Goal: Task Accomplishment & Management: Use online tool/utility

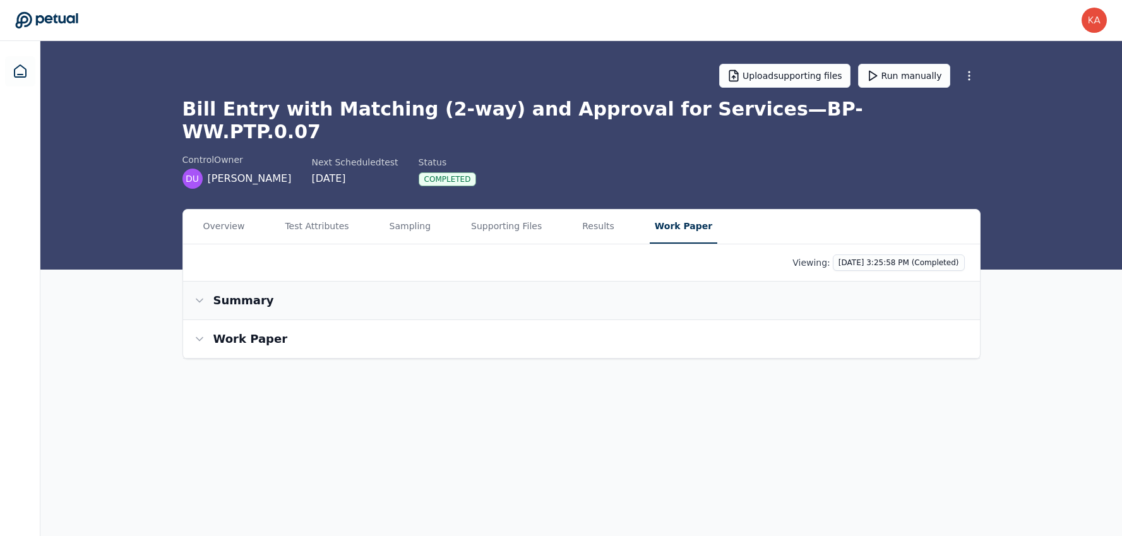
click at [340, 287] on button "Summary" at bounding box center [581, 301] width 797 height 38
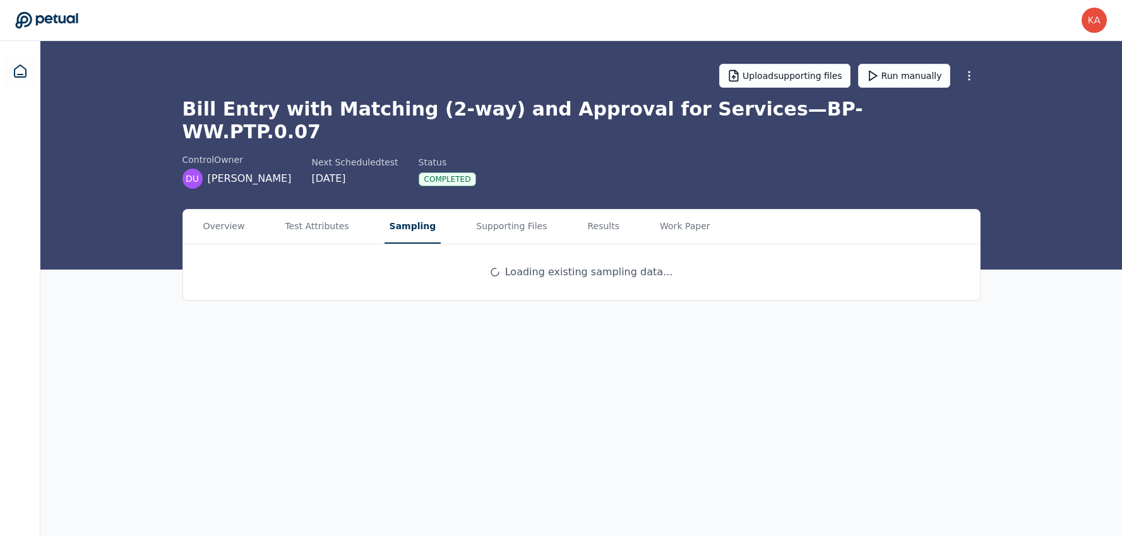
click at [389, 215] on button "Sampling" at bounding box center [412, 227] width 57 height 34
click at [916, 310] on icon at bounding box center [914, 315] width 10 height 10
click at [941, 310] on icon at bounding box center [939, 315] width 10 height 10
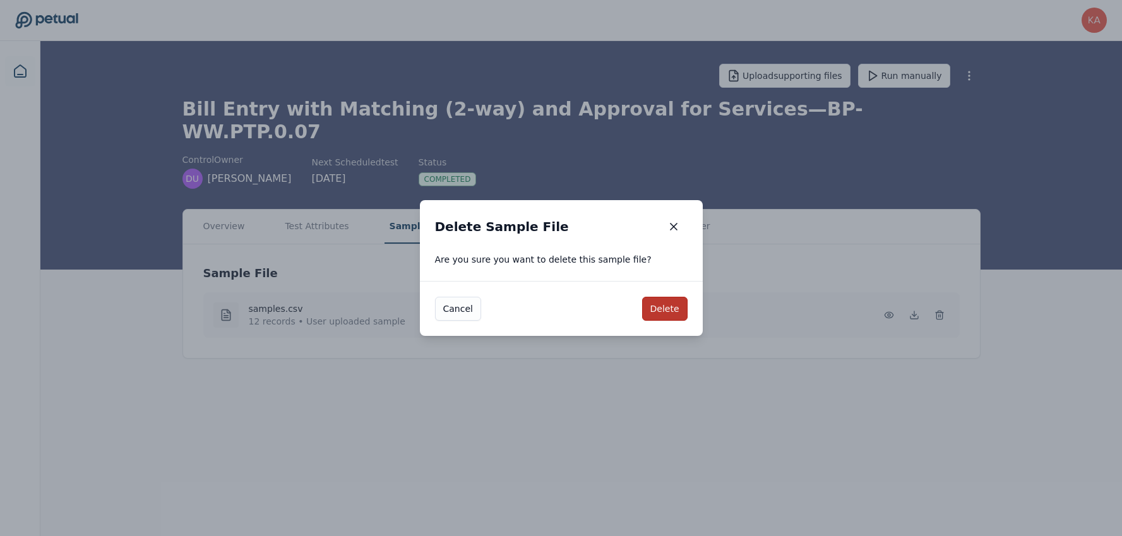
click at [660, 305] on button "Delete" at bounding box center [664, 309] width 45 height 24
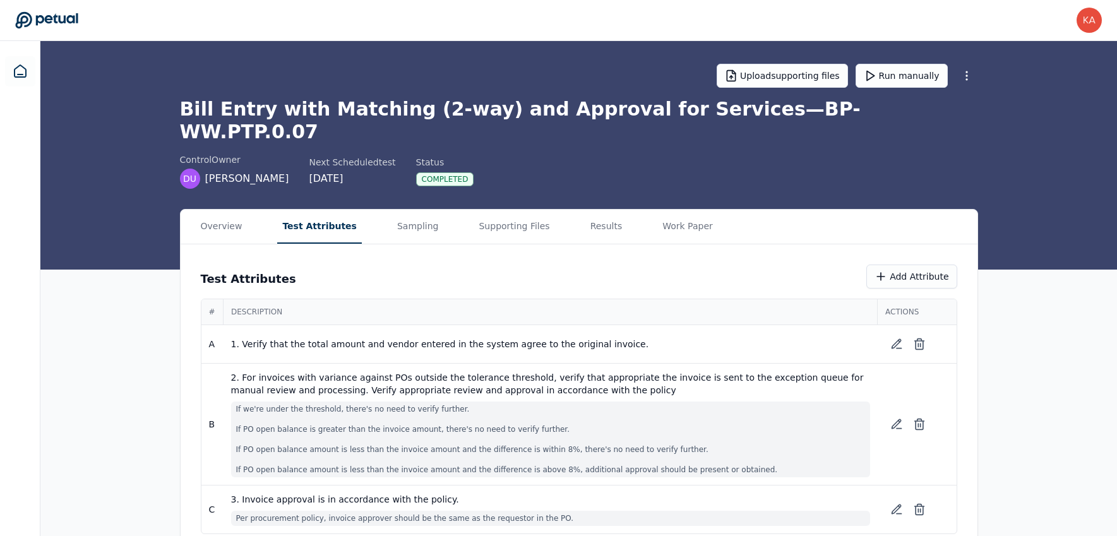
click at [321, 210] on button "Test Attributes" at bounding box center [319, 227] width 85 height 34
click at [478, 210] on button "Supporting Files" at bounding box center [513, 227] width 81 height 34
click at [478, 210] on button "Supporting Files" at bounding box center [516, 227] width 81 height 34
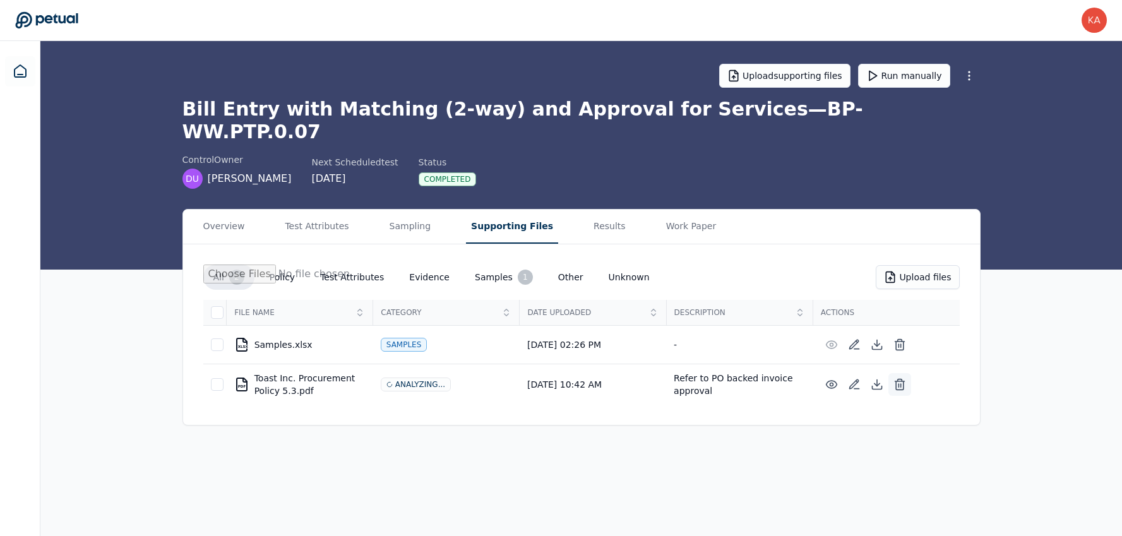
click at [898, 378] on icon at bounding box center [899, 384] width 13 height 13
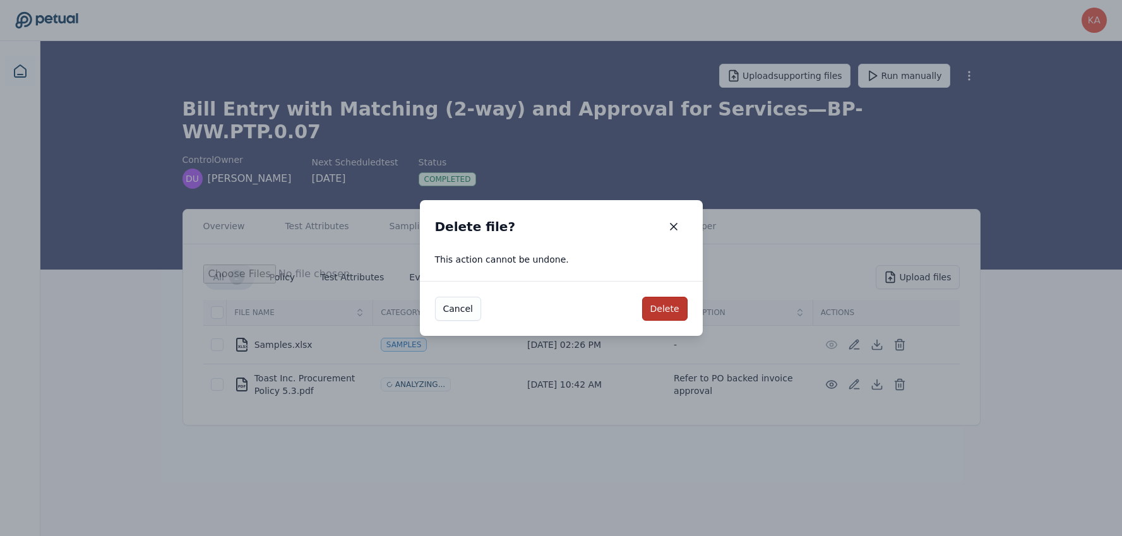
click at [663, 306] on button "Delete" at bounding box center [664, 309] width 45 height 24
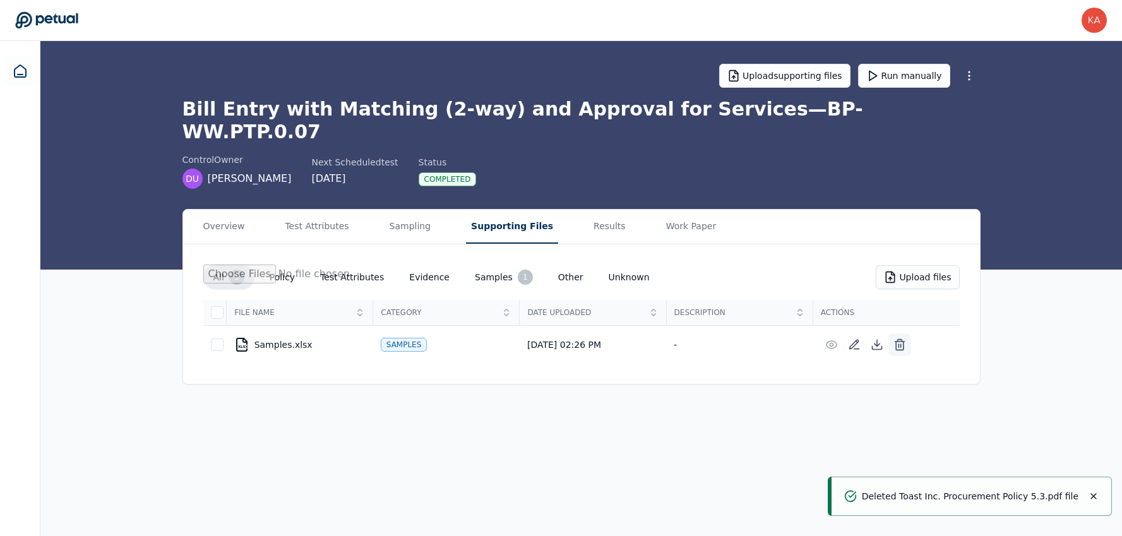
click at [901, 338] on icon at bounding box center [899, 344] width 13 height 13
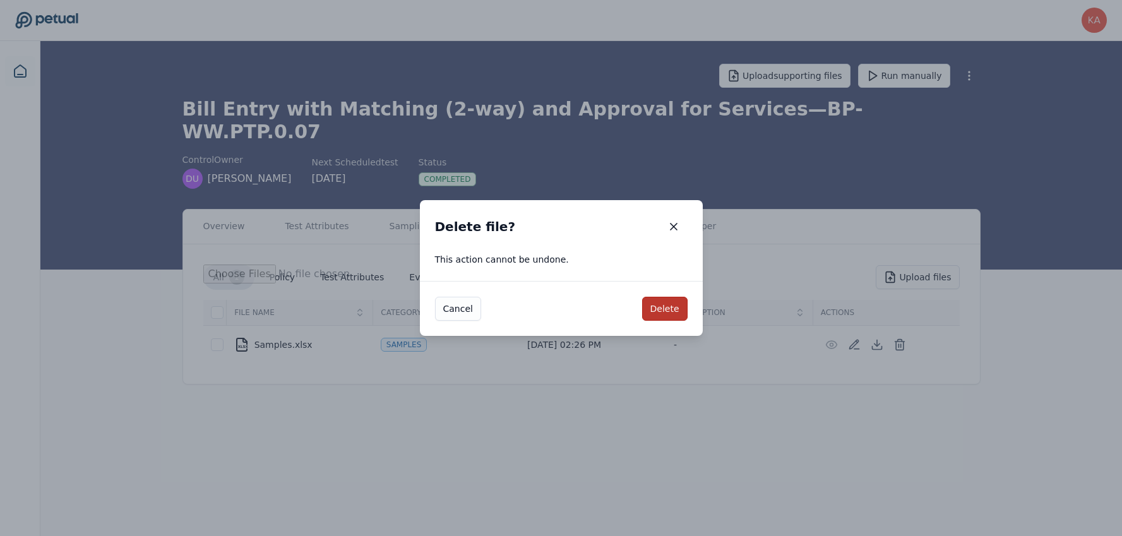
click at [660, 307] on button "Delete" at bounding box center [664, 309] width 45 height 24
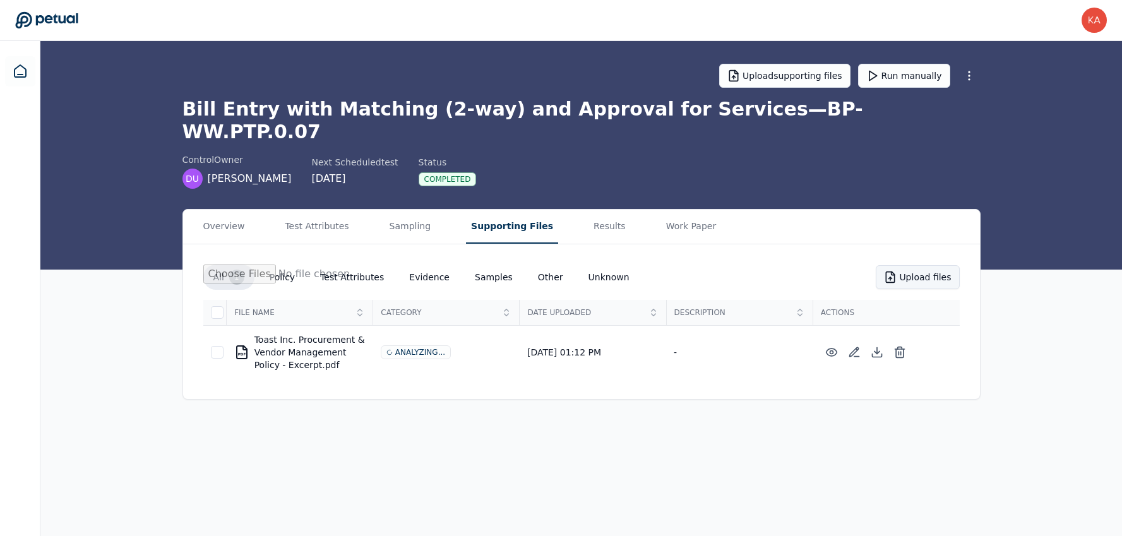
click at [928, 265] on button "Upload files" at bounding box center [916, 277] width 83 height 24
type input "**********"
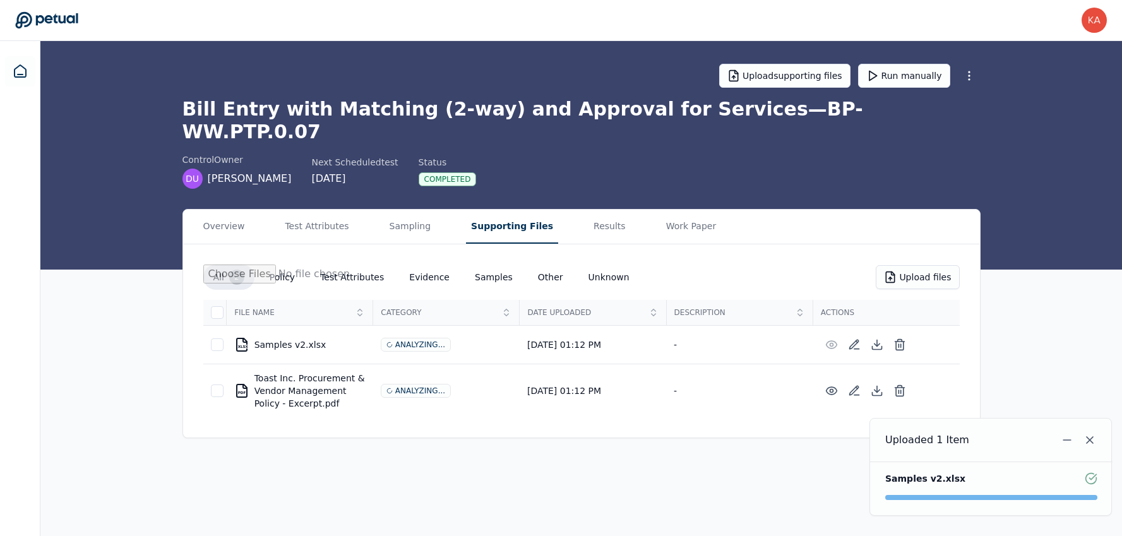
click at [956, 364] on td at bounding box center [885, 391] width 146 height 54
click at [948, 379] on div at bounding box center [885, 390] width 131 height 23
click at [901, 390] on line at bounding box center [901, 391] width 0 height 3
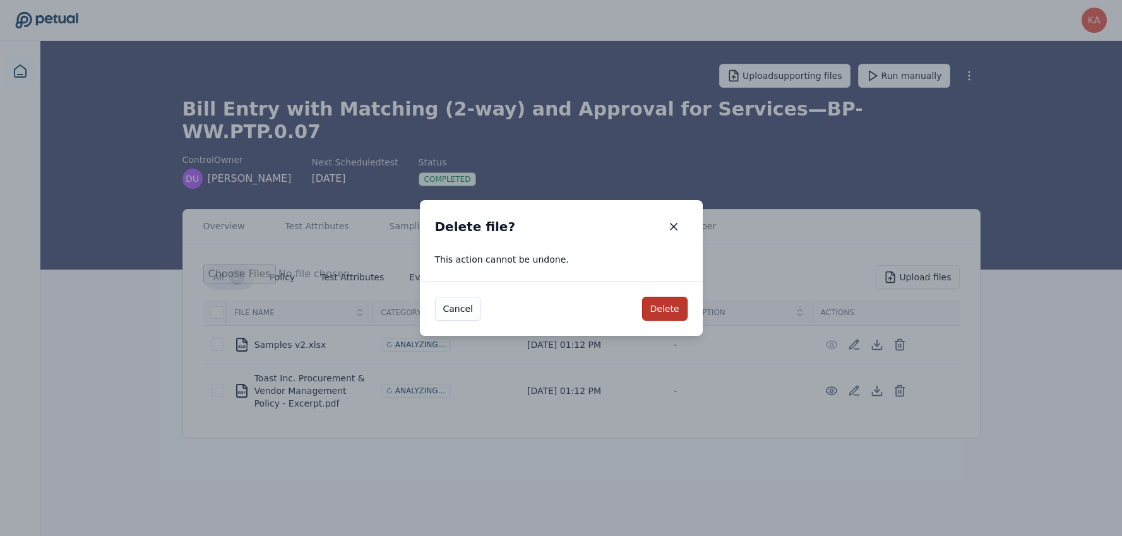
click at [672, 304] on button "Delete" at bounding box center [664, 309] width 45 height 24
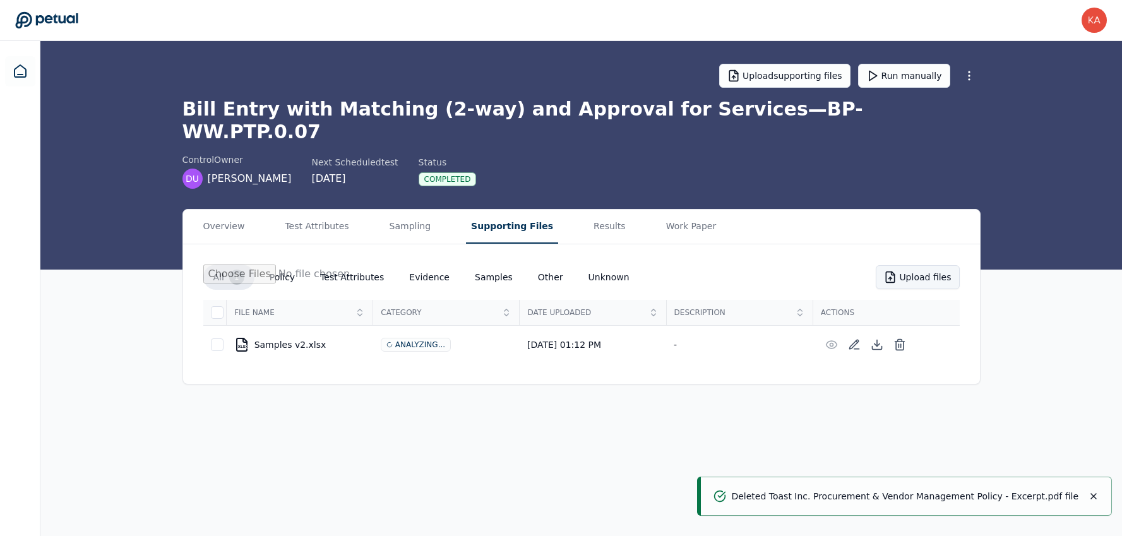
click at [904, 265] on button "Upload files" at bounding box center [916, 277] width 83 height 24
type input "**********"
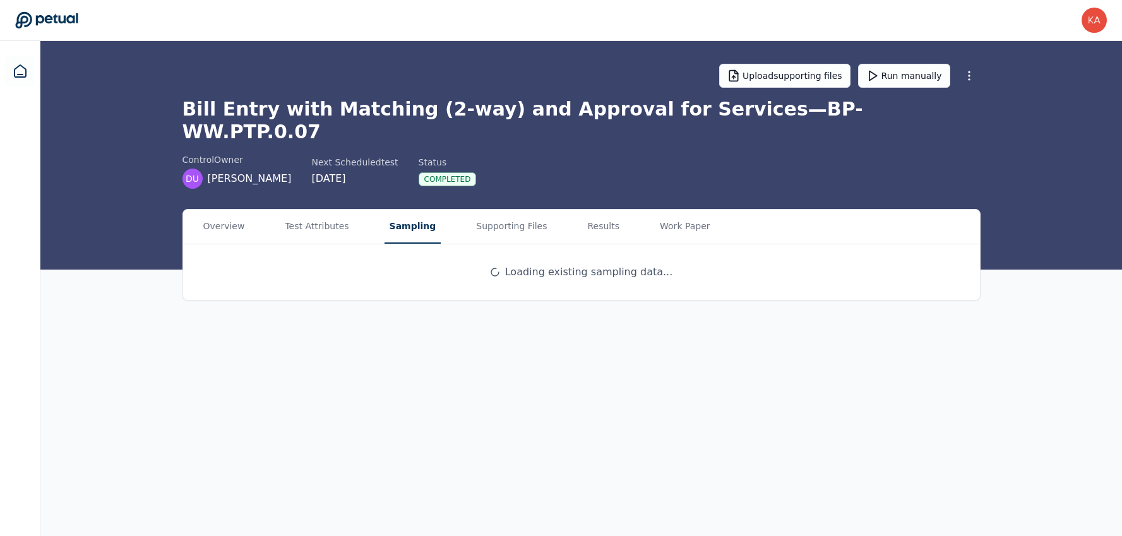
click at [403, 210] on button "Sampling" at bounding box center [412, 227] width 57 height 34
click at [471, 210] on button "Supporting Files" at bounding box center [511, 227] width 81 height 34
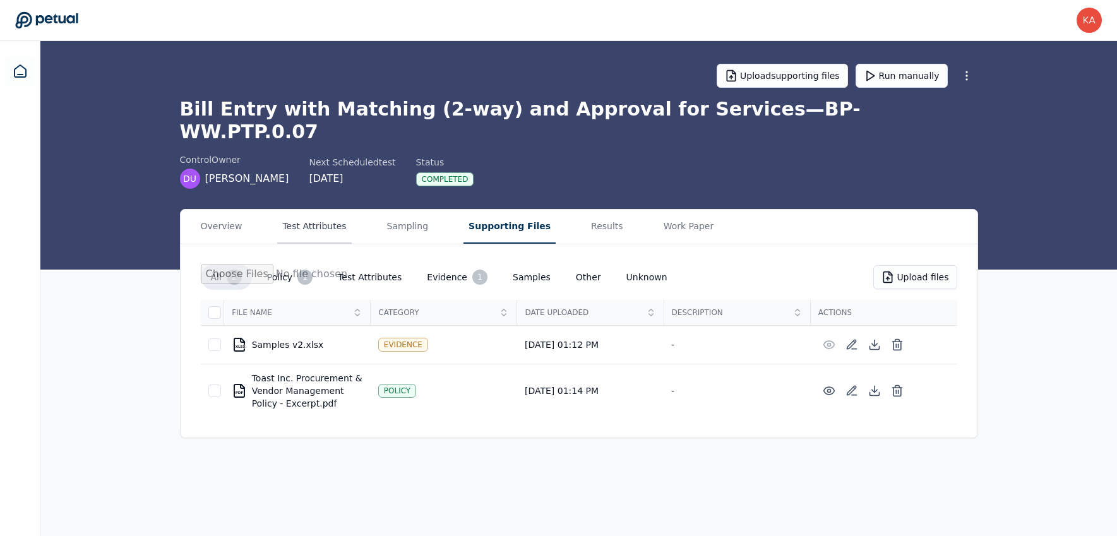
click at [306, 210] on button "Test Attributes" at bounding box center [314, 227] width 74 height 34
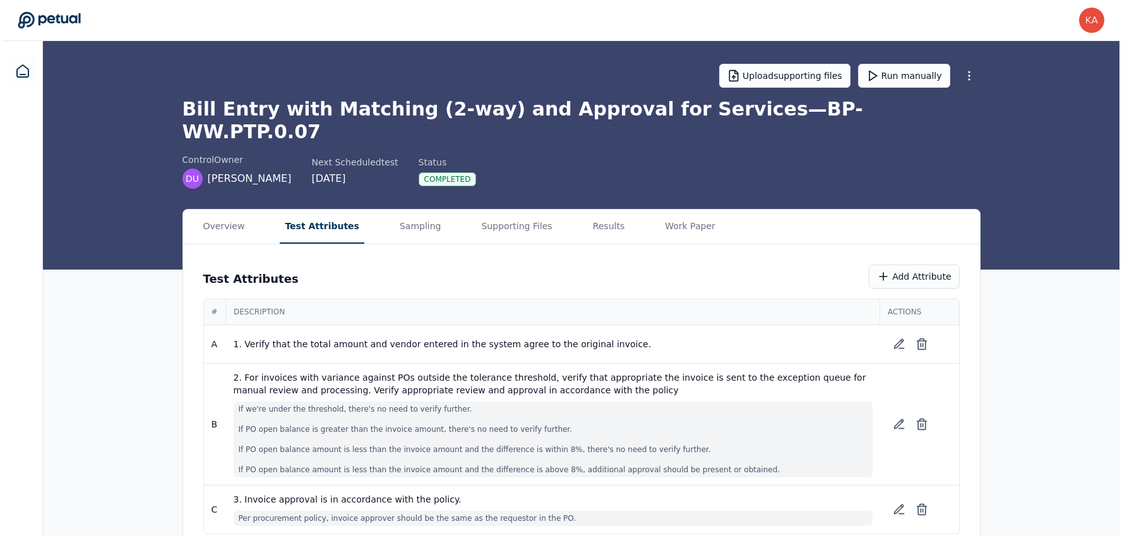
scroll to position [6, 0]
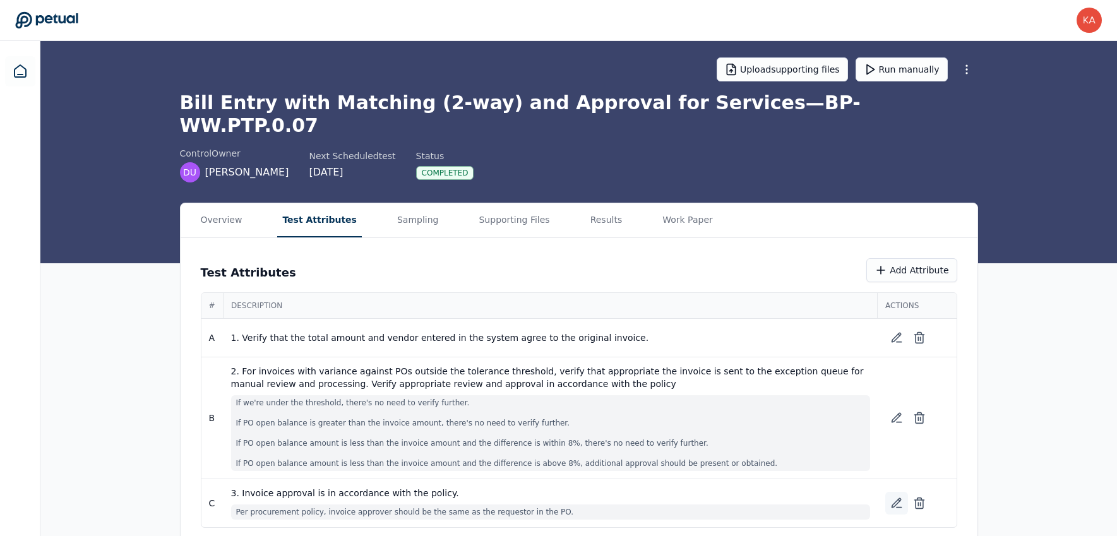
click at [892, 497] on icon at bounding box center [896, 503] width 13 height 13
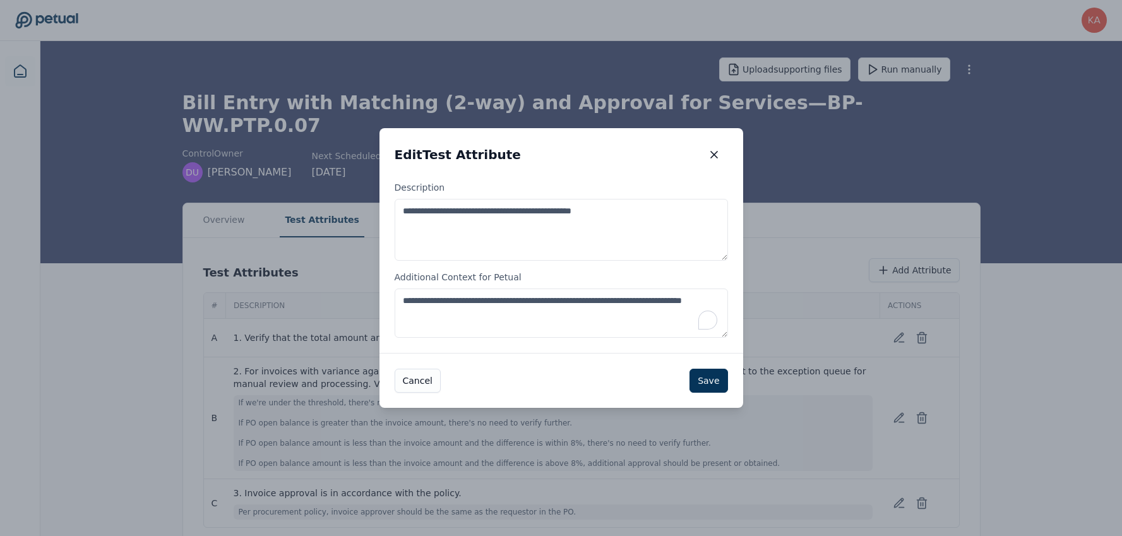
drag, startPoint x: 589, startPoint y: 317, endPoint x: 379, endPoint y: 285, distance: 212.0
click at [379, 285] on div "**********" at bounding box center [561, 267] width 364 height 172
click at [711, 381] on button "Save" at bounding box center [708, 381] width 38 height 24
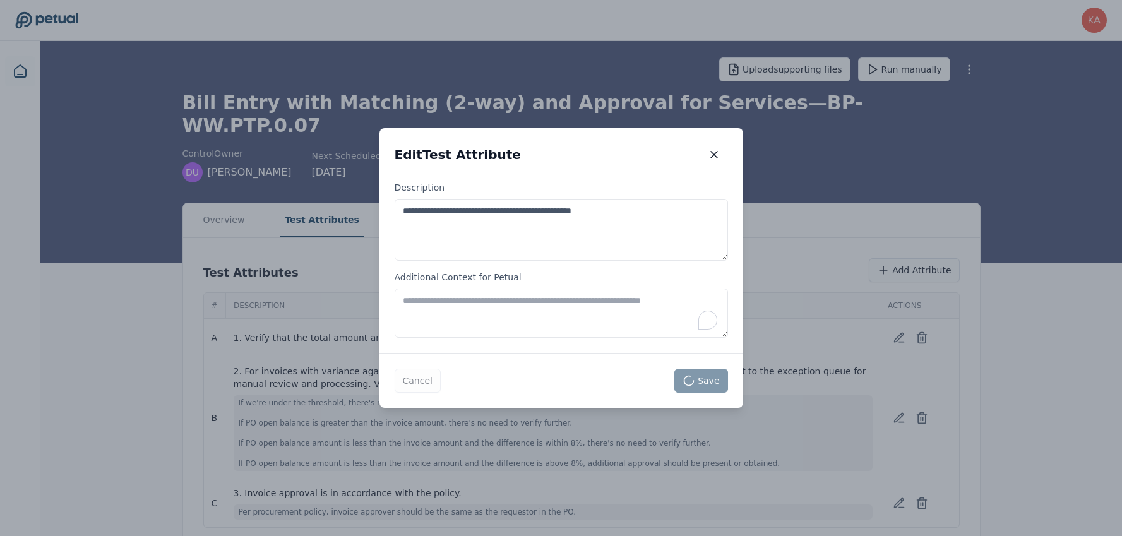
scroll to position [0, 0]
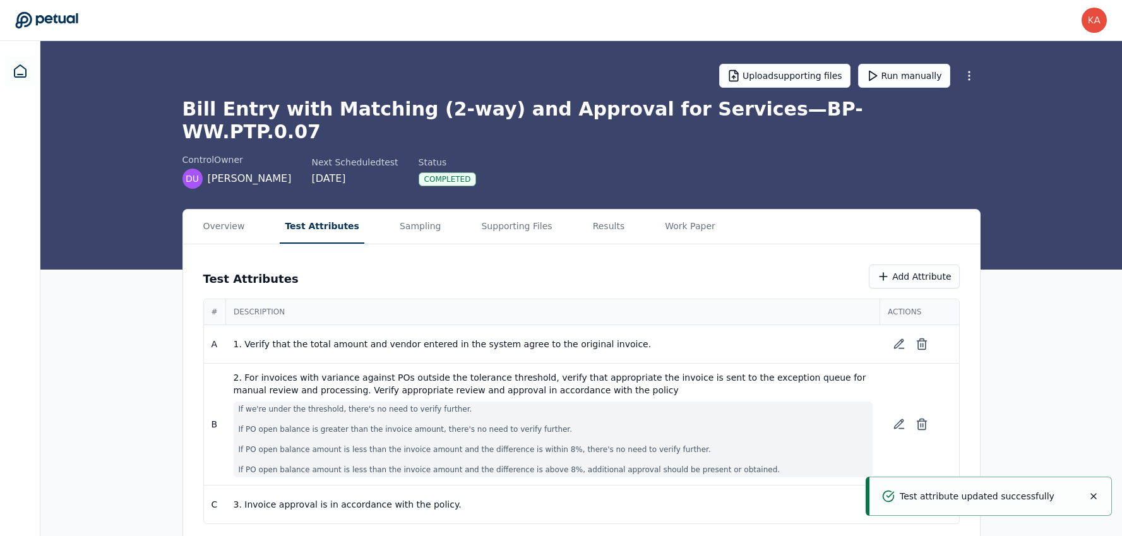
click at [158, 480] on div "Overview Test Attributes Sampling Supporting Files Results Work Paper Test Attr…" at bounding box center [580, 377] width 1081 height 336
click at [417, 210] on button "Sampling" at bounding box center [420, 227] width 52 height 34
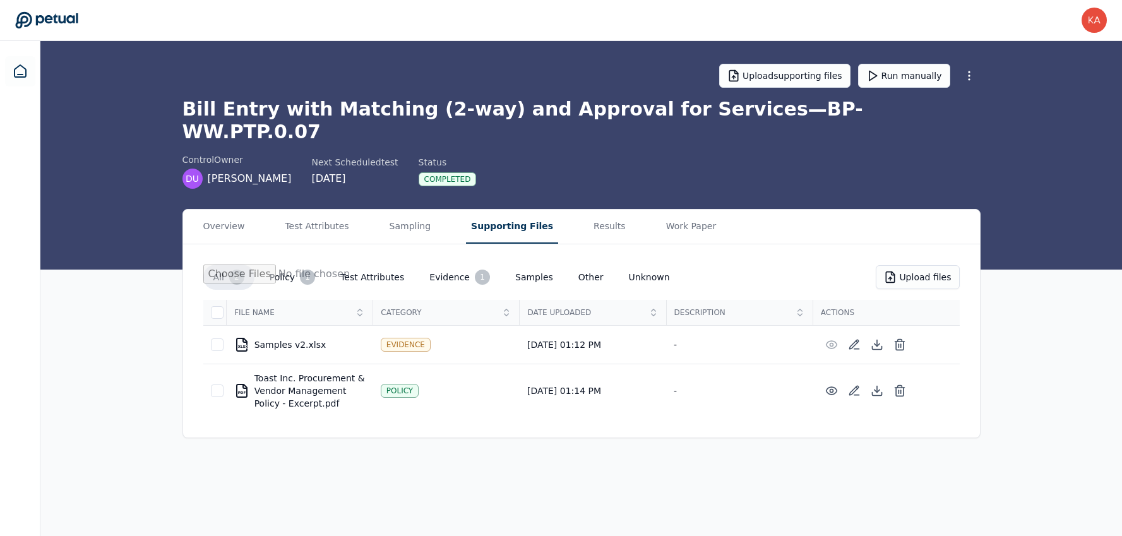
click at [486, 210] on button "Supporting Files" at bounding box center [512, 227] width 92 height 34
click at [598, 210] on button "Results" at bounding box center [609, 227] width 42 height 34
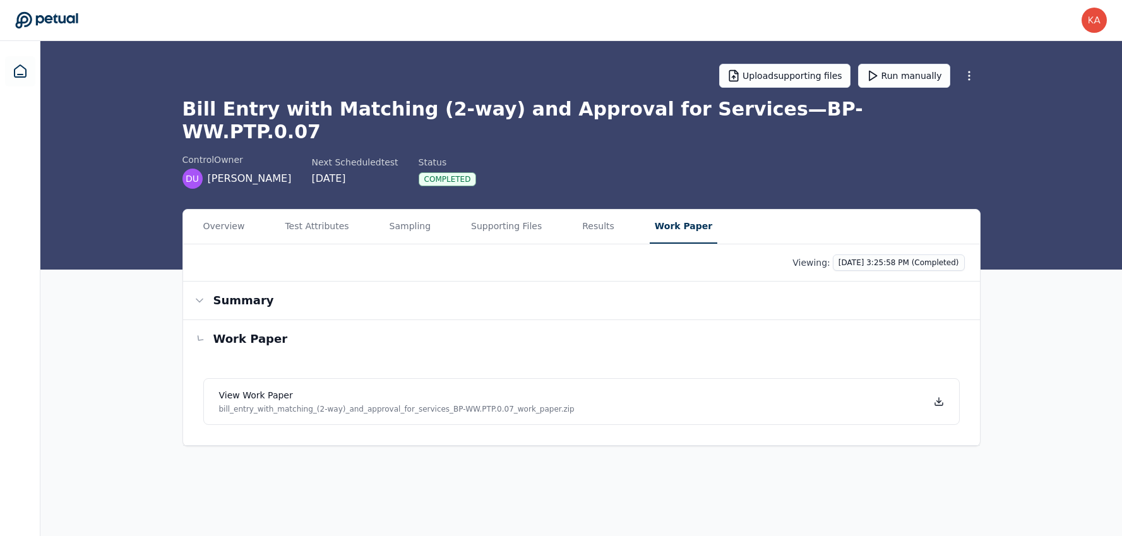
click at [668, 210] on button "Work Paper" at bounding box center [683, 227] width 68 height 34
click at [889, 71] on button "Run manually" at bounding box center [904, 76] width 92 height 24
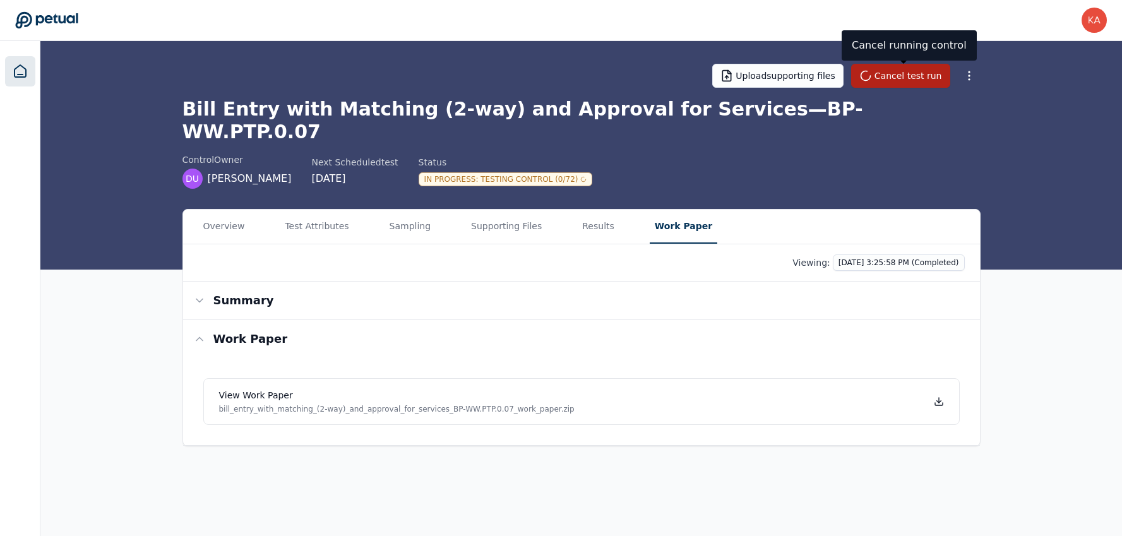
click at [22, 74] on icon at bounding box center [20, 71] width 11 height 12
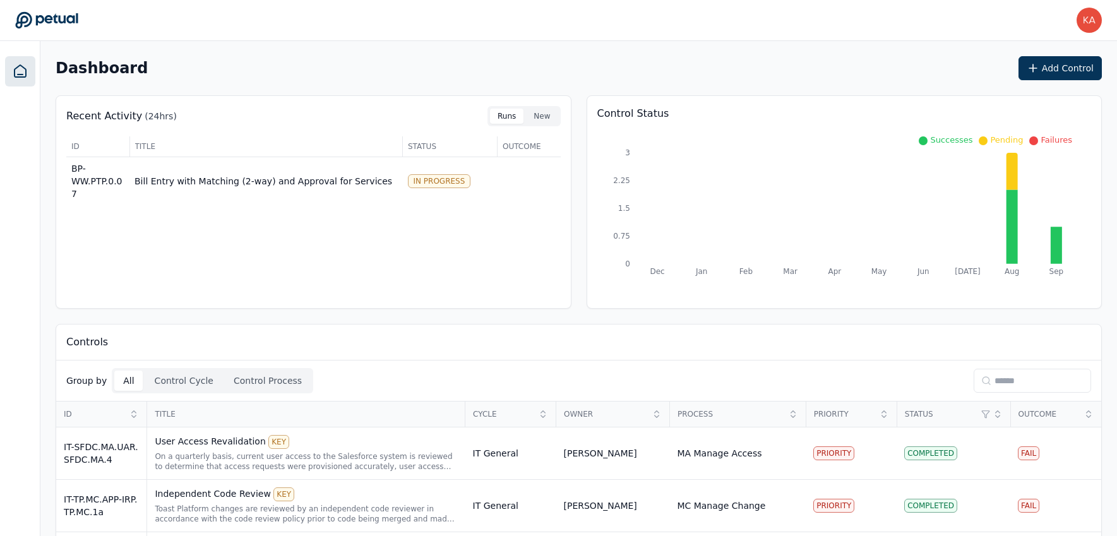
scroll to position [129, 0]
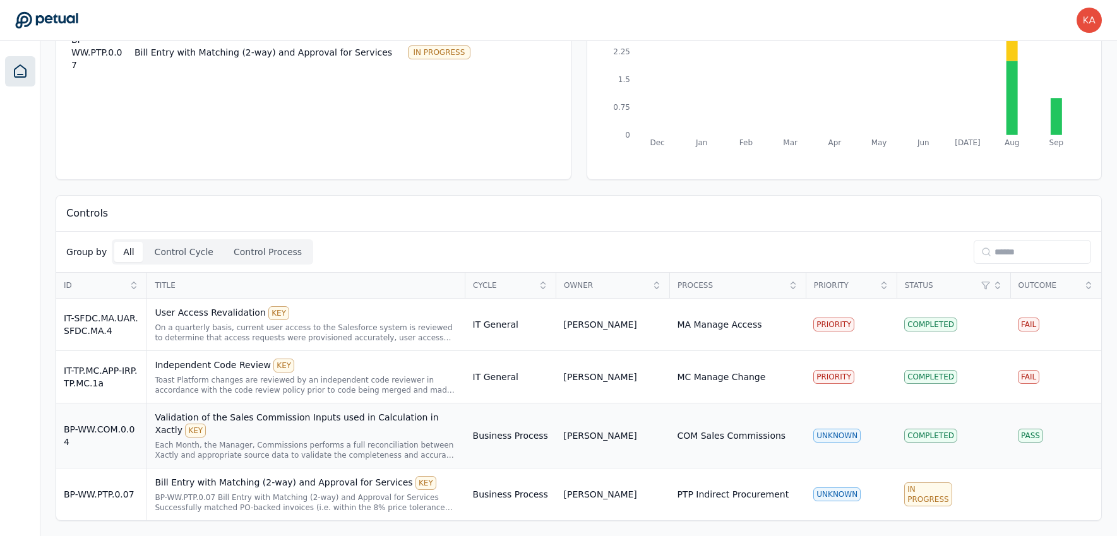
click at [251, 422] on div "Validation of the Sales Commission Inputs used in Calculation in Xactly KEY" at bounding box center [306, 424] width 302 height 27
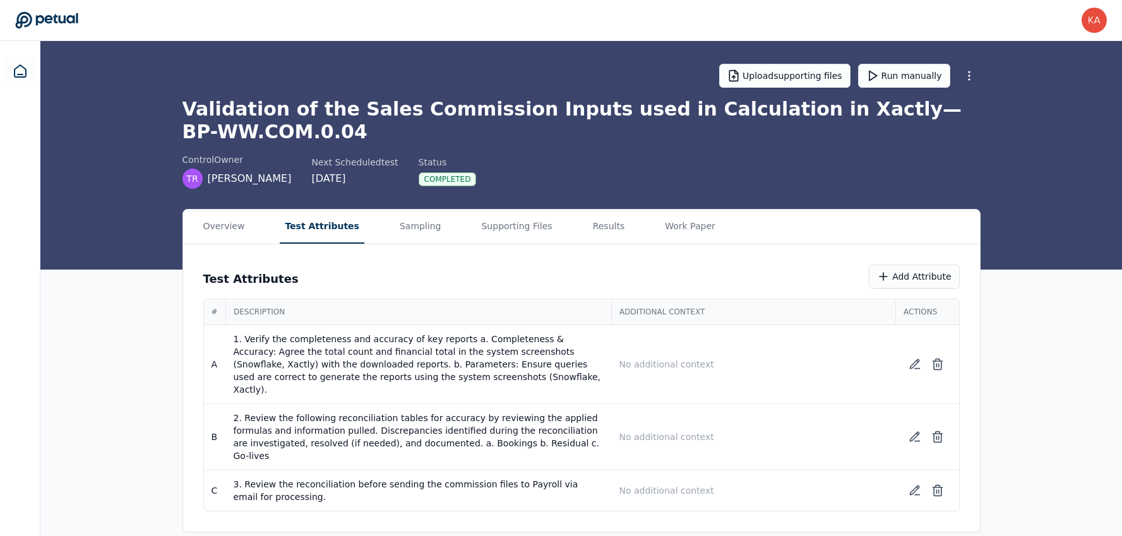
click at [310, 220] on button "Test Attributes" at bounding box center [322, 227] width 85 height 34
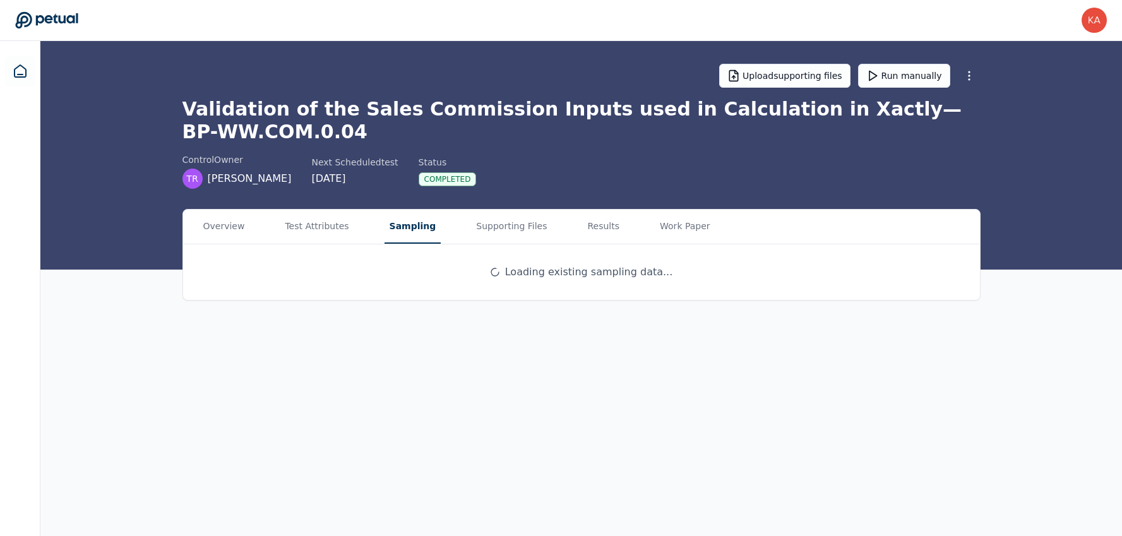
click at [403, 234] on button "Sampling" at bounding box center [412, 227] width 57 height 34
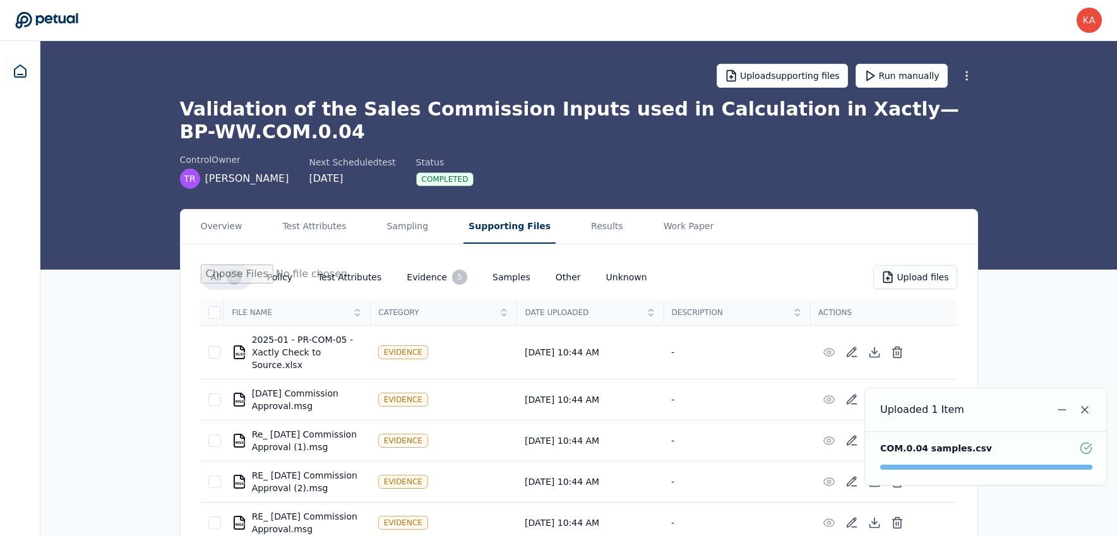
click at [494, 228] on button "Supporting Files" at bounding box center [509, 227] width 92 height 34
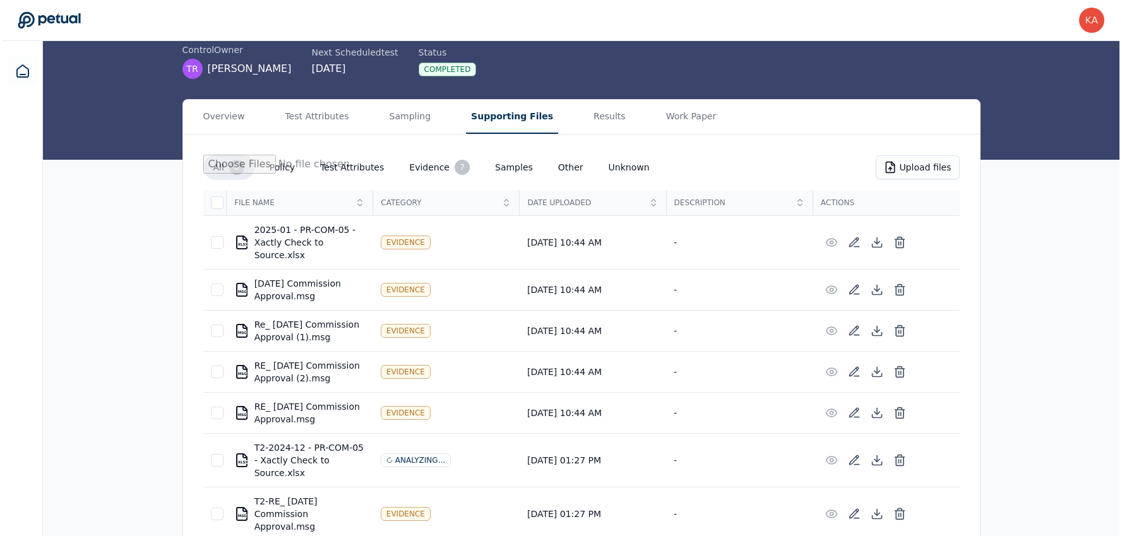
scroll to position [163, 0]
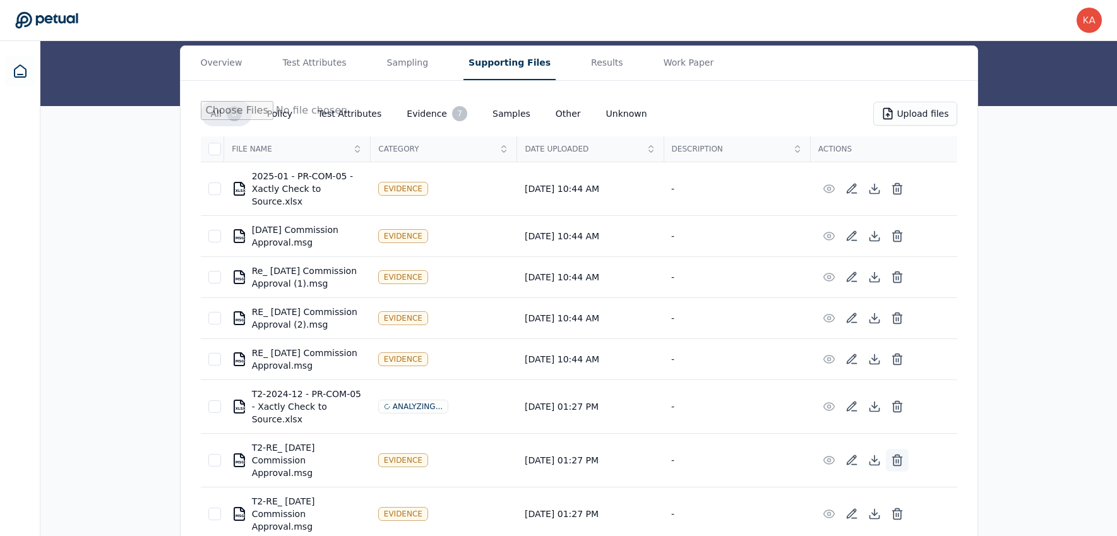
click at [898, 460] on line at bounding box center [898, 461] width 0 height 3
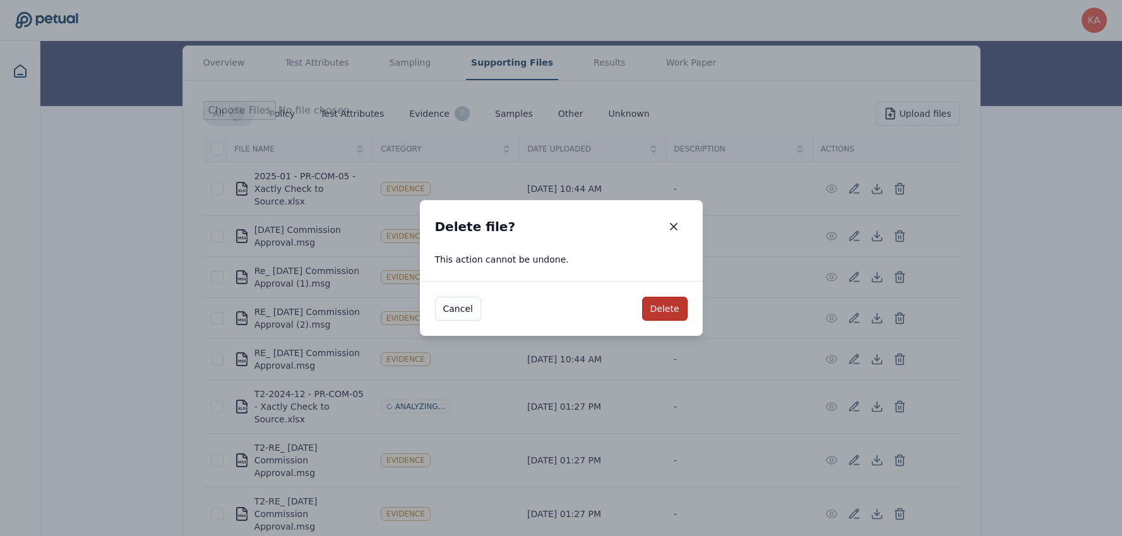
click at [673, 312] on button "Delete" at bounding box center [664, 309] width 45 height 24
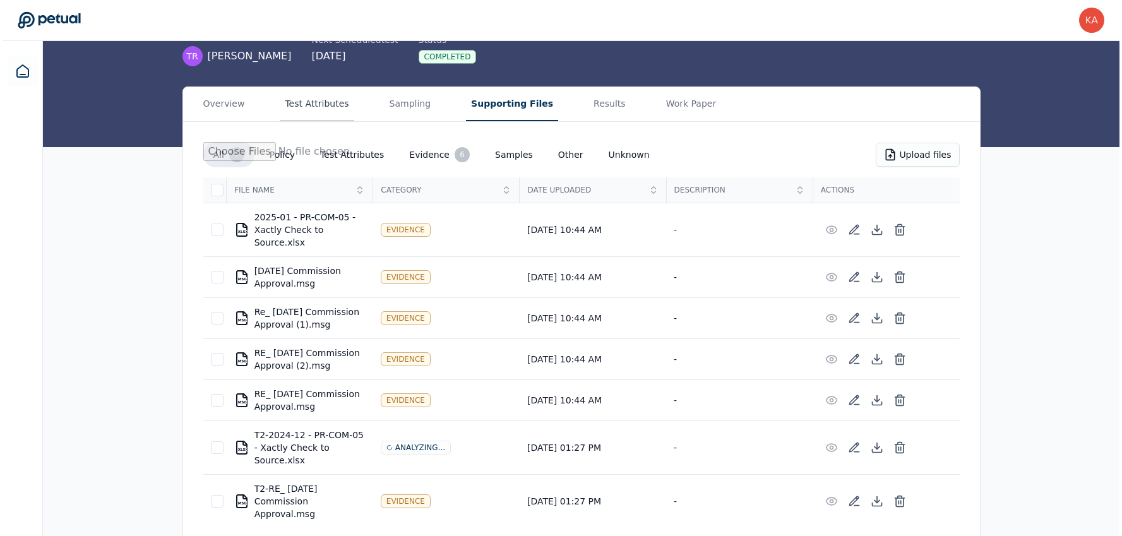
scroll to position [0, 0]
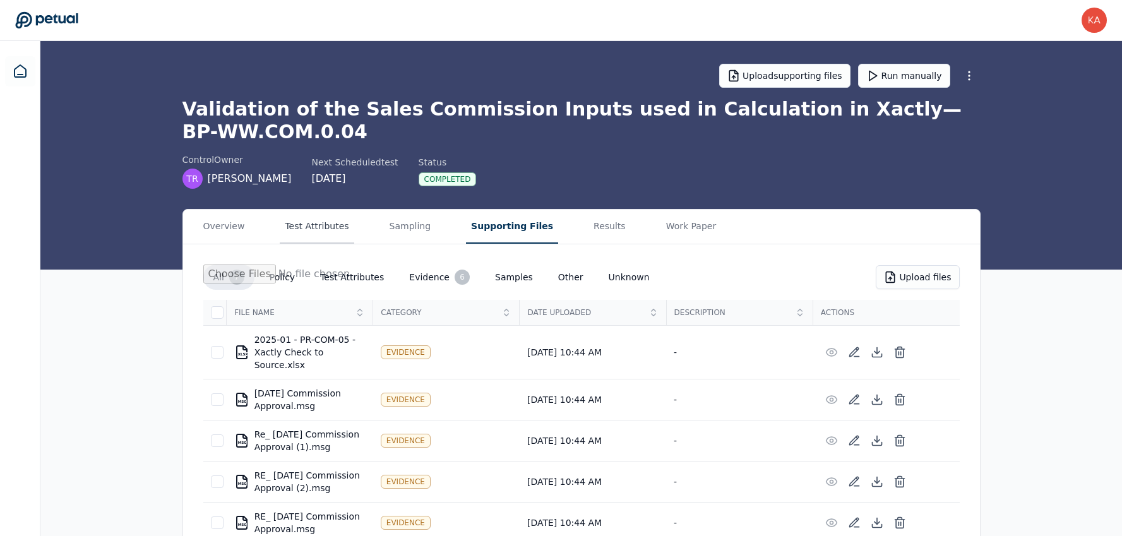
click at [300, 104] on main "Upload supporting files Run manually Validation of the Sales Commission Inputs …" at bounding box center [580, 356] width 1081 height 630
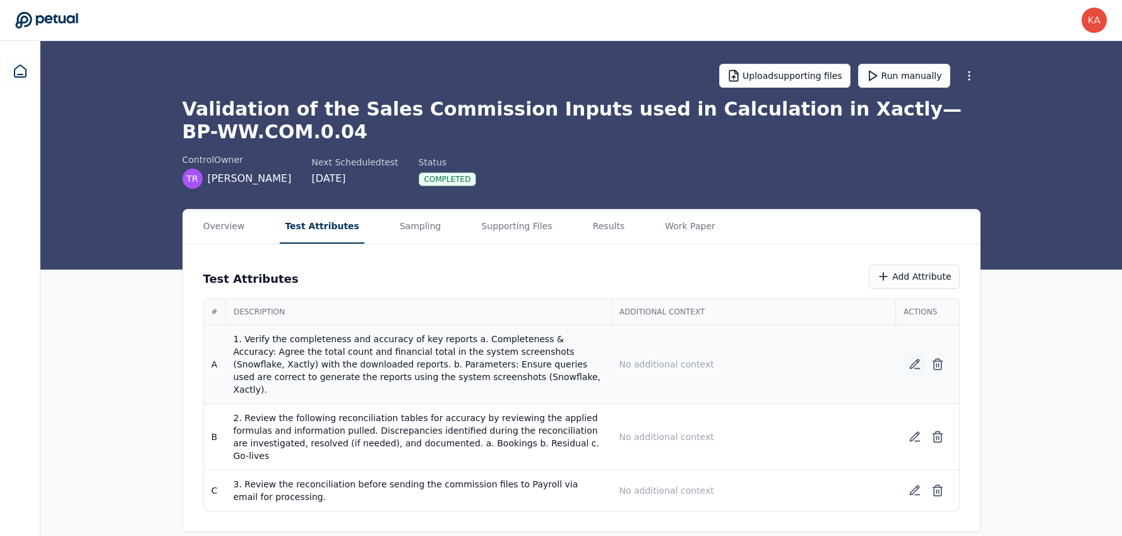
click at [915, 360] on icon at bounding box center [914, 364] width 13 height 13
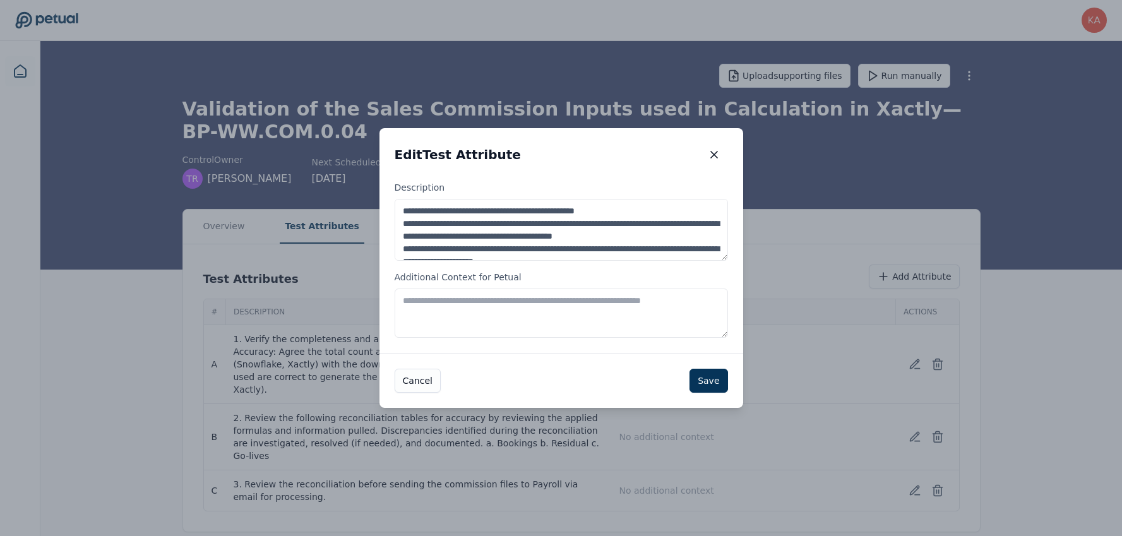
click at [554, 320] on textarea "Additional Context for Petual" at bounding box center [560, 312] width 333 height 49
click at [572, 232] on textarea "**********" at bounding box center [560, 230] width 333 height 62
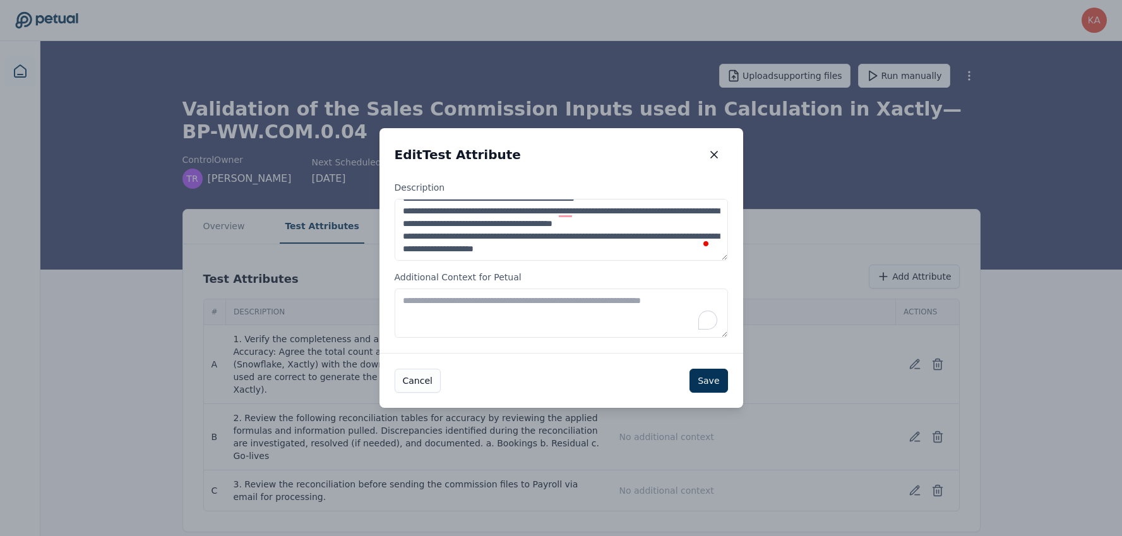
click at [463, 317] on textarea "Additional Context for Petual" at bounding box center [560, 312] width 333 height 49
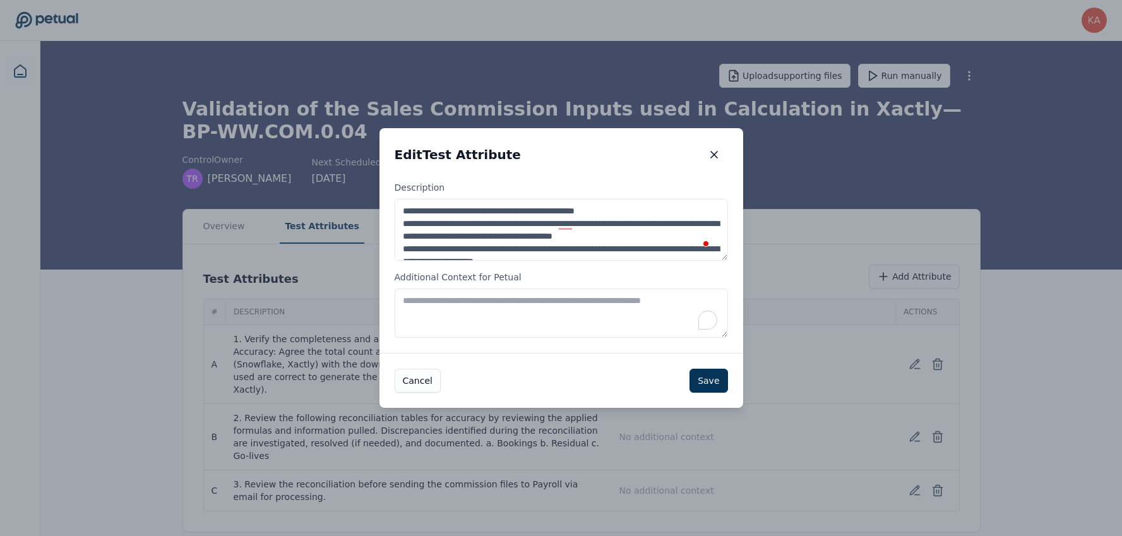
click at [448, 309] on textarea "Additional Context for Petual" at bounding box center [560, 312] width 333 height 49
paste textarea "**********"
click at [711, 299] on textarea "**********" at bounding box center [560, 312] width 333 height 49
paste textarea "**********"
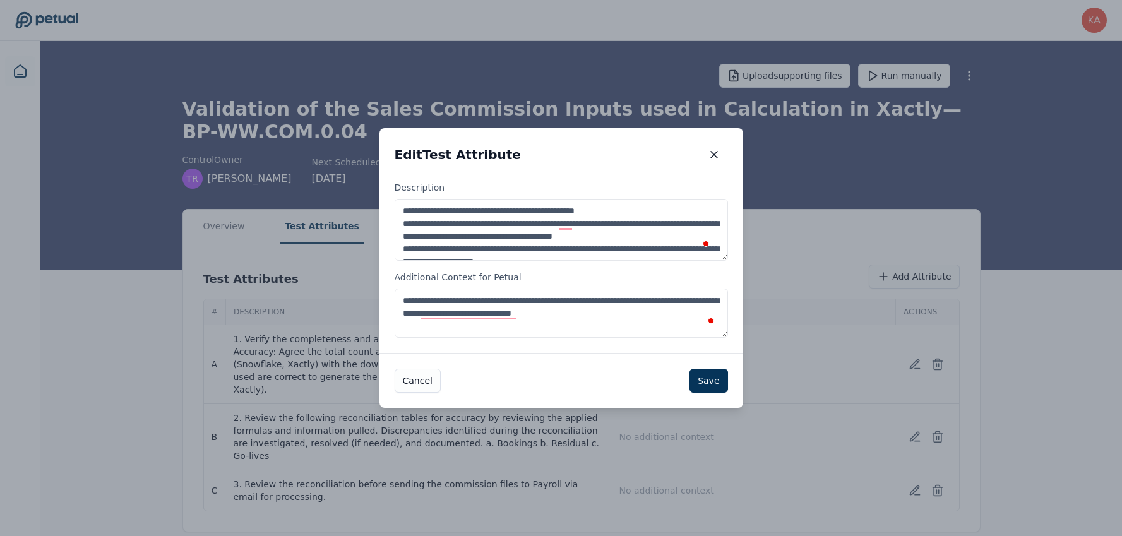
paste textarea "**********"
click at [403, 299] on textarea "**********" at bounding box center [560, 312] width 333 height 49
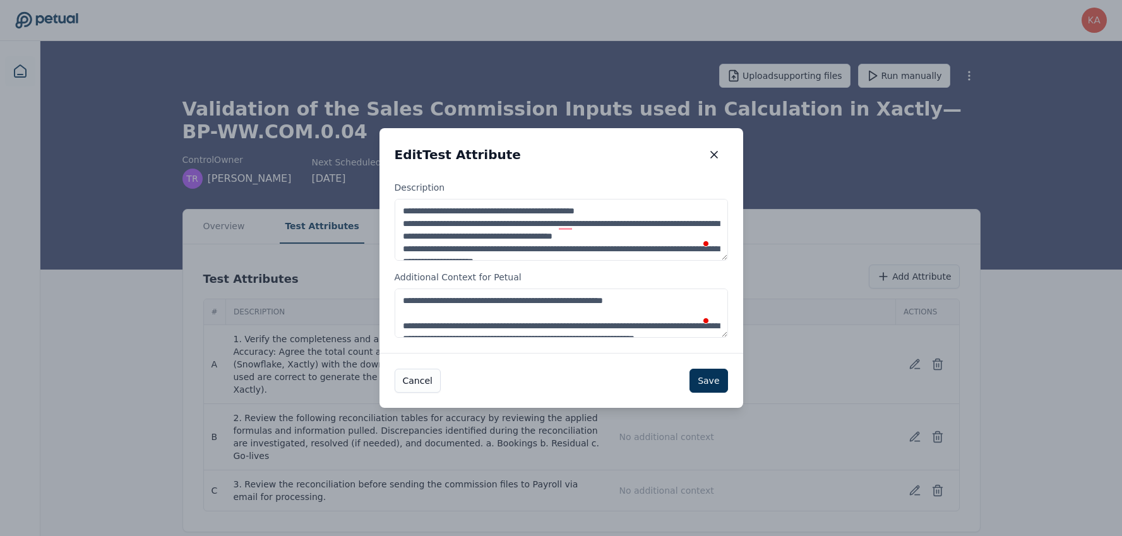
type textarea "**********"
click at [510, 237] on textarea "**********" at bounding box center [560, 230] width 333 height 62
click at [436, 230] on textarea "**********" at bounding box center [560, 230] width 333 height 62
click at [631, 211] on textarea "**********" at bounding box center [560, 230] width 333 height 62
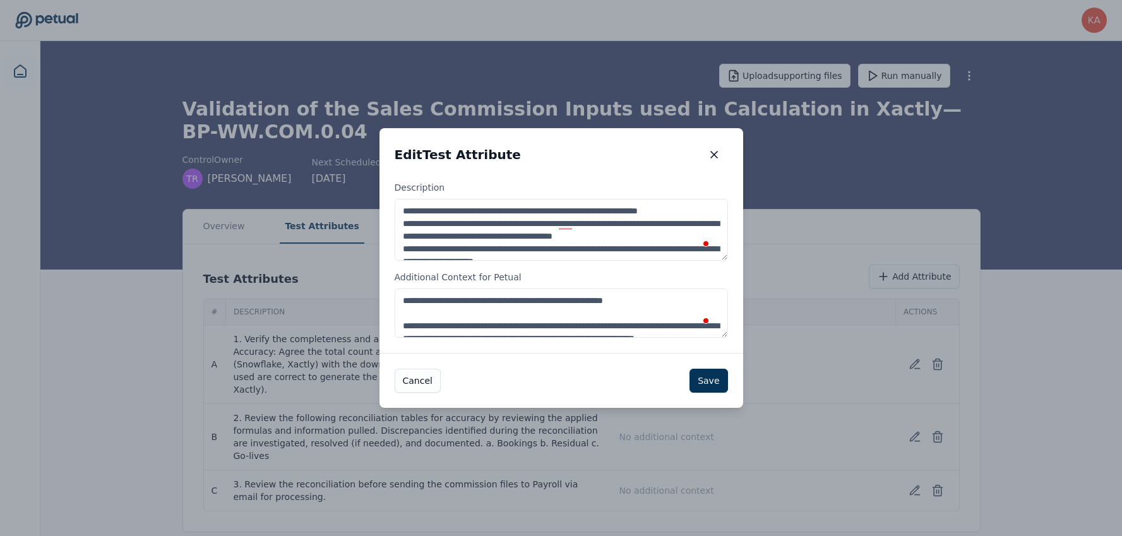
click at [569, 308] on textarea "**********" at bounding box center [560, 312] width 333 height 49
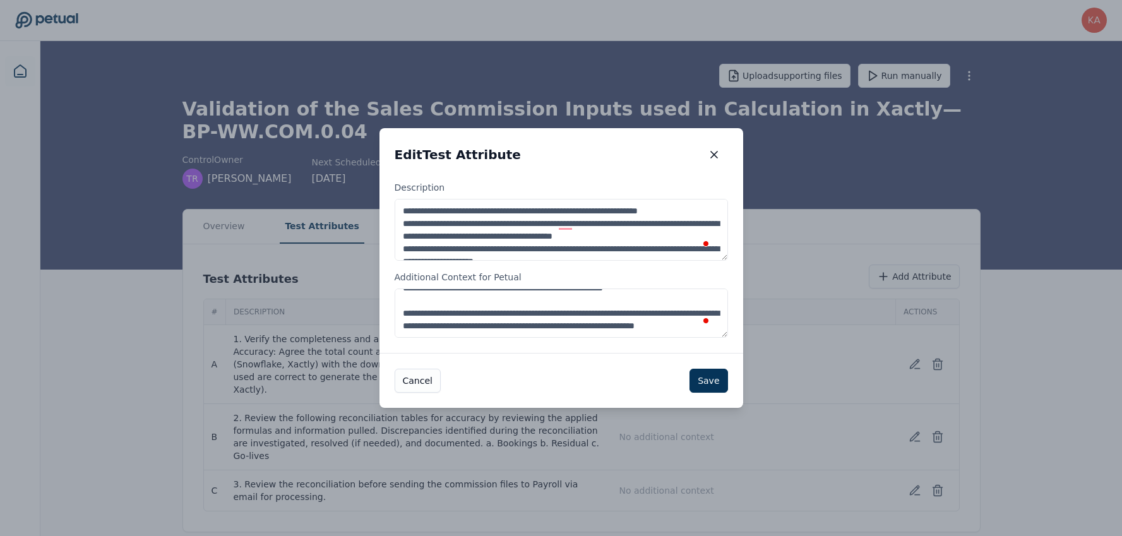
scroll to position [25, 0]
click at [498, 305] on textarea "**********" at bounding box center [560, 312] width 333 height 49
click at [542, 236] on textarea "**********" at bounding box center [560, 230] width 333 height 62
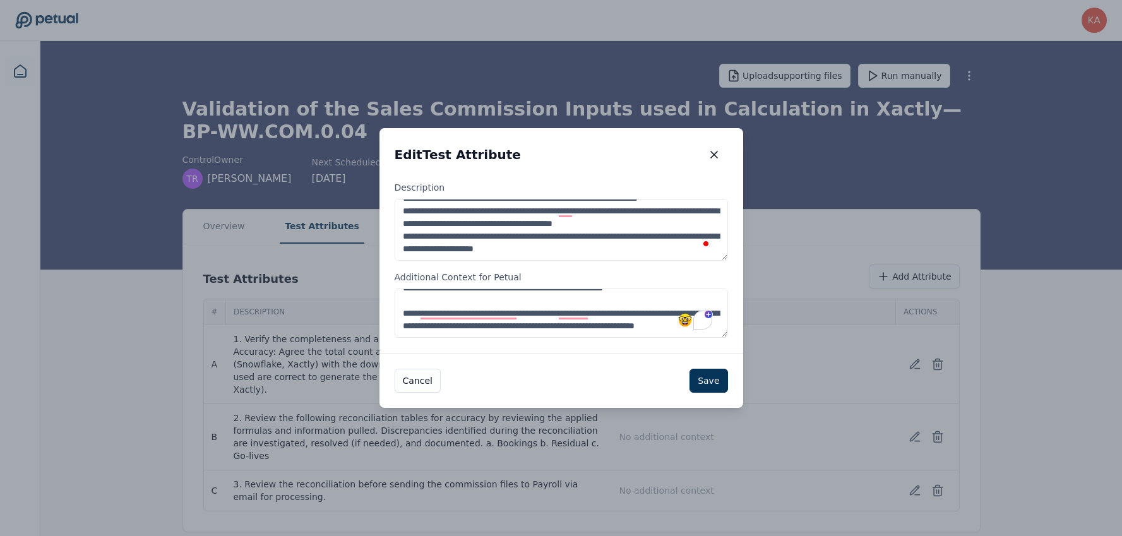
click at [530, 237] on textarea "**********" at bounding box center [560, 230] width 333 height 62
click at [473, 239] on textarea "**********" at bounding box center [560, 230] width 333 height 62
click at [473, 237] on textarea "**********" at bounding box center [560, 230] width 333 height 62
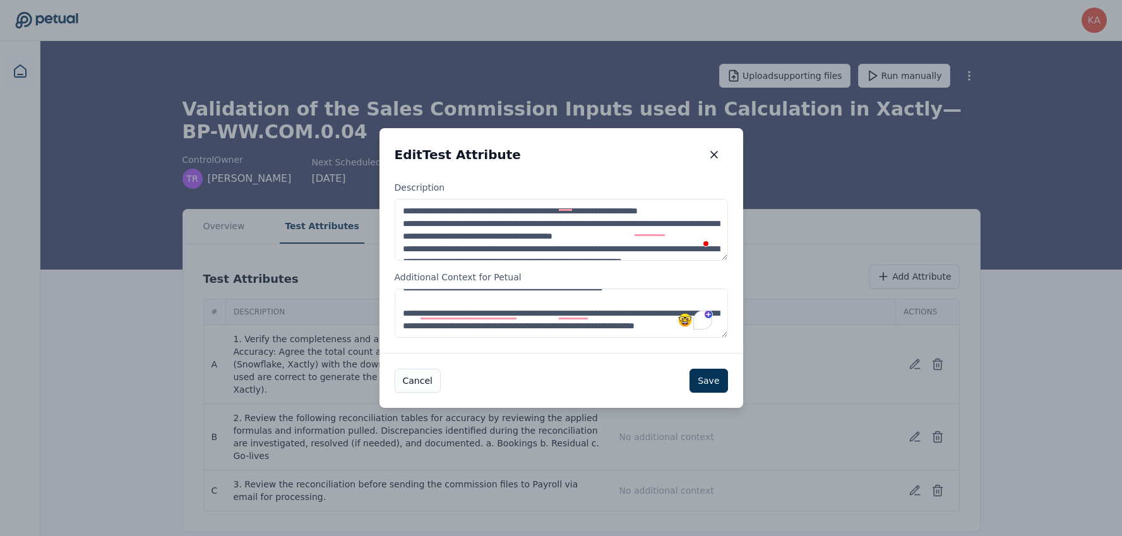
scroll to position [0, 0]
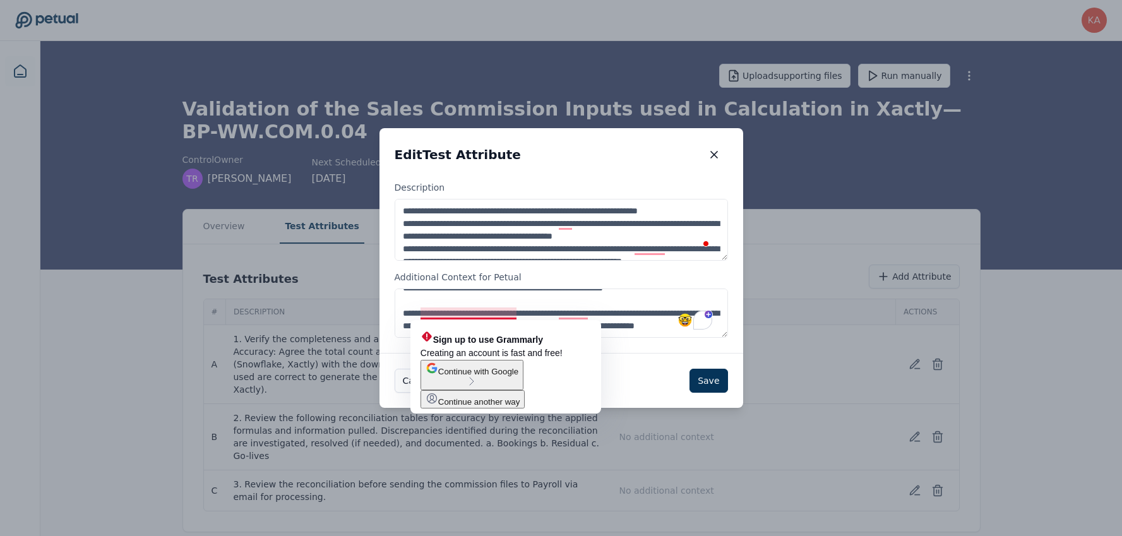
type textarea "**********"
click at [477, 314] on textarea "**********" at bounding box center [560, 312] width 333 height 49
click at [626, 314] on textarea "**********" at bounding box center [560, 312] width 333 height 49
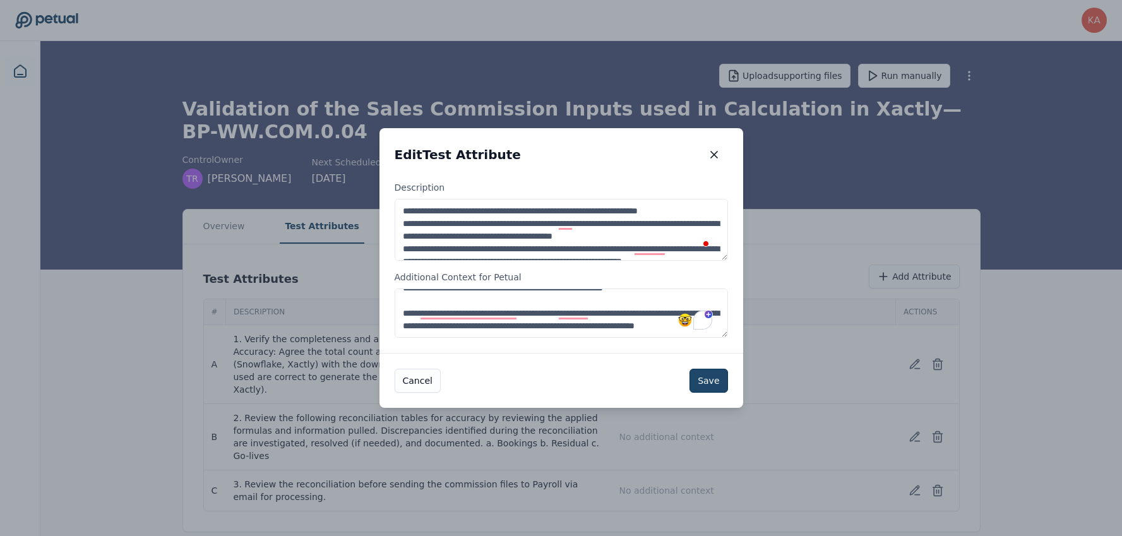
click at [708, 388] on button "Save" at bounding box center [708, 381] width 38 height 24
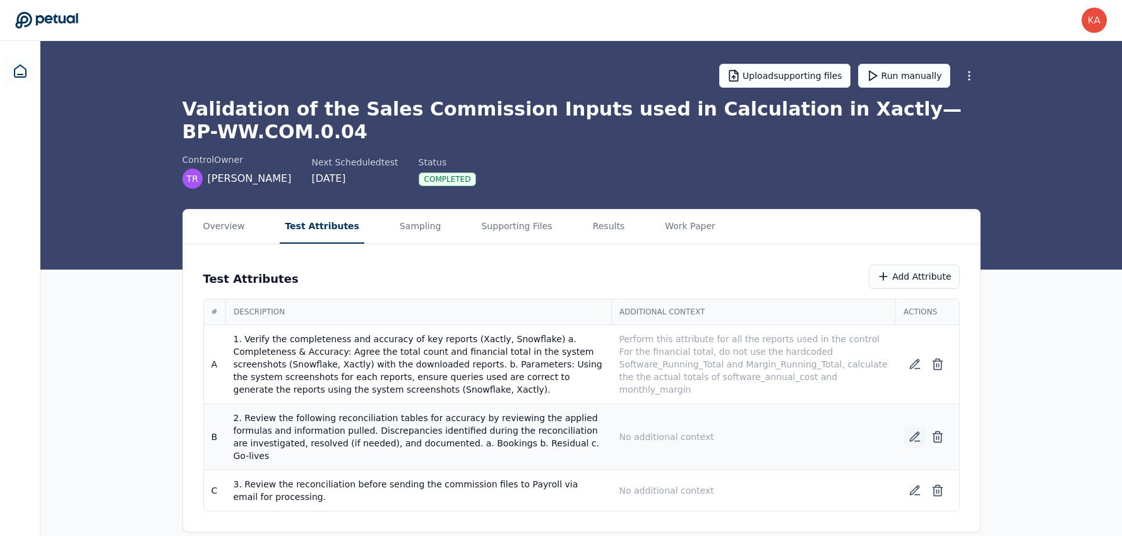
click at [919, 440] on button at bounding box center [914, 436] width 23 height 23
click at [910, 430] on icon at bounding box center [914, 436] width 13 height 13
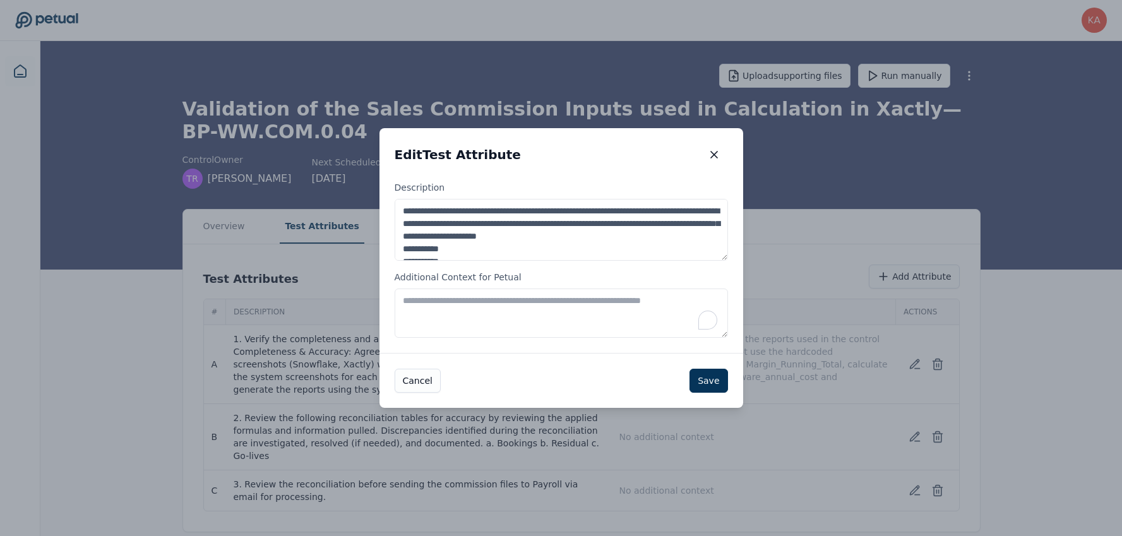
click at [522, 309] on textarea "Additional Context for Petual" at bounding box center [560, 312] width 333 height 49
type textarea "**********"
click at [707, 381] on button "Save" at bounding box center [708, 381] width 38 height 24
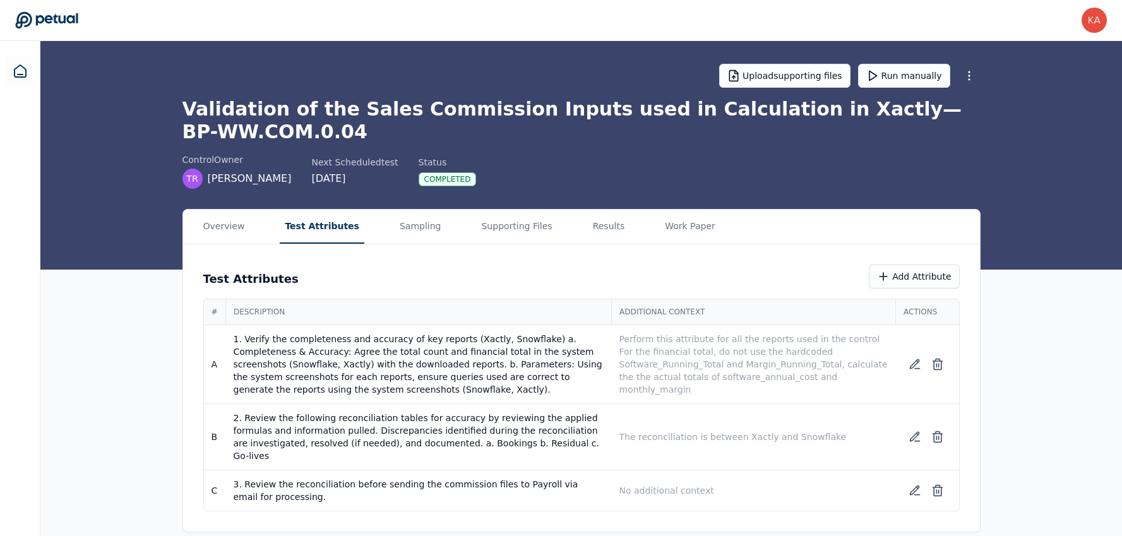
click at [1012, 405] on div "Overview Test Attributes Sampling Supporting Files Results Work Paper Test Attr…" at bounding box center [580, 370] width 1081 height 323
click at [913, 368] on icon at bounding box center [914, 364] width 13 height 13
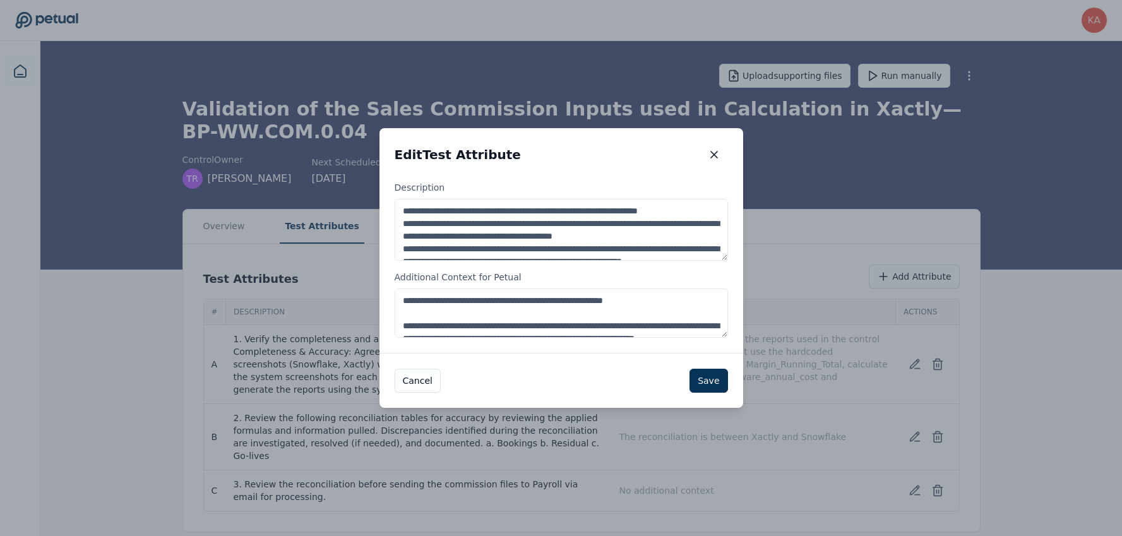
click at [468, 223] on textarea "**********" at bounding box center [560, 230] width 333 height 62
click at [439, 215] on textarea "**********" at bounding box center [560, 230] width 333 height 62
click at [438, 211] on textarea "**********" at bounding box center [560, 230] width 333 height 62
click at [492, 232] on textarea "**********" at bounding box center [560, 230] width 333 height 62
click at [490, 223] on textarea "**********" at bounding box center [560, 230] width 333 height 62
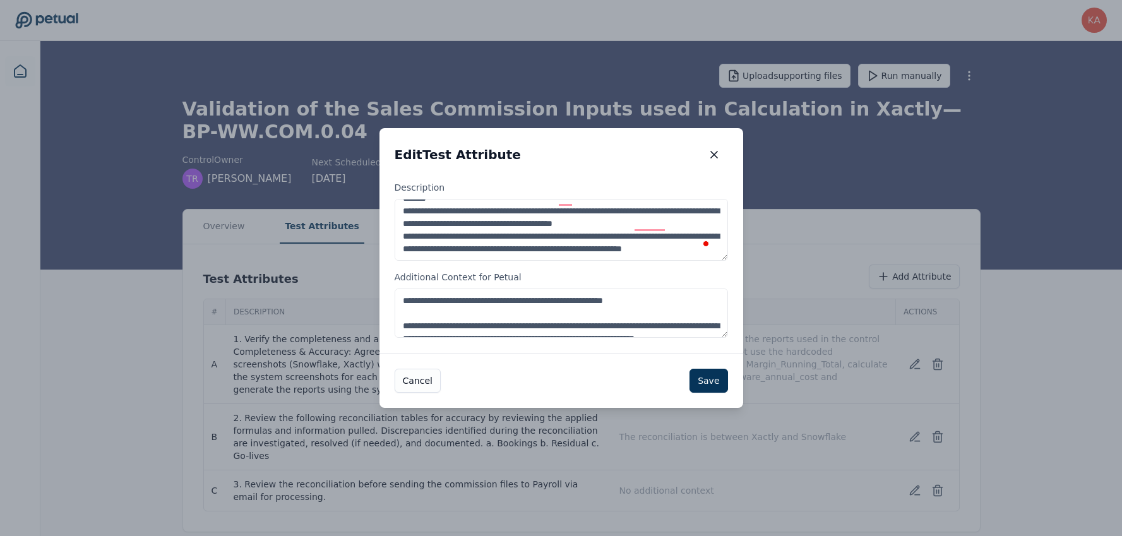
scroll to position [29, 0]
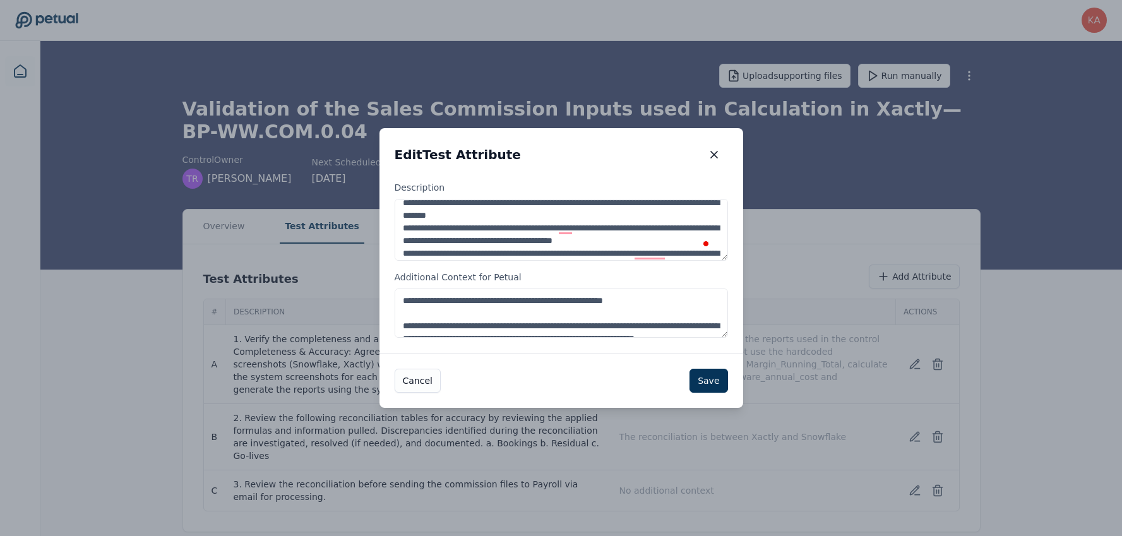
click at [531, 228] on textarea "**********" at bounding box center [560, 230] width 333 height 62
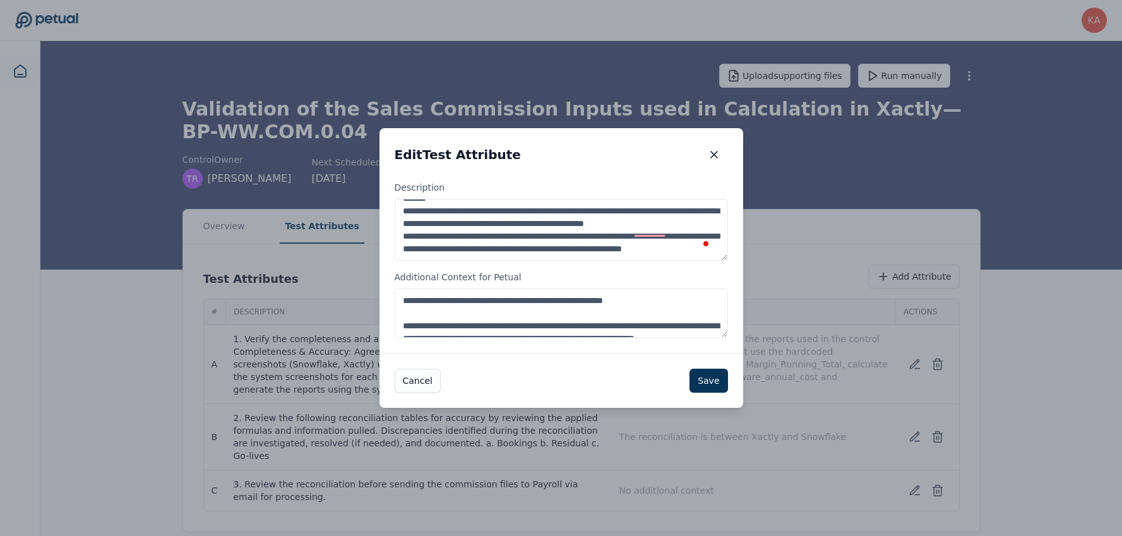
scroll to position [6, 0]
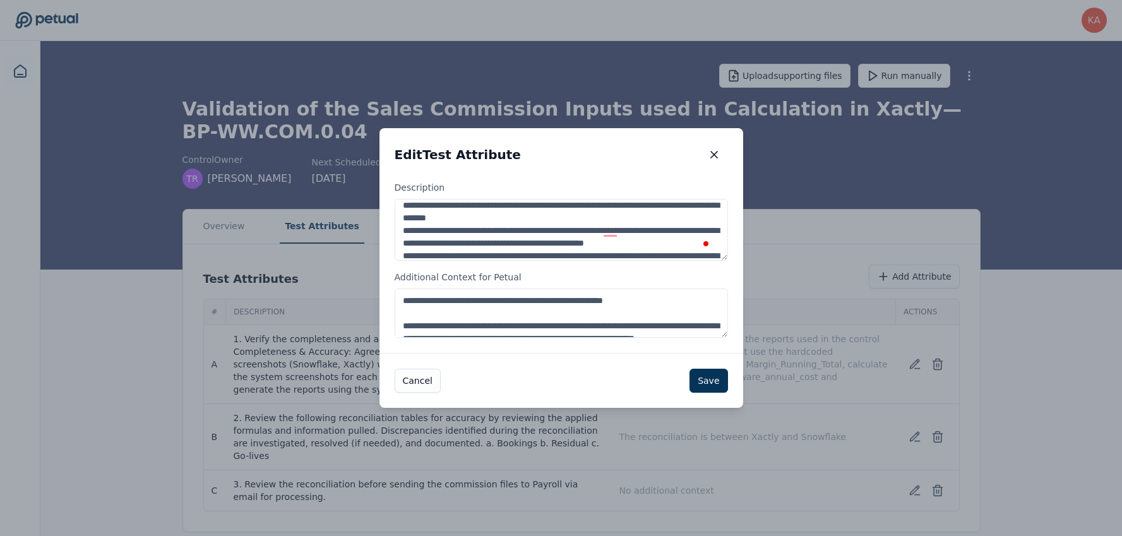
drag, startPoint x: 576, startPoint y: 232, endPoint x: 532, endPoint y: 231, distance: 44.2
click at [532, 231] on textarea "**********" at bounding box center [560, 230] width 333 height 62
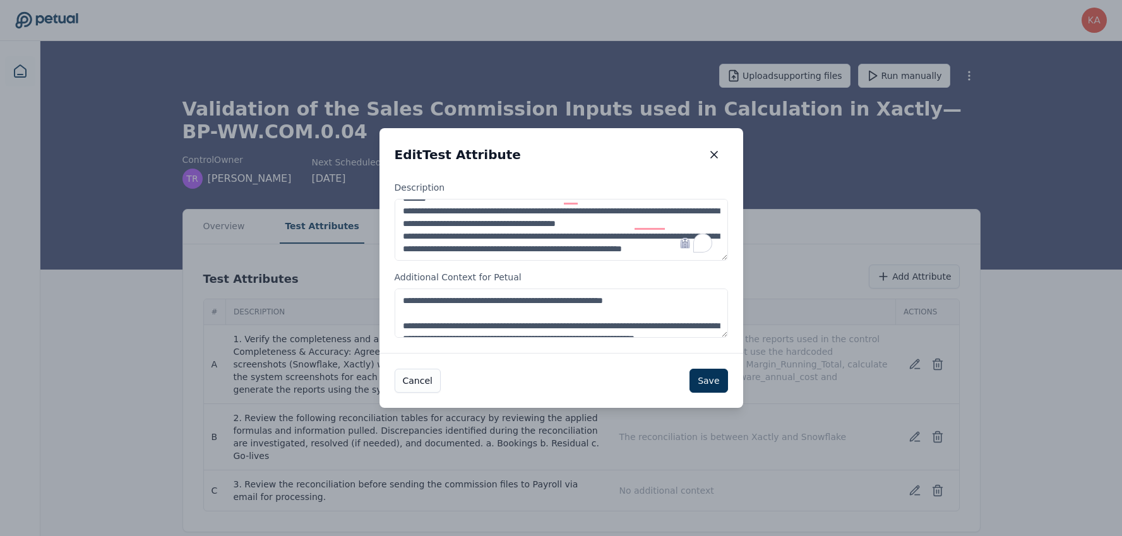
click at [562, 253] on textarea "**********" at bounding box center [560, 230] width 333 height 62
type textarea "**********"
click at [455, 311] on textarea "**********" at bounding box center [560, 312] width 333 height 49
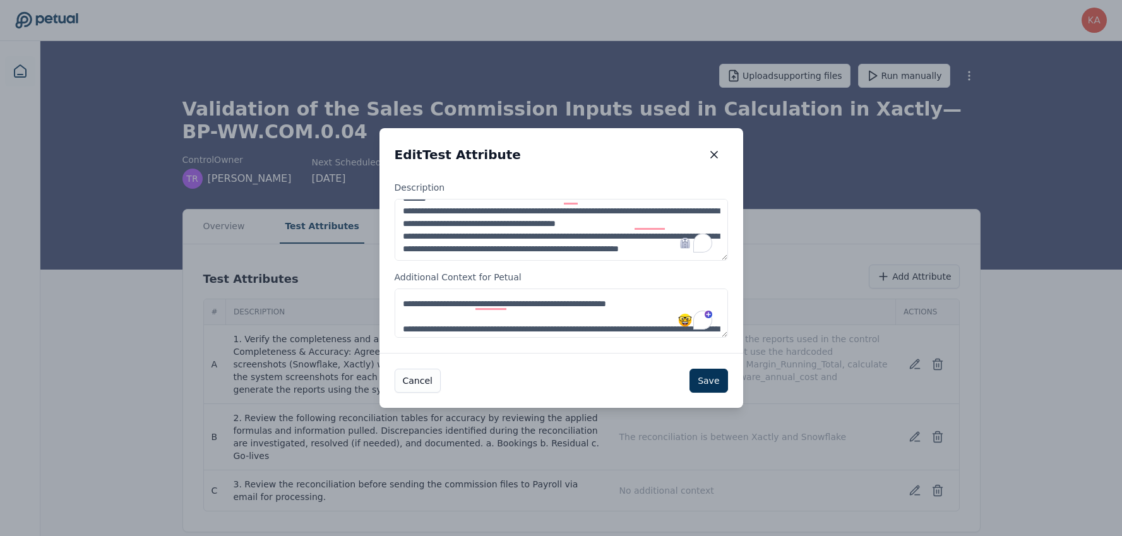
scroll to position [27, 0]
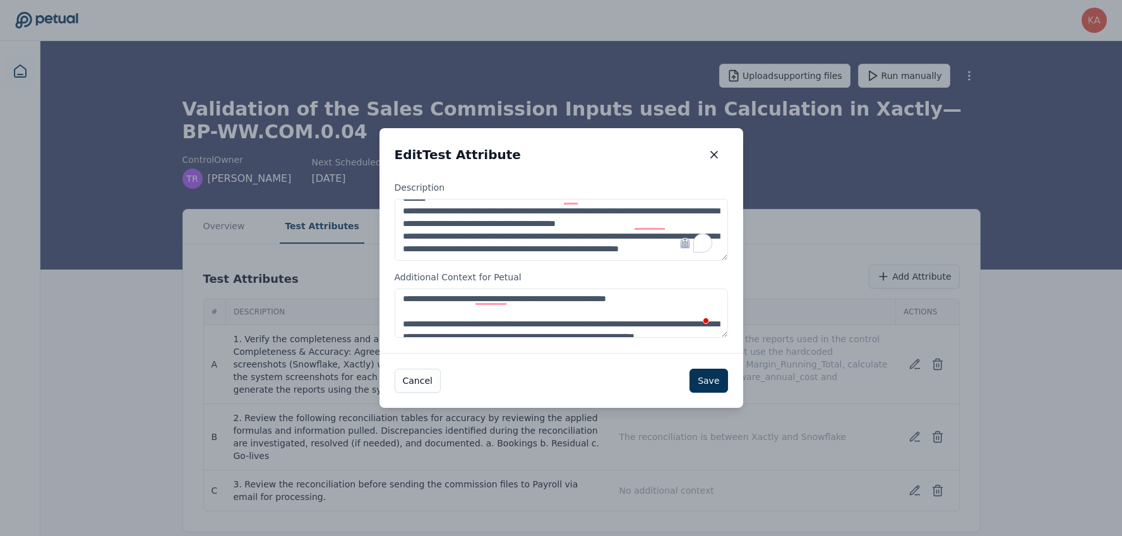
click at [578, 301] on textarea "**********" at bounding box center [560, 312] width 333 height 49
click at [602, 300] on textarea "**********" at bounding box center [560, 312] width 333 height 49
click at [533, 310] on textarea "**********" at bounding box center [560, 312] width 333 height 49
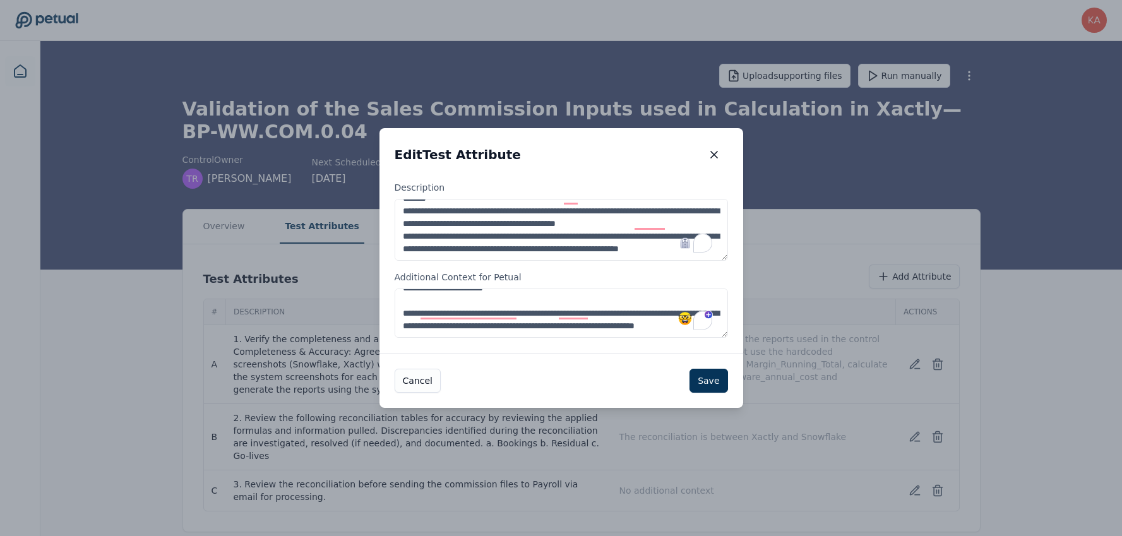
scroll to position [0, 0]
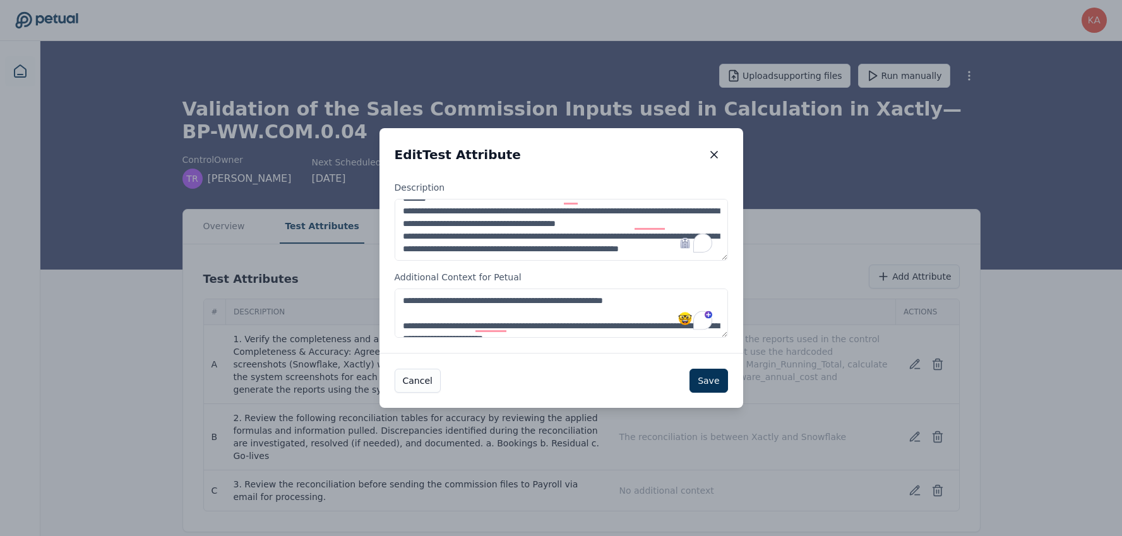
drag, startPoint x: 587, startPoint y: 331, endPoint x: 386, endPoint y: 290, distance: 205.6
click at [386, 290] on div "**********" at bounding box center [561, 267] width 364 height 172
click at [445, 298] on textarea "**********" at bounding box center [560, 312] width 333 height 49
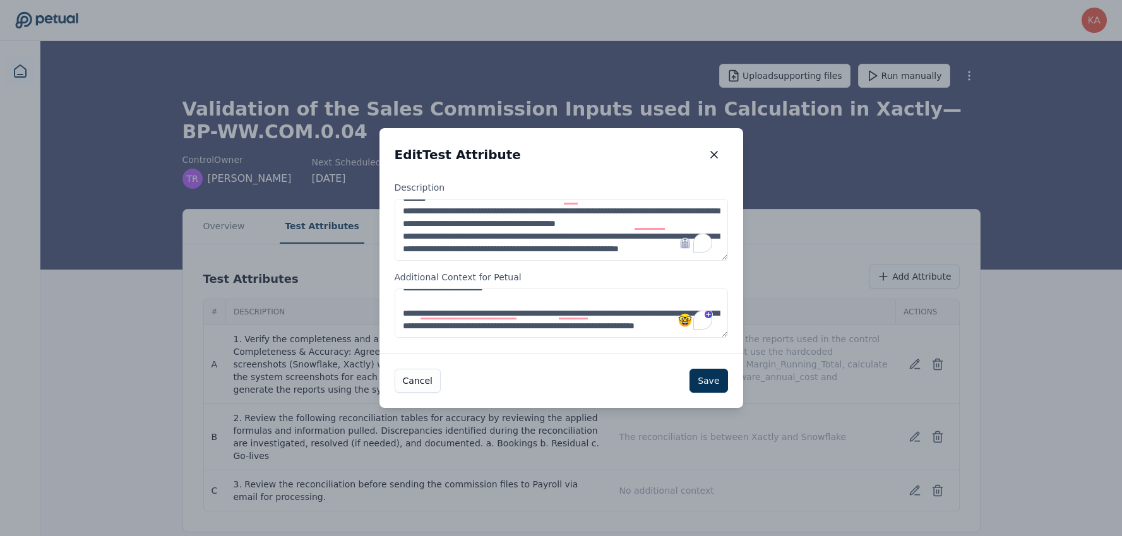
click at [401, 300] on textarea "**********" at bounding box center [560, 312] width 333 height 49
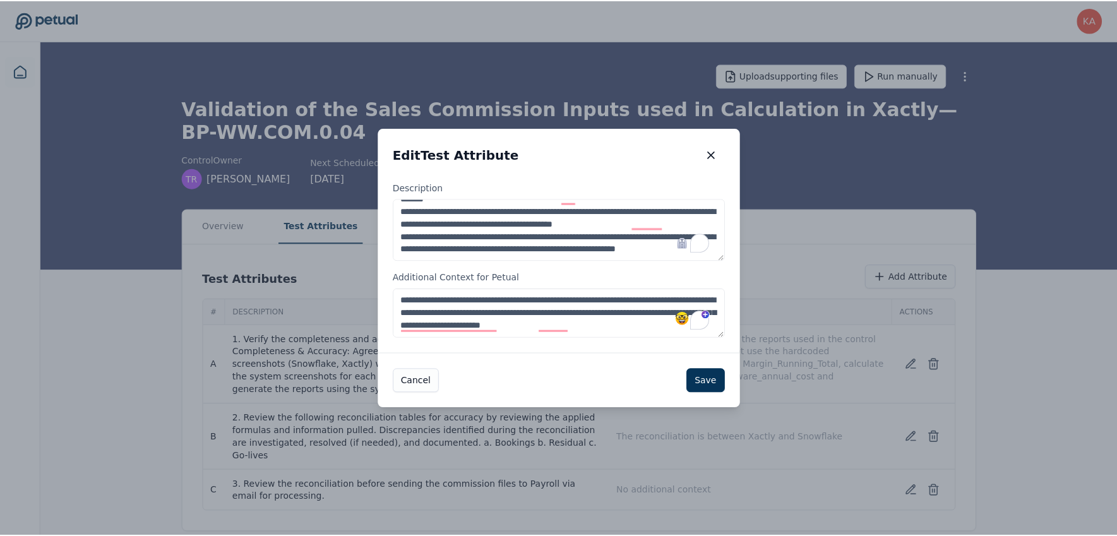
scroll to position [76, 0]
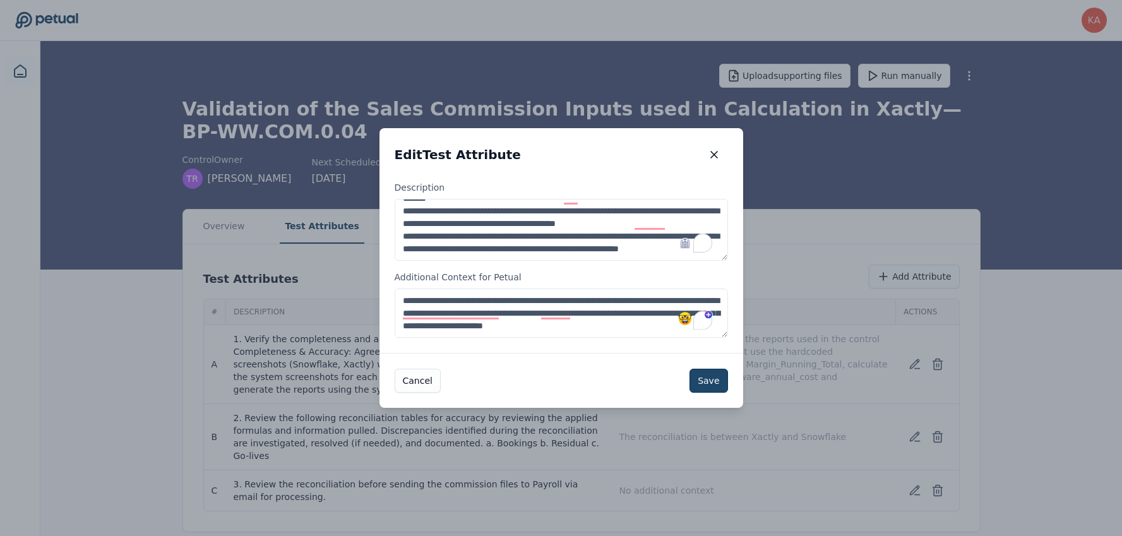
type textarea "**********"
click at [708, 379] on button "Save" at bounding box center [708, 381] width 38 height 24
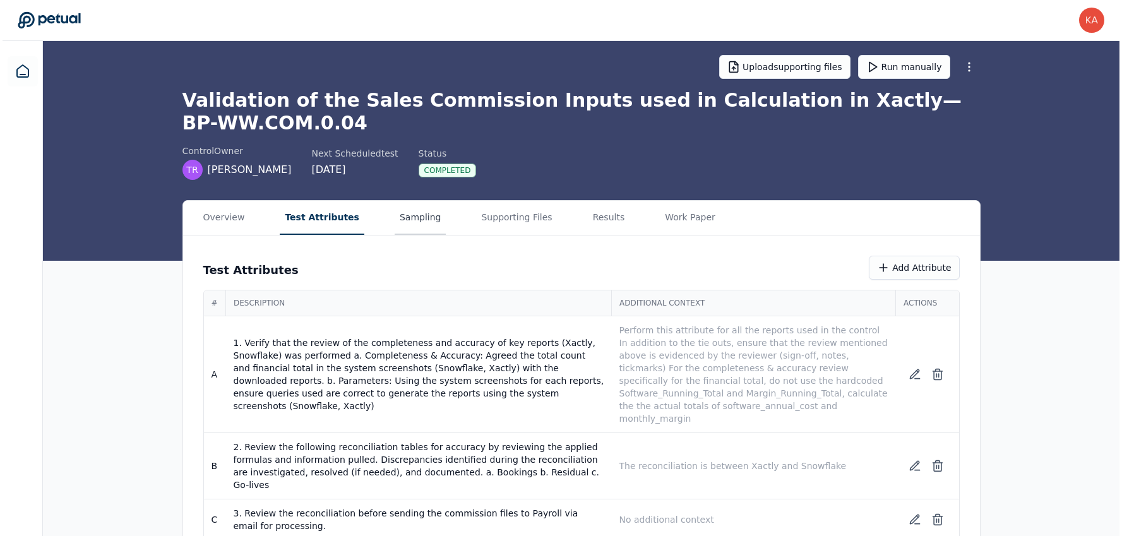
scroll to position [0, 0]
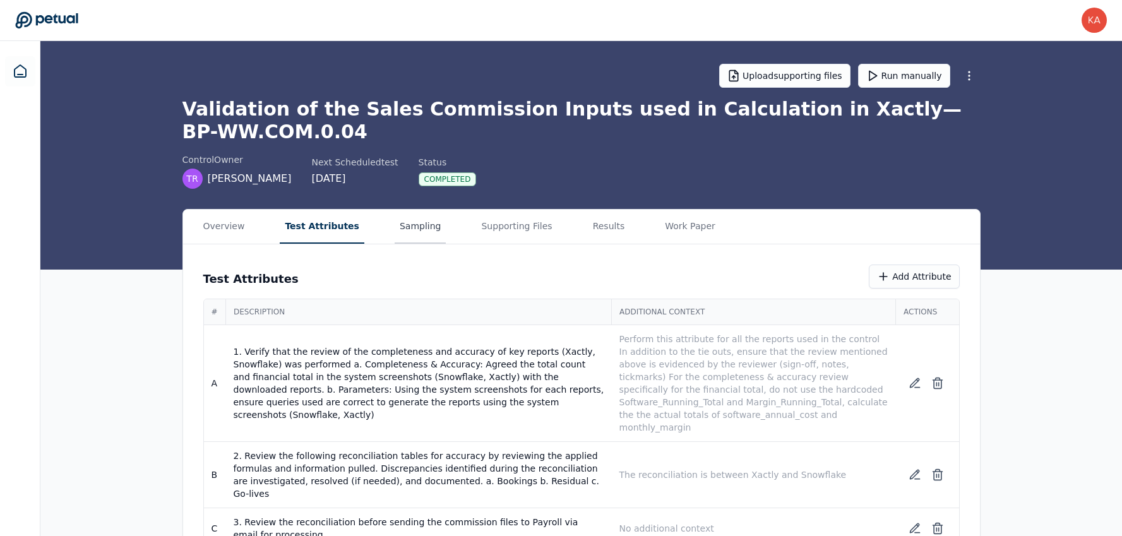
click at [400, 219] on button "Sampling" at bounding box center [420, 227] width 52 height 34
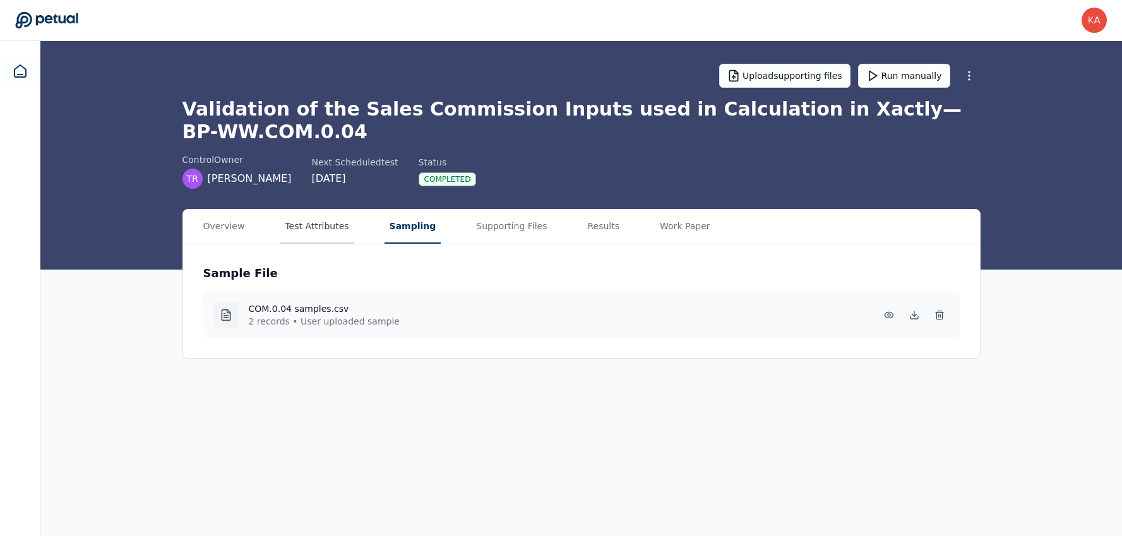
click at [317, 226] on button "Test Attributes" at bounding box center [317, 227] width 74 height 34
click at [317, 226] on button "Test Attributes" at bounding box center [314, 227] width 74 height 34
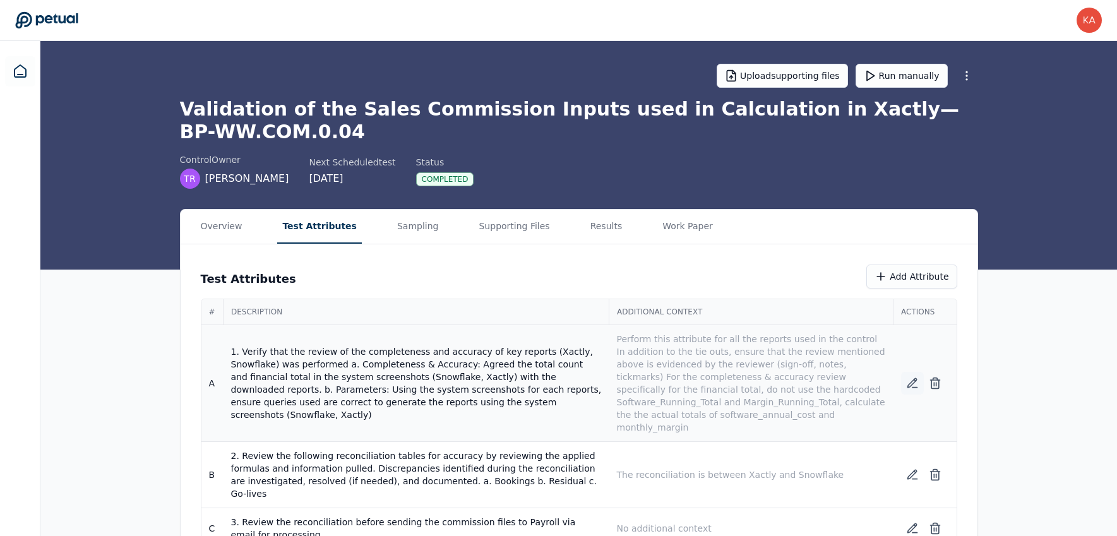
click at [910, 379] on icon at bounding box center [911, 383] width 9 height 9
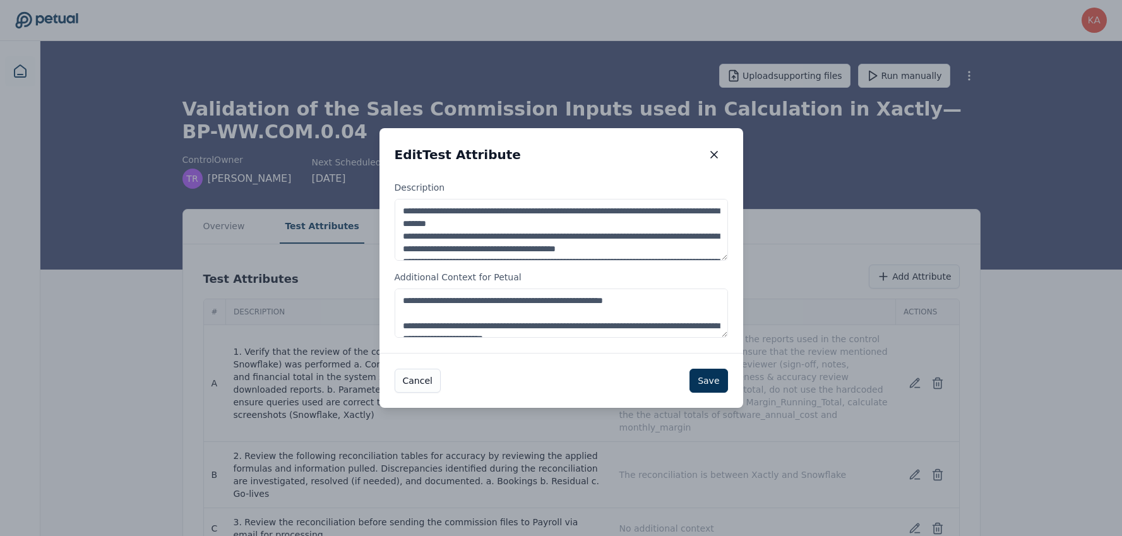
scroll to position [38, 0]
click at [505, 223] on textarea "**********" at bounding box center [560, 230] width 333 height 62
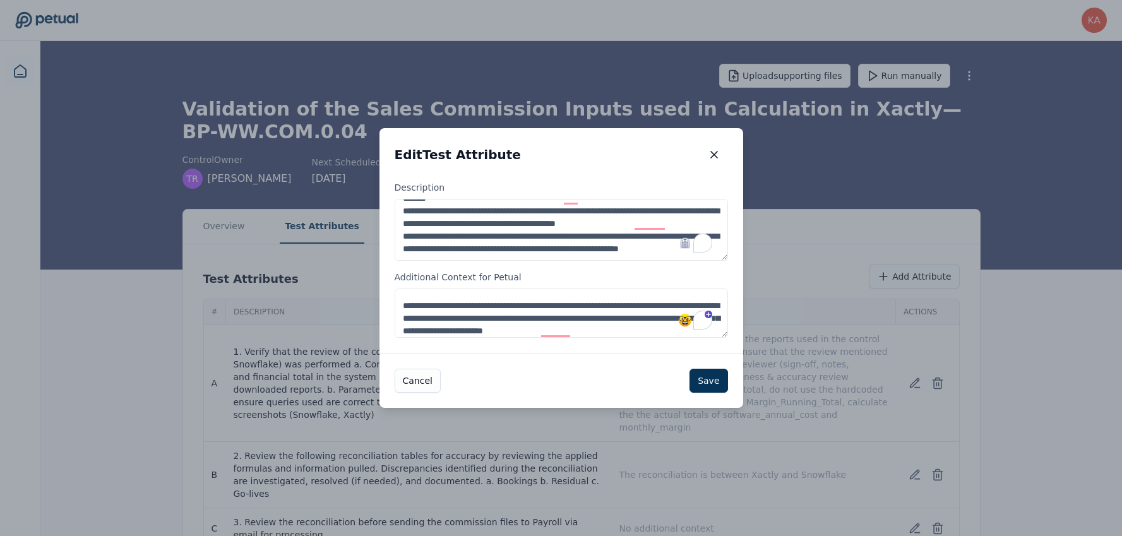
scroll to position [57, 0]
click at [559, 250] on textarea "**********" at bounding box center [560, 230] width 333 height 62
click at [612, 328] on textarea "**********" at bounding box center [560, 312] width 333 height 49
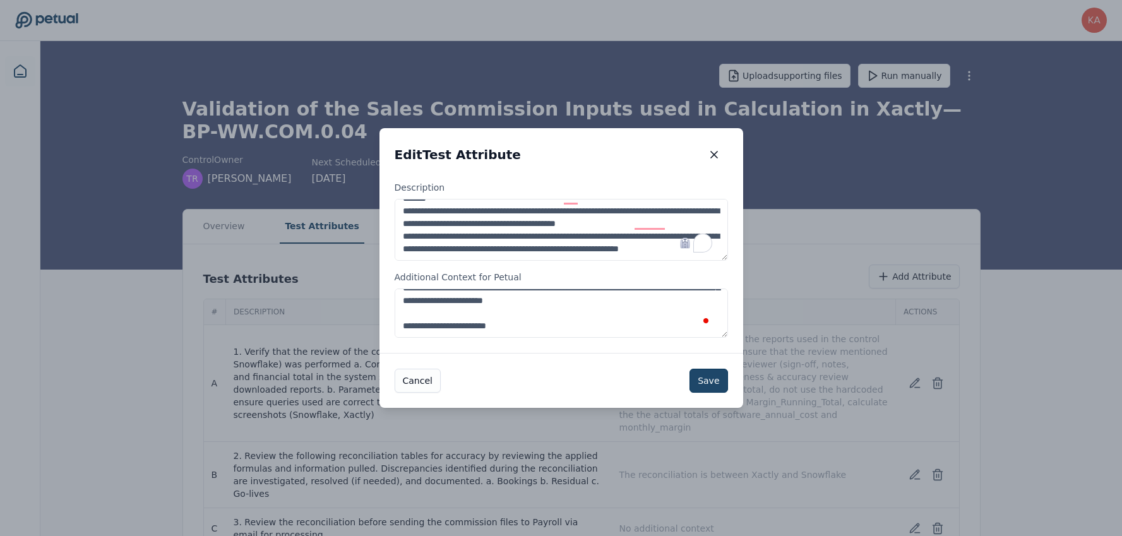
type textarea "**********"
click at [716, 380] on button "Save" at bounding box center [708, 381] width 38 height 24
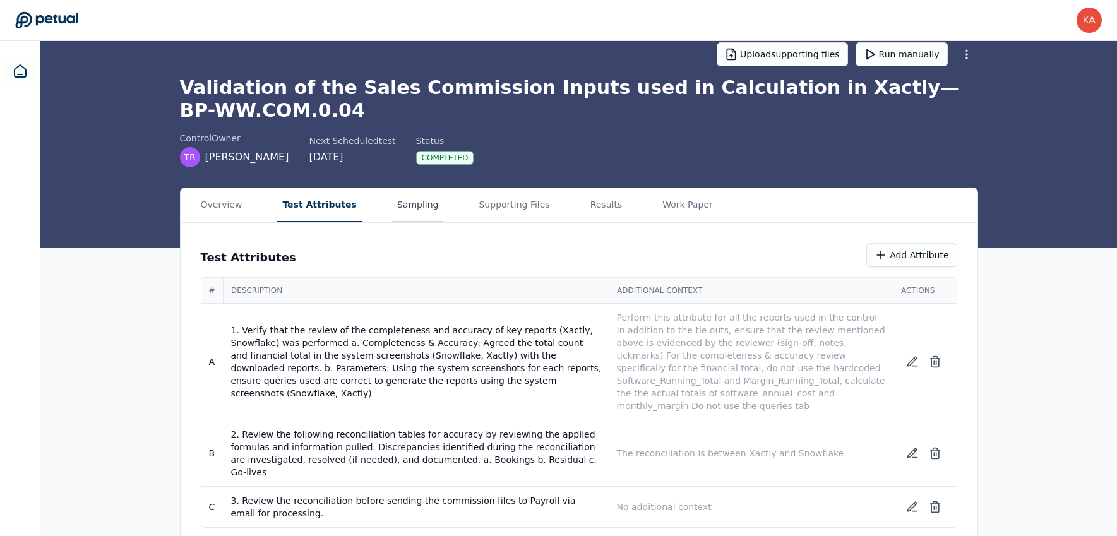
click at [401, 214] on button "Sampling" at bounding box center [418, 205] width 52 height 34
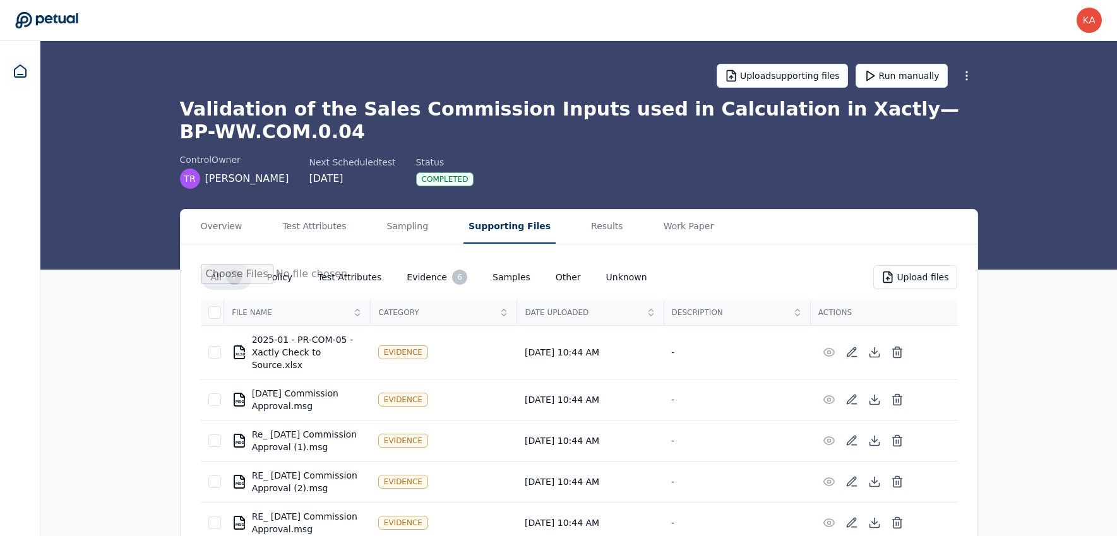
click at [493, 228] on button "Supporting Files" at bounding box center [509, 227] width 92 height 34
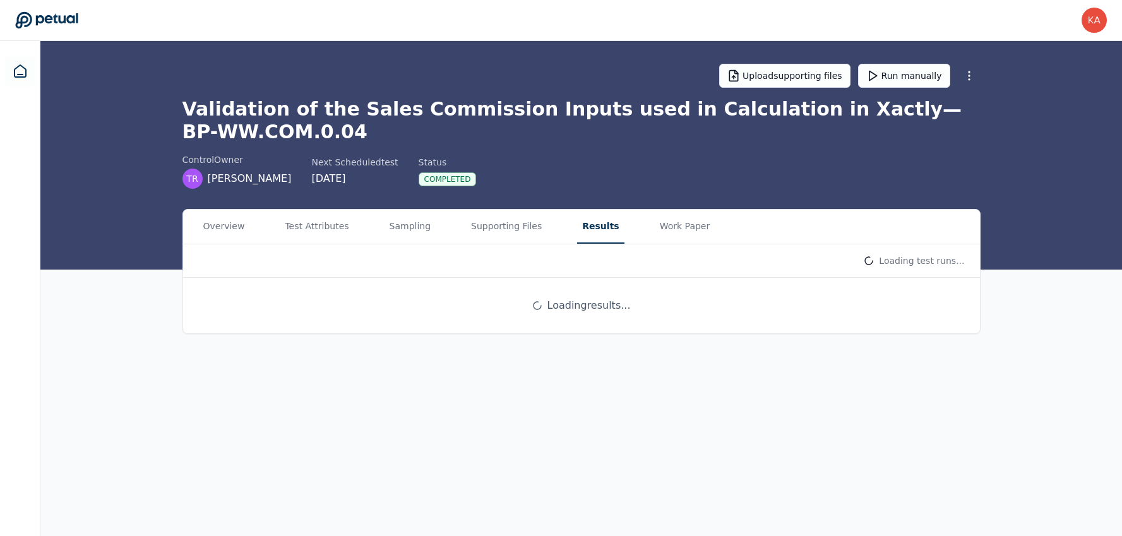
click at [578, 238] on button "Results" at bounding box center [600, 227] width 47 height 34
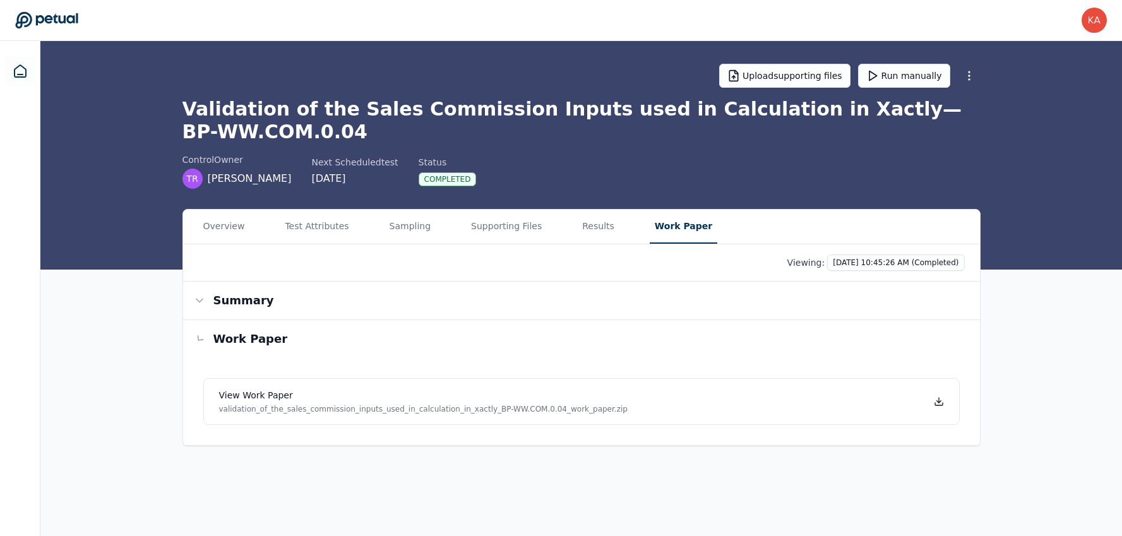
click at [672, 228] on button "Work Paper" at bounding box center [683, 227] width 68 height 34
click at [374, 316] on button "Summary" at bounding box center [581, 301] width 797 height 38
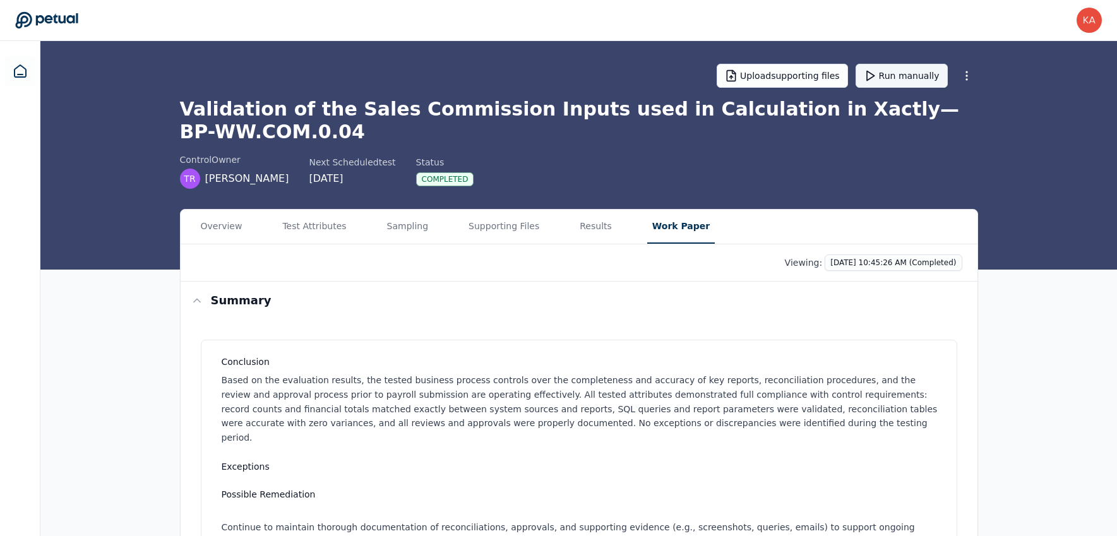
click at [914, 82] on button "Run manually" at bounding box center [901, 76] width 92 height 24
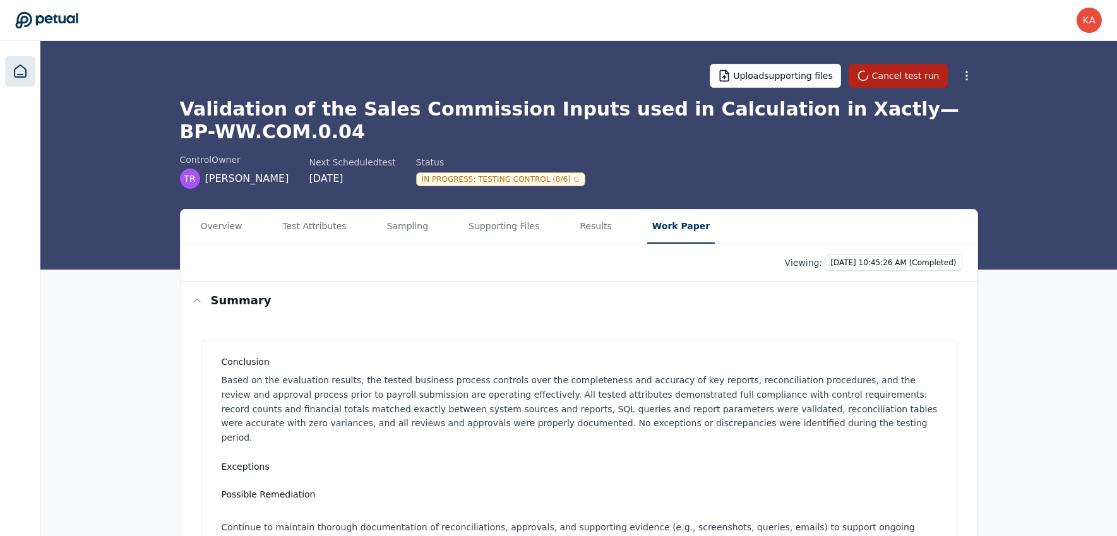
click at [13, 69] on icon at bounding box center [20, 71] width 15 height 15
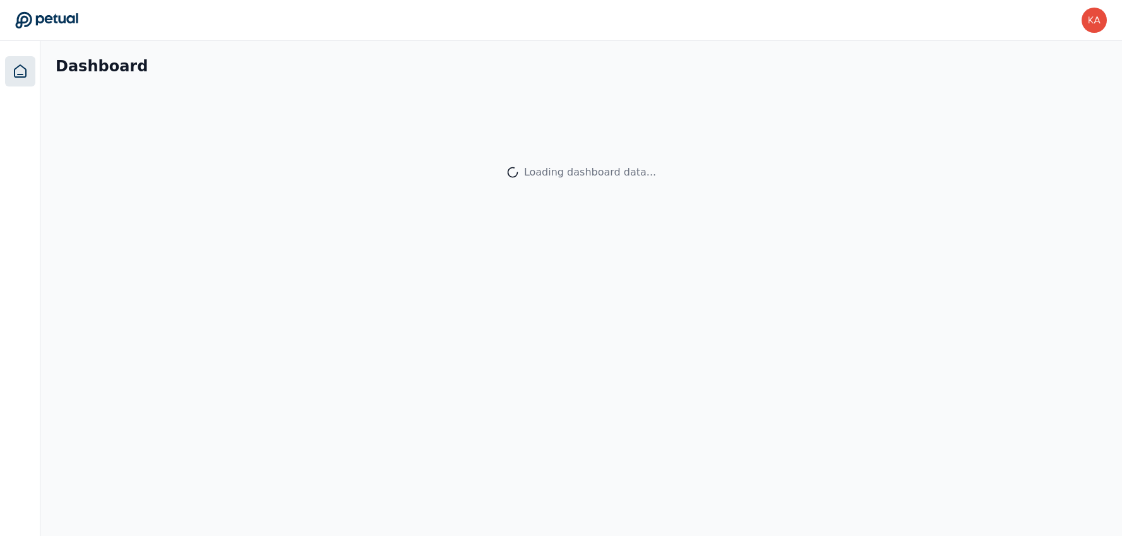
click at [23, 79] on link at bounding box center [20, 71] width 30 height 30
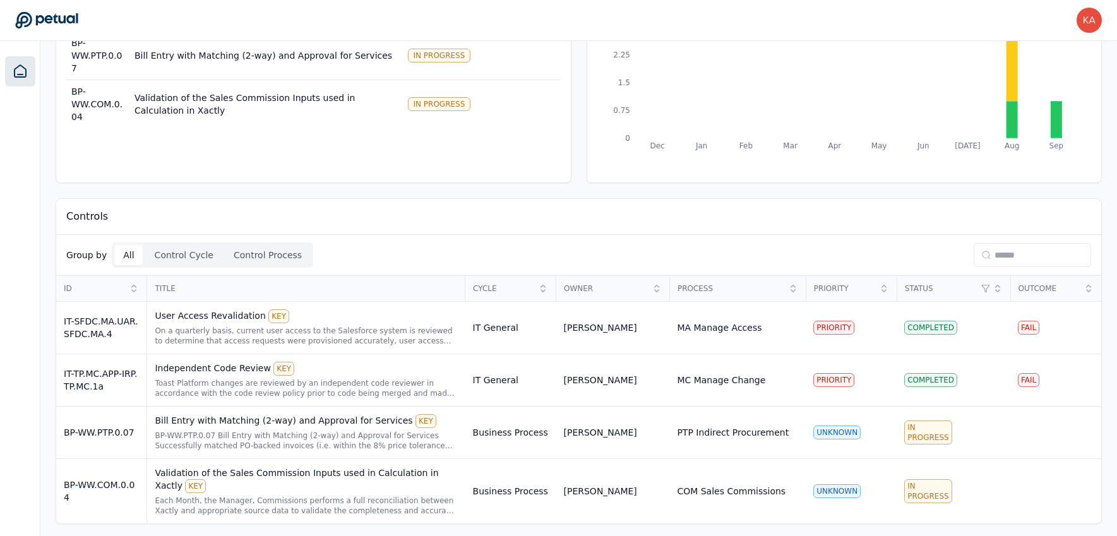
scroll to position [129, 0]
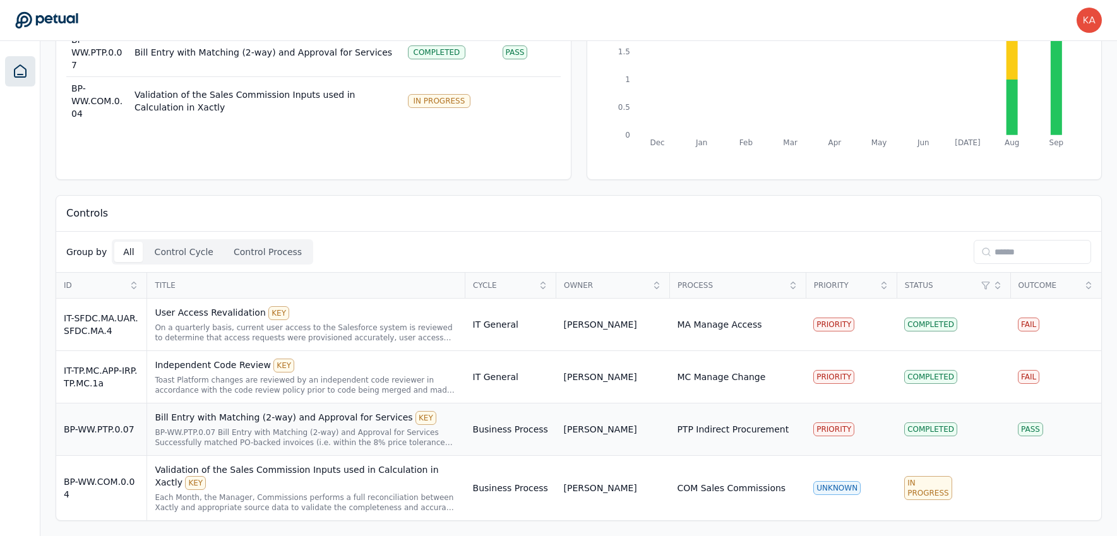
click at [335, 420] on div "Bill Entry with Matching (2-way) and Approval for Services KEY" at bounding box center [306, 418] width 302 height 14
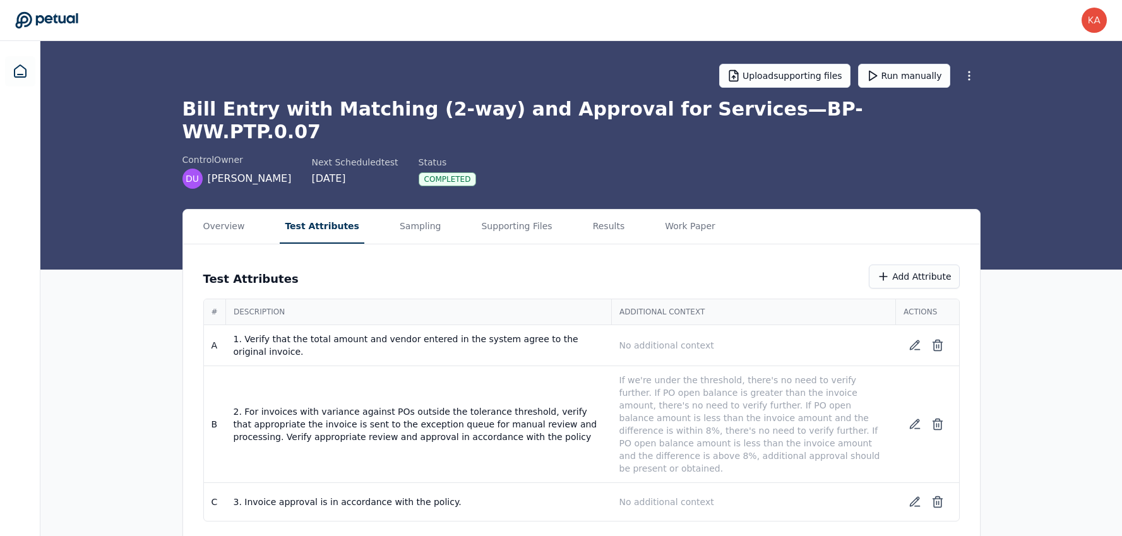
click at [309, 210] on button "Test Attributes" at bounding box center [322, 227] width 85 height 34
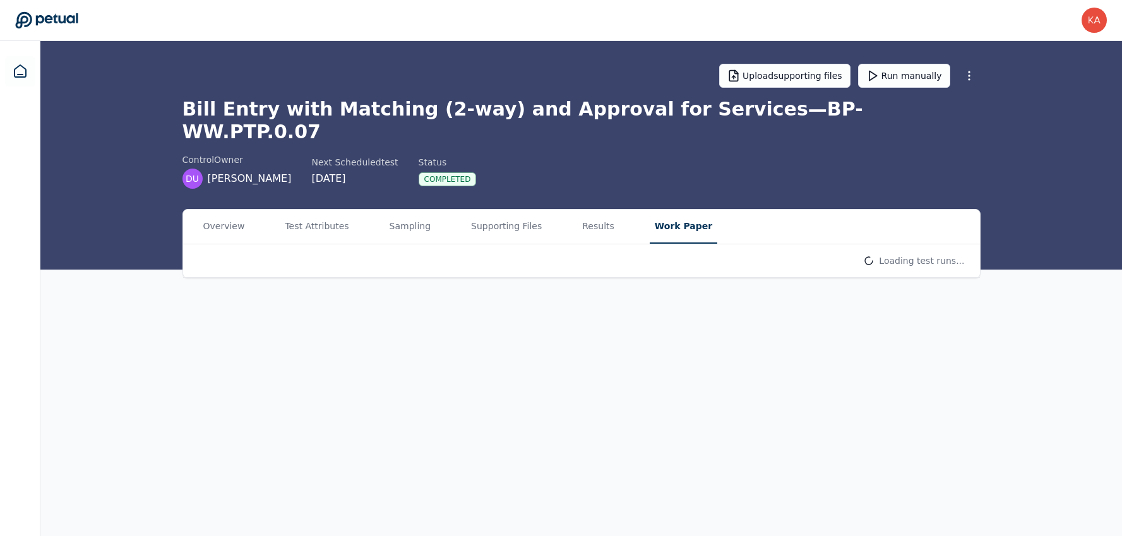
click at [681, 210] on button "Work Paper" at bounding box center [683, 227] width 68 height 34
click at [577, 210] on button "Results" at bounding box center [600, 227] width 47 height 34
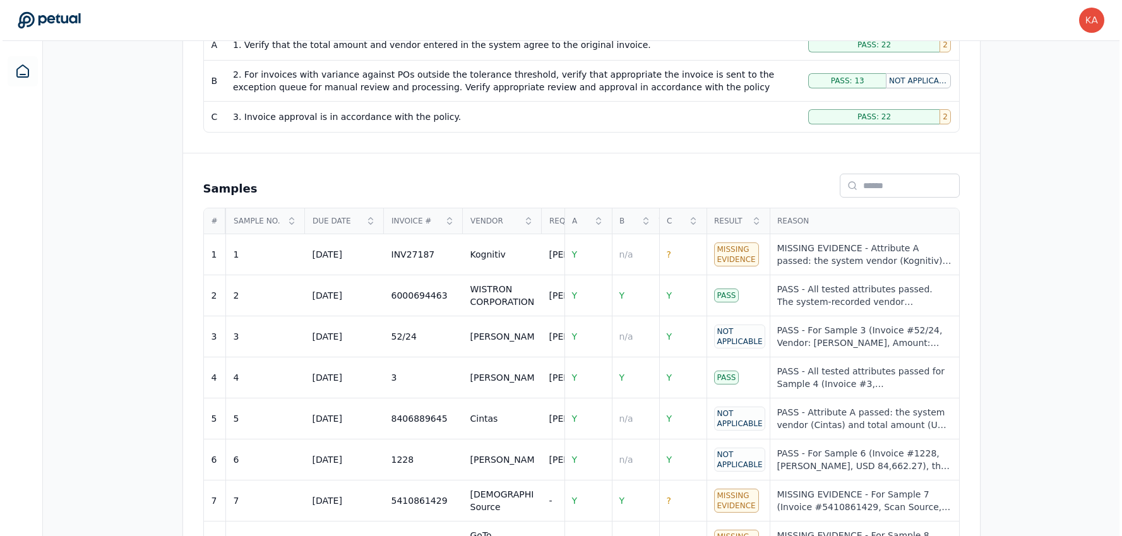
scroll to position [338, 0]
click at [666, 248] on span "?" at bounding box center [666, 253] width 4 height 10
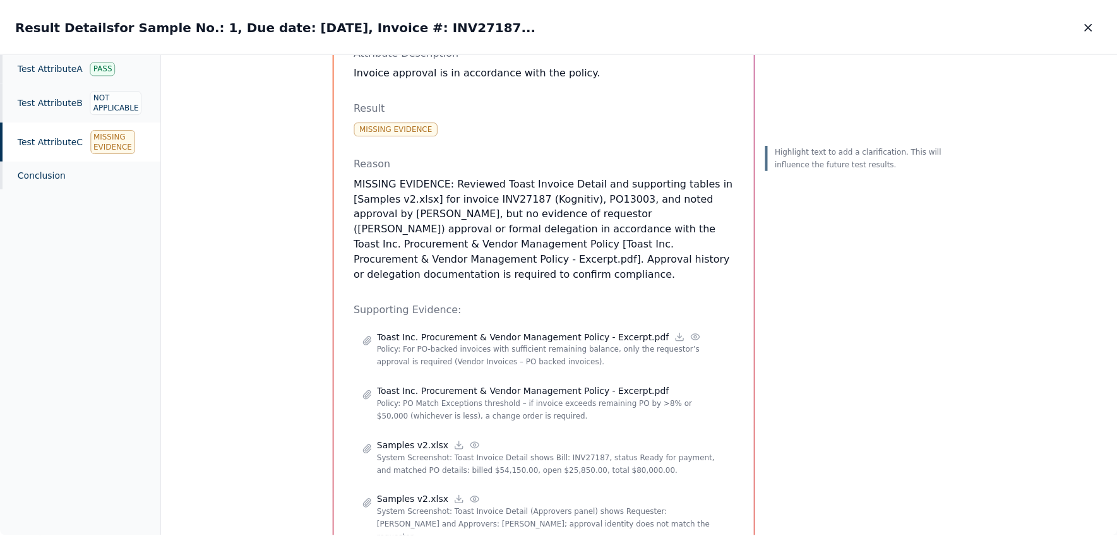
scroll to position [126, 0]
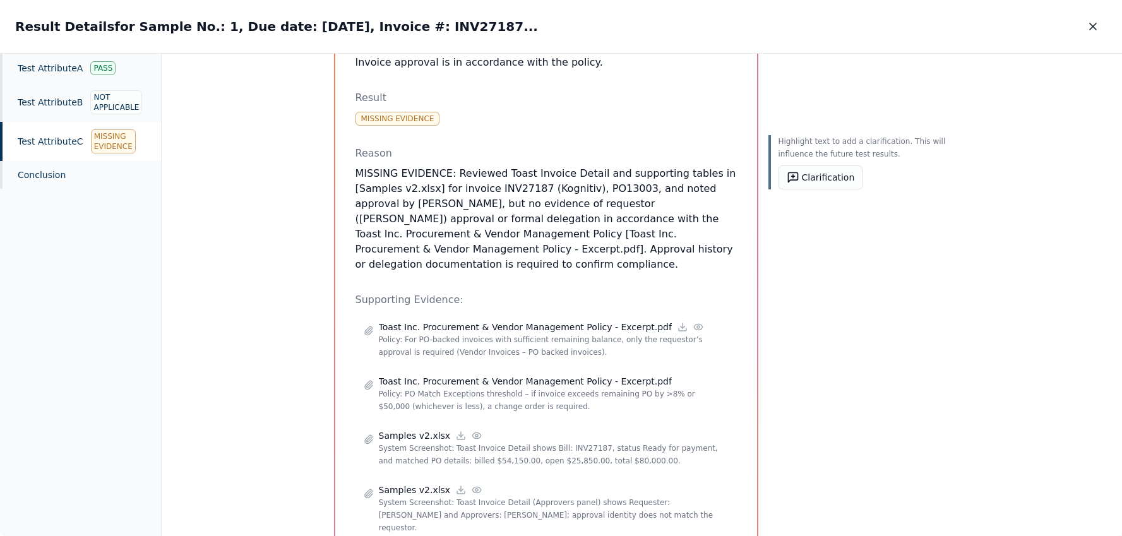
drag, startPoint x: 537, startPoint y: 201, endPoint x: 534, endPoint y: 227, distance: 26.0
click at [534, 227] on p "MISSING EVIDENCE: Reviewed Toast Invoice Detail and supporting tables in [Sampl…" at bounding box center [545, 219] width 381 height 106
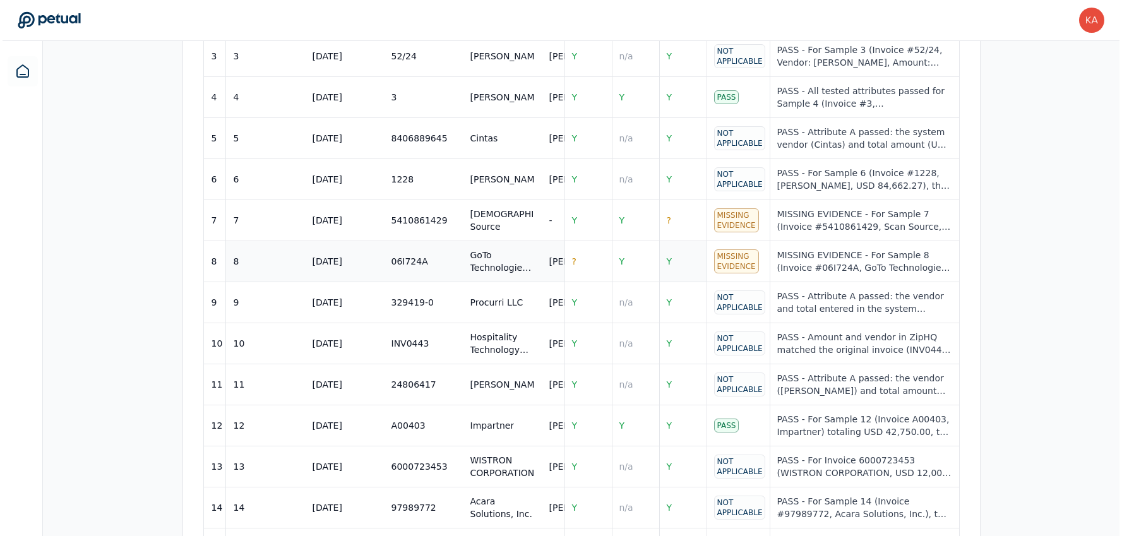
scroll to position [615, 0]
click at [667, 217] on span "?" at bounding box center [666, 222] width 4 height 10
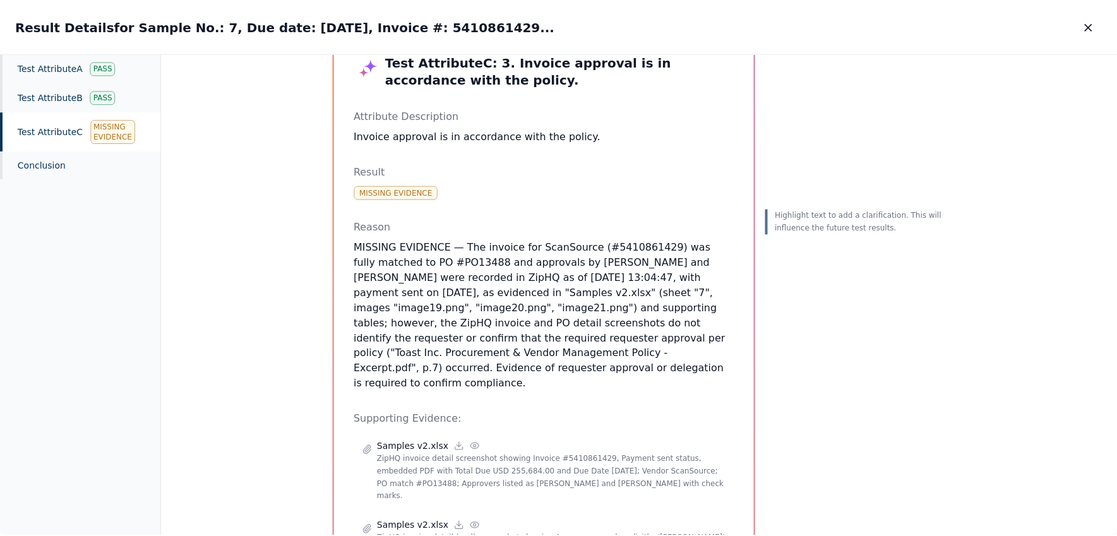
scroll to position [64, 0]
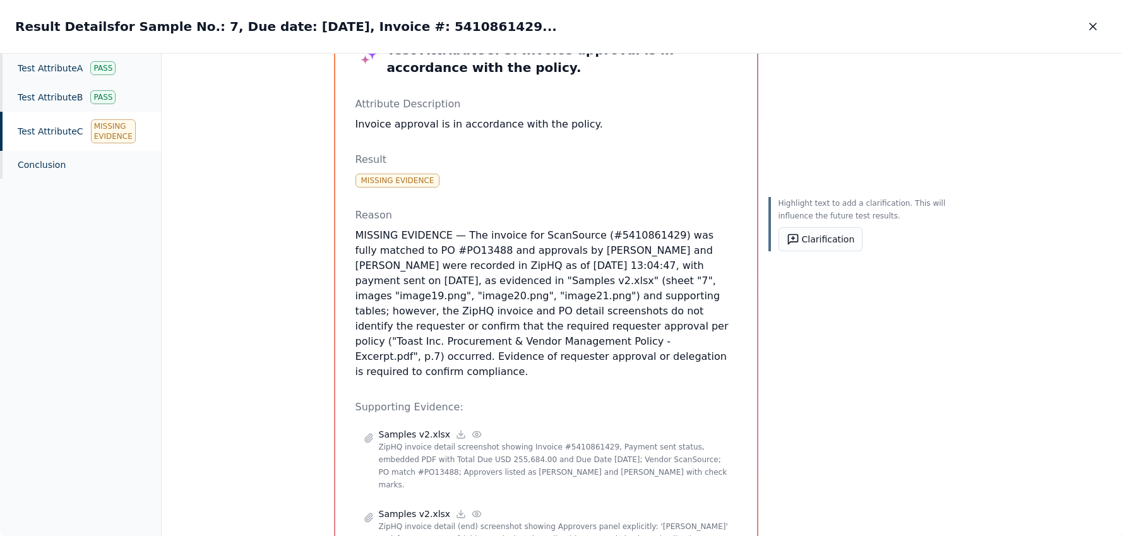
drag, startPoint x: 539, startPoint y: 254, endPoint x: 578, endPoint y: 353, distance: 106.3
click at [578, 353] on p "MISSING EVIDENCE — The invoice for ScanSource (#5410861429) was fully matched t…" at bounding box center [545, 303] width 381 height 151
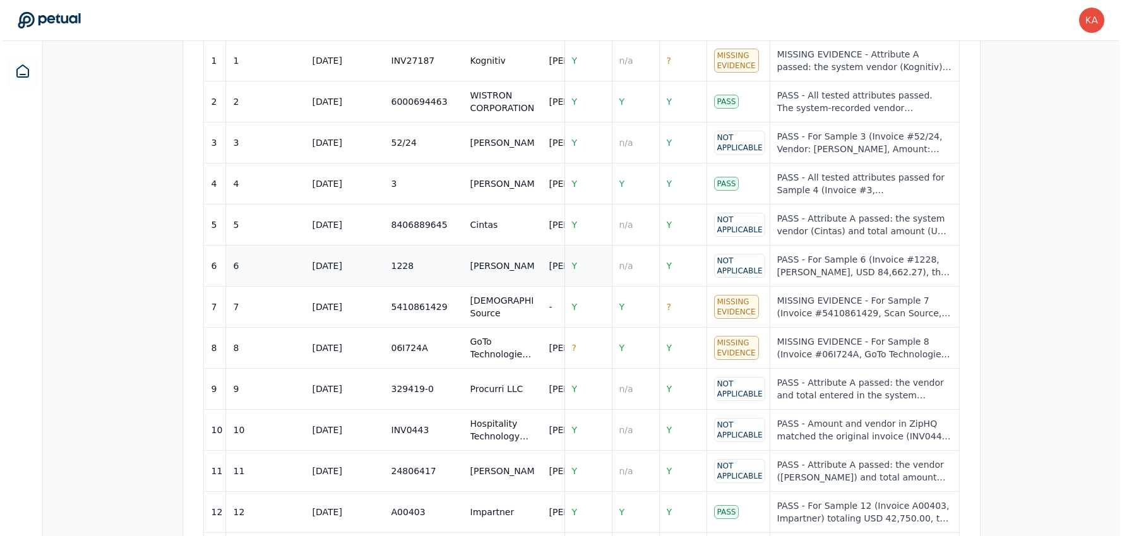
scroll to position [531, 0]
click at [571, 341] on span "?" at bounding box center [571, 346] width 4 height 10
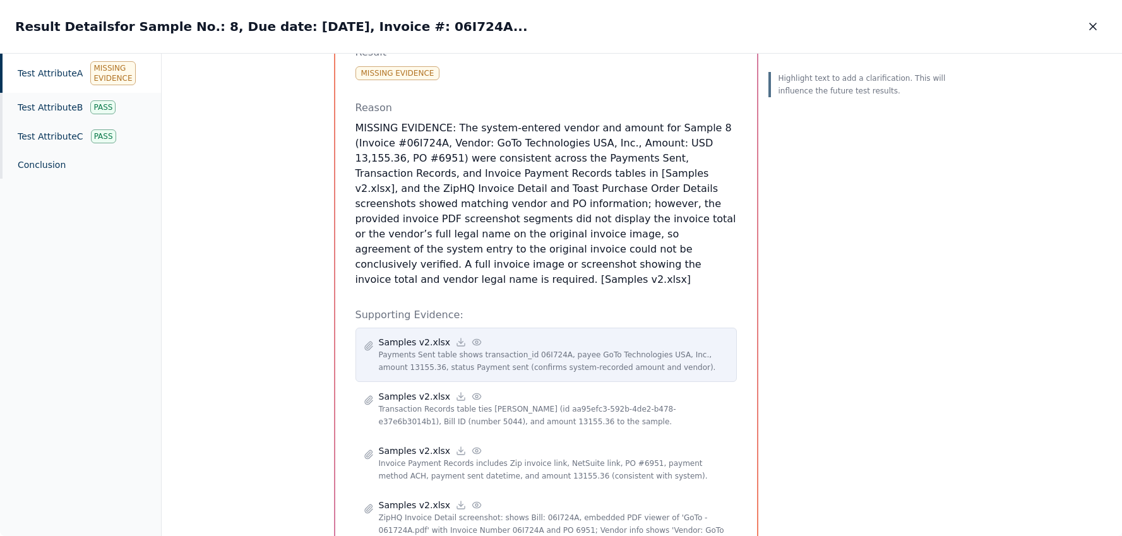
scroll to position [210, 0]
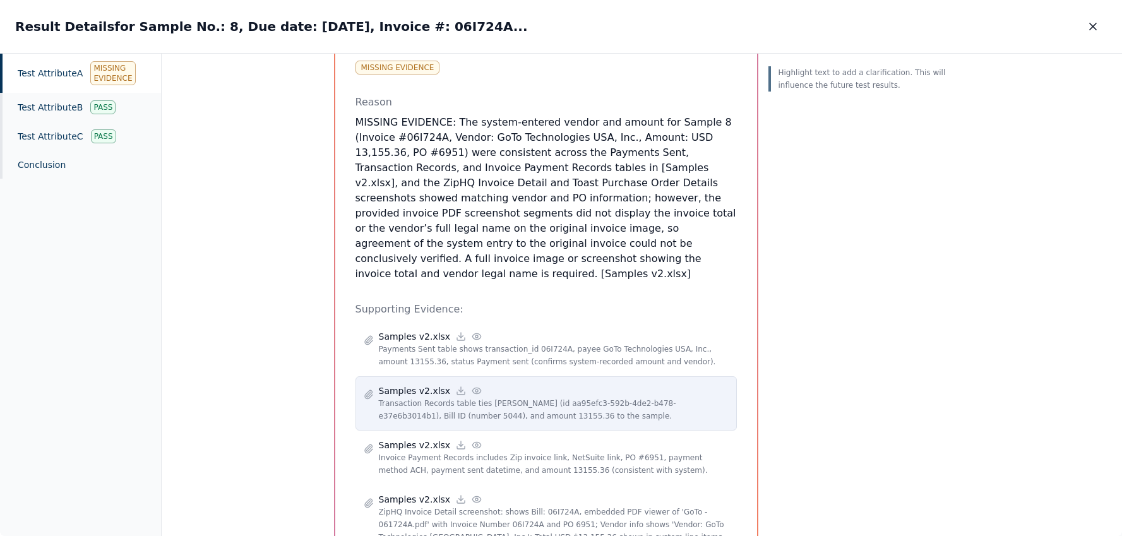
click at [471, 386] on icon at bounding box center [476, 391] width 10 height 10
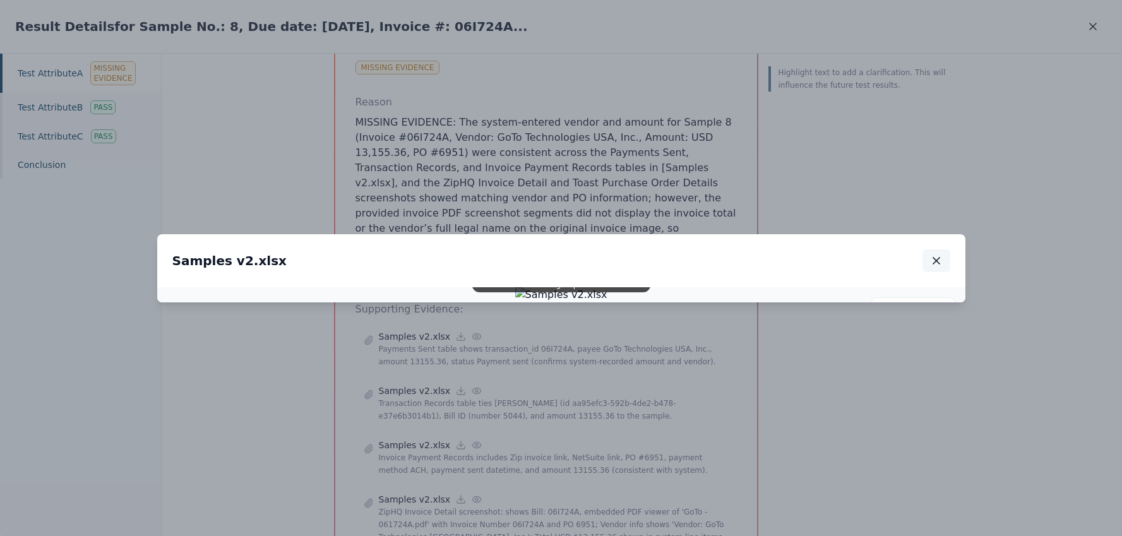
click at [939, 254] on icon "button" at bounding box center [936, 260] width 13 height 13
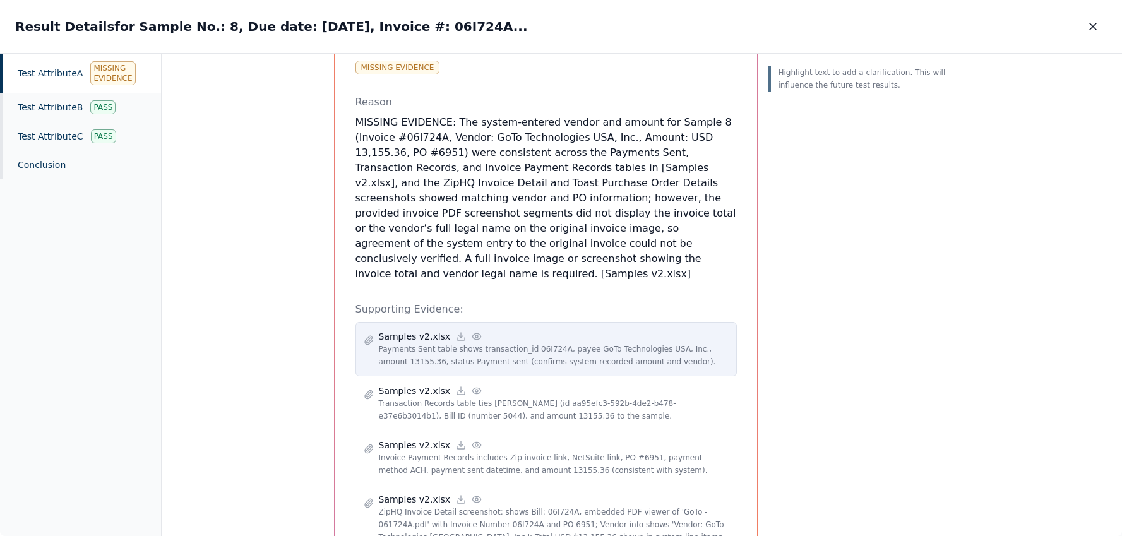
click at [471, 331] on icon at bounding box center [476, 336] width 10 height 10
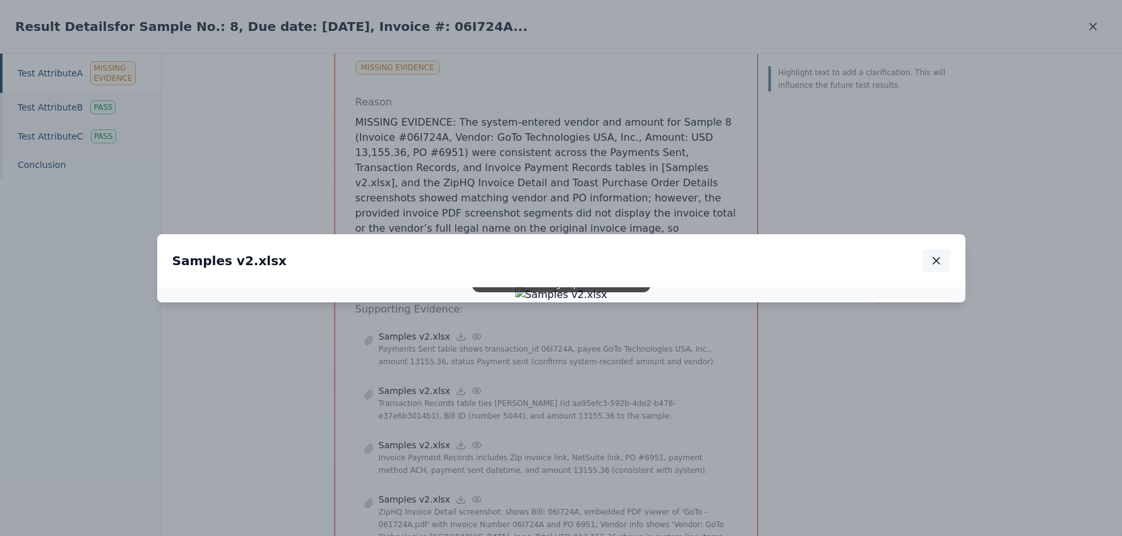
click at [935, 254] on icon "button" at bounding box center [936, 260] width 13 height 13
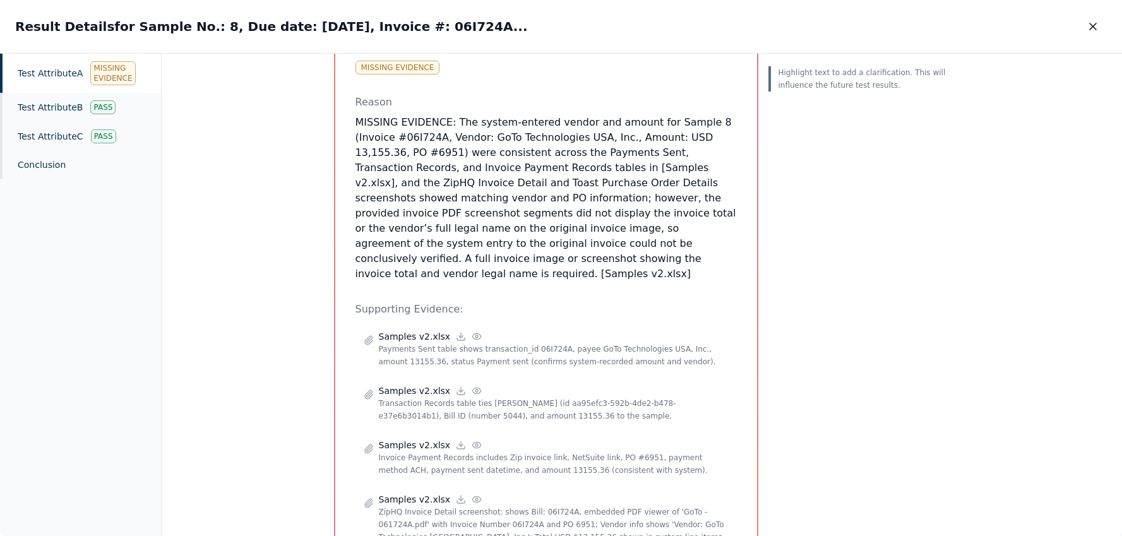
click at [935, 74] on p "Highlight text to add a clarification. This will influence the future test resu…" at bounding box center [864, 78] width 172 height 25
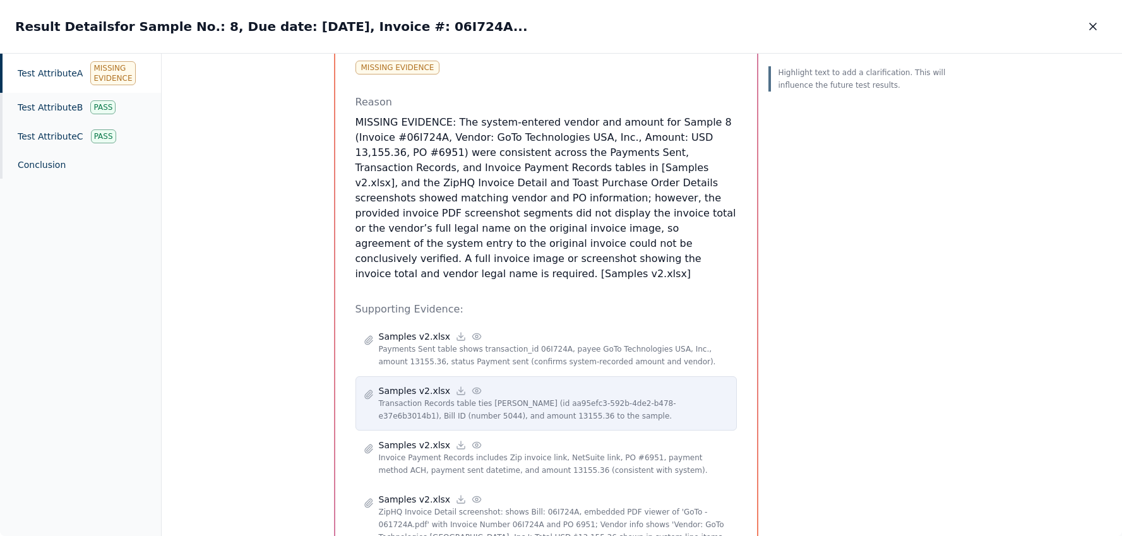
click at [471, 386] on icon at bounding box center [476, 391] width 10 height 10
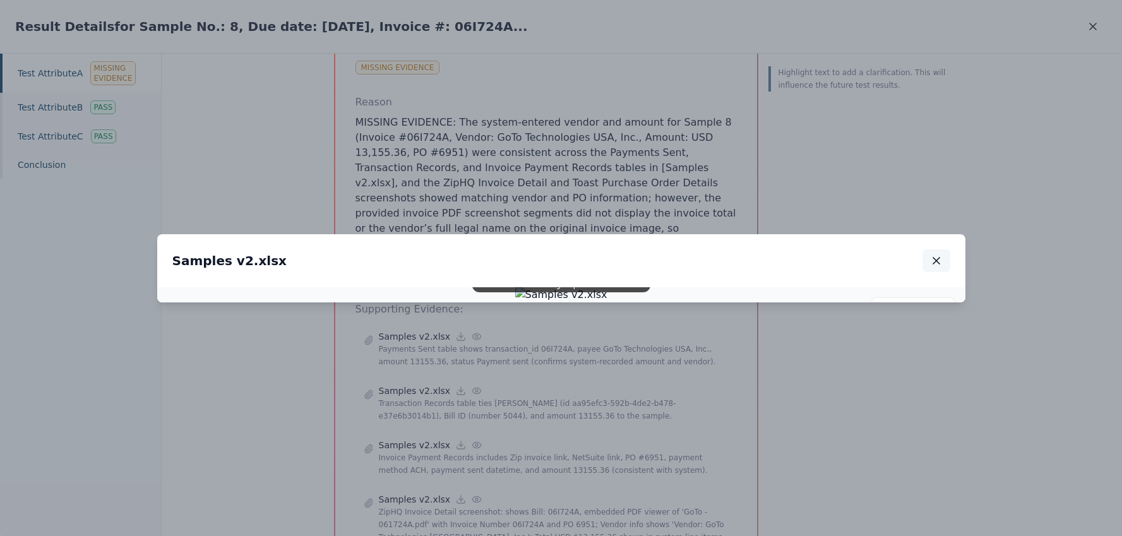
click at [939, 254] on icon "button" at bounding box center [936, 260] width 13 height 13
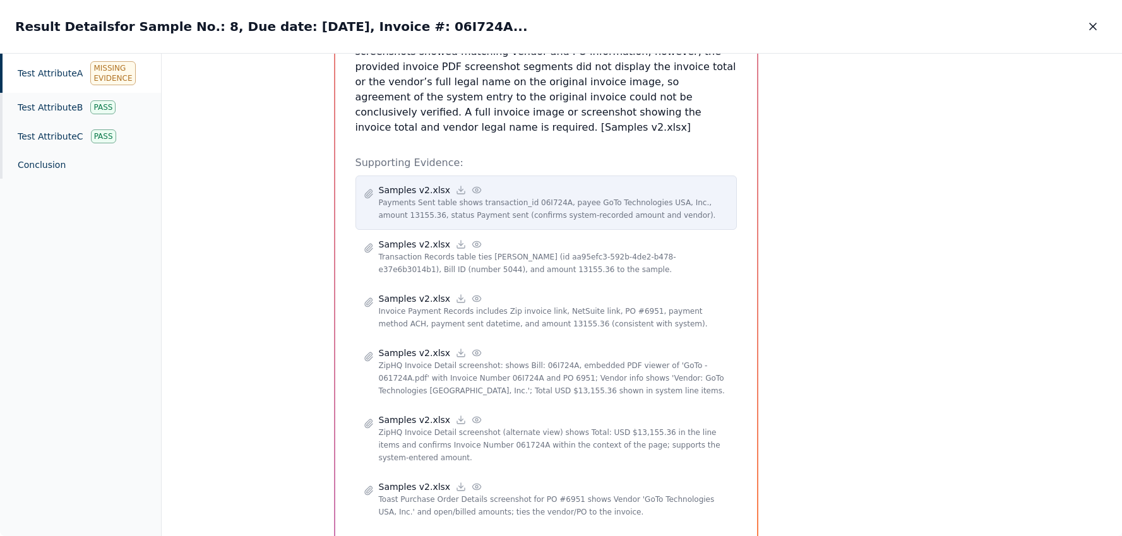
scroll to position [367, 0]
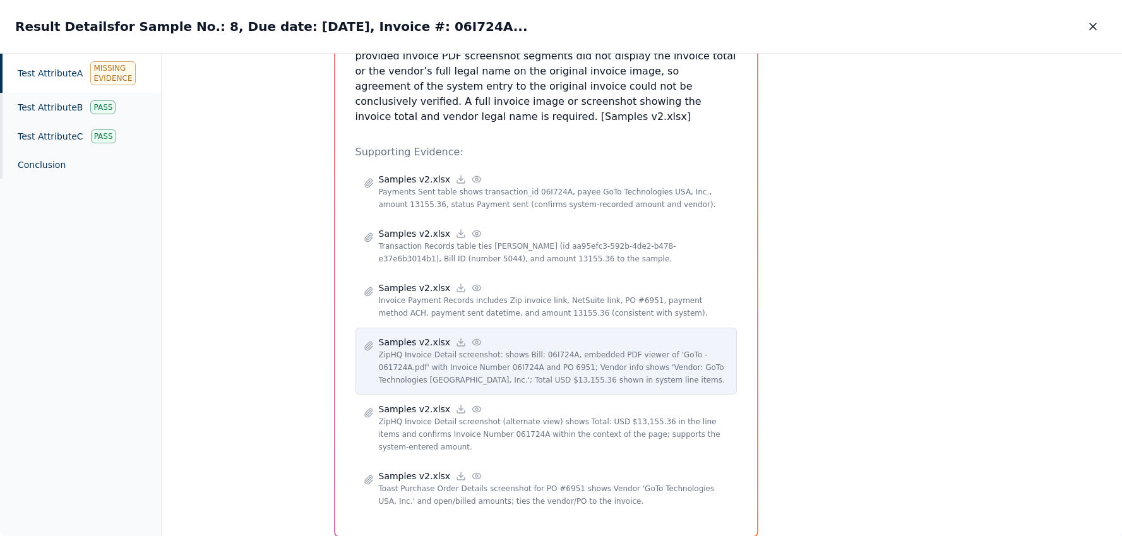
click at [471, 337] on icon at bounding box center [476, 342] width 10 height 10
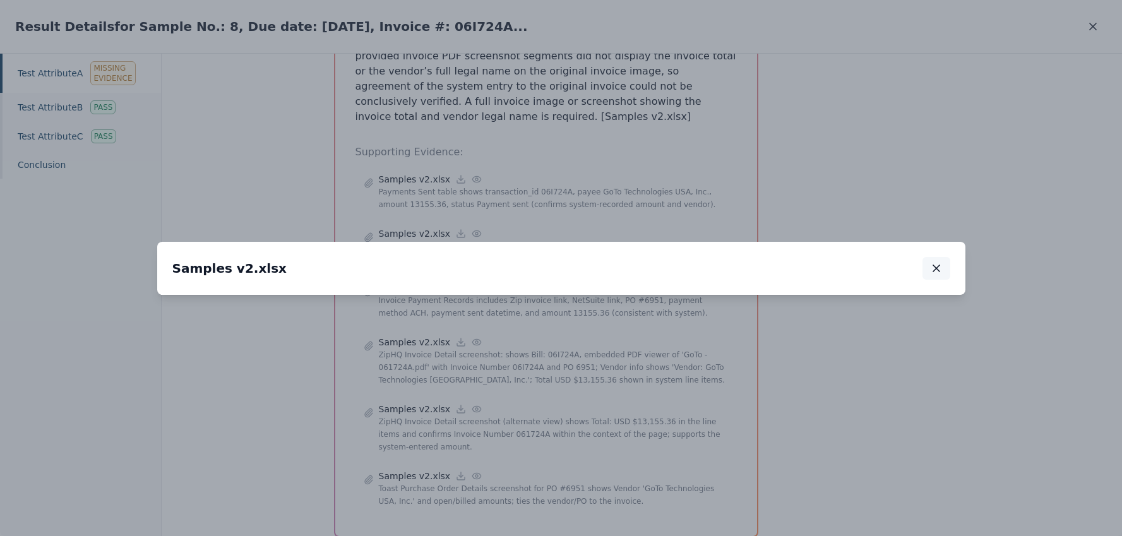
click at [937, 265] on icon "button" at bounding box center [936, 268] width 6 height 6
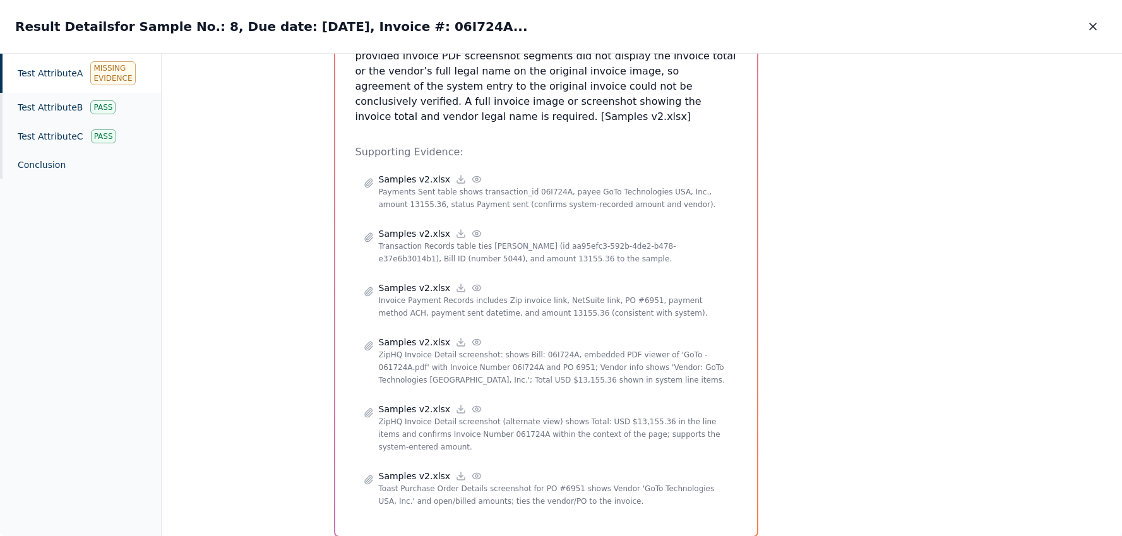
click at [936, 83] on div "Highlight text to add a clarification. This will influence the future test resu…" at bounding box center [859, 127] width 182 height 821
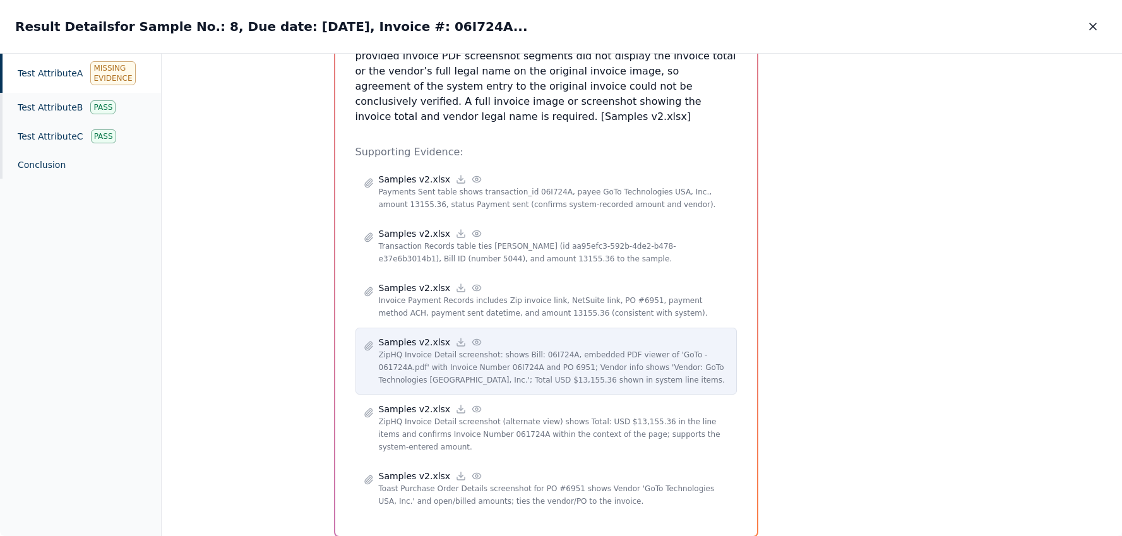
click at [471, 337] on icon at bounding box center [476, 342] width 10 height 10
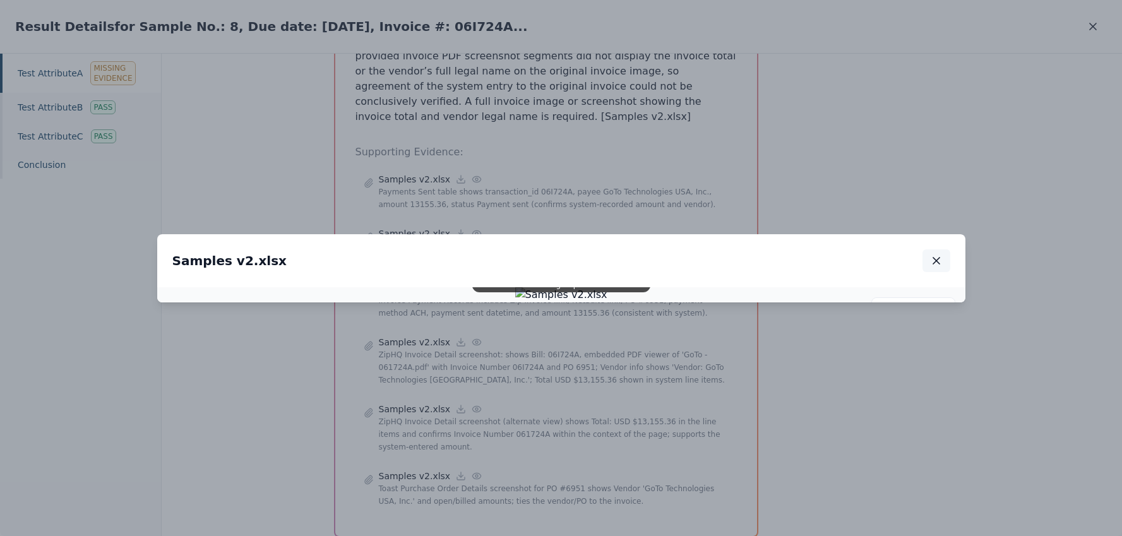
click at [934, 254] on icon "button" at bounding box center [936, 260] width 13 height 13
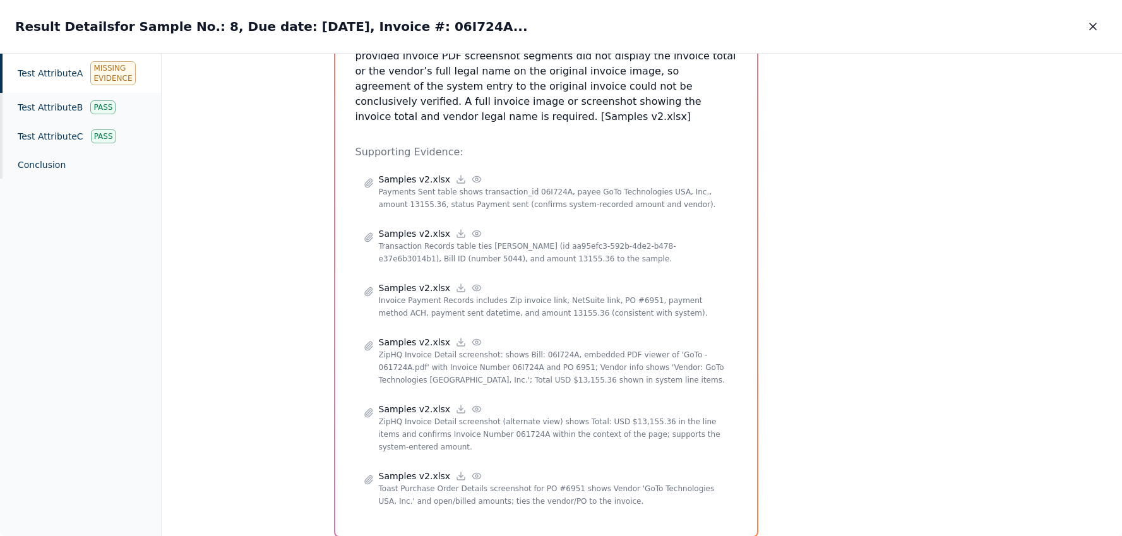
click at [934, 83] on div "Highlight text to add a clarification. This will influence the future test resu…" at bounding box center [859, 127] width 182 height 821
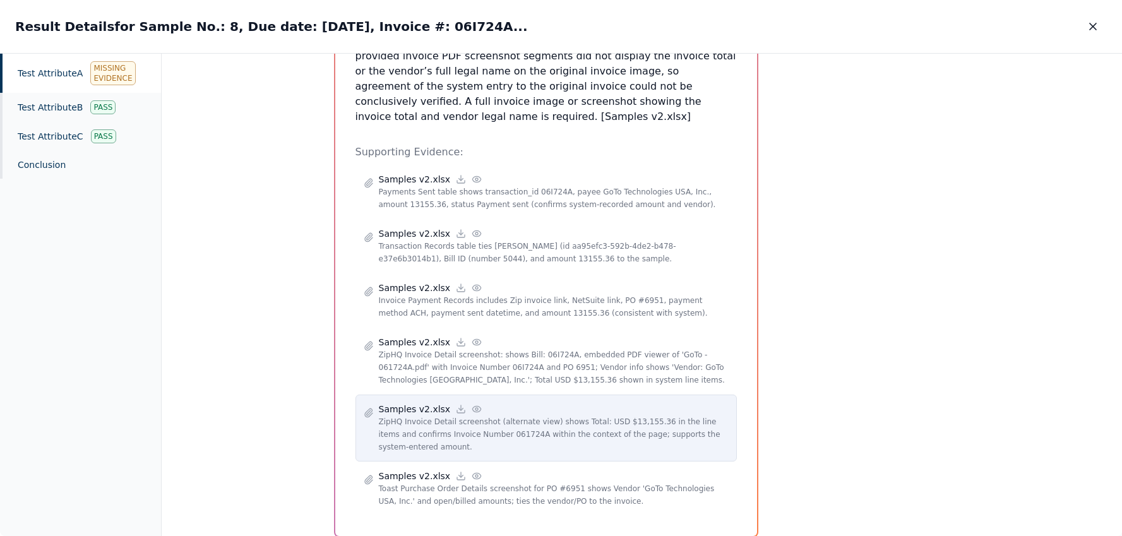
click at [475, 408] on circle at bounding box center [476, 409] width 3 height 3
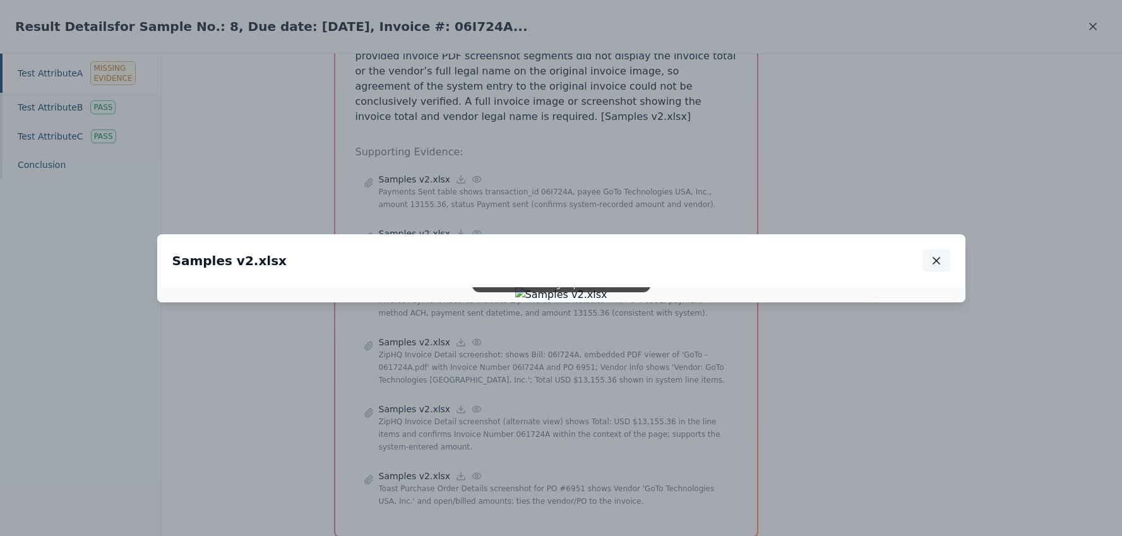
click at [939, 254] on icon "button" at bounding box center [936, 260] width 13 height 13
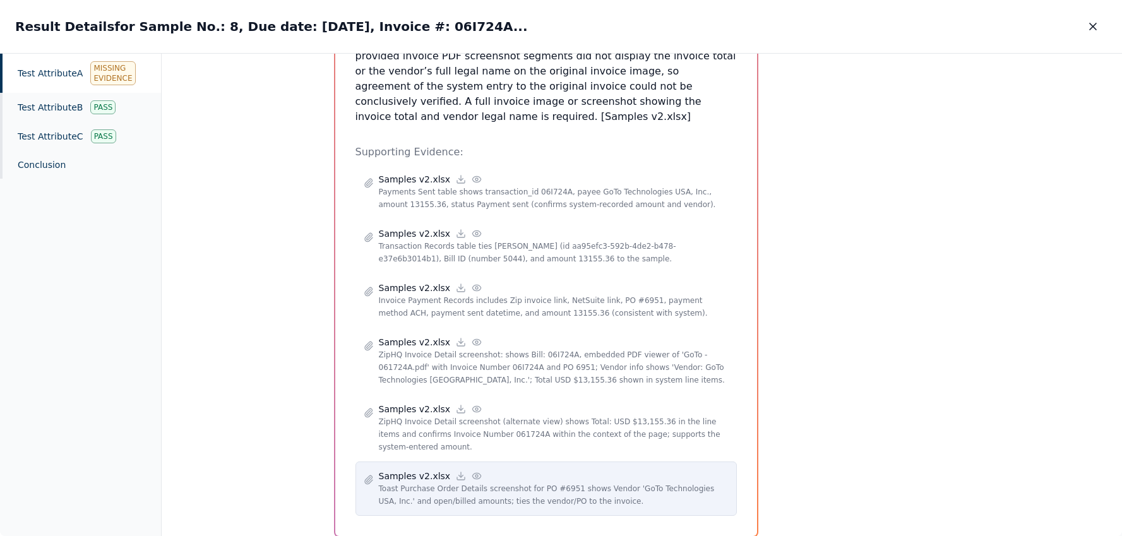
click at [471, 471] on icon at bounding box center [476, 476] width 10 height 10
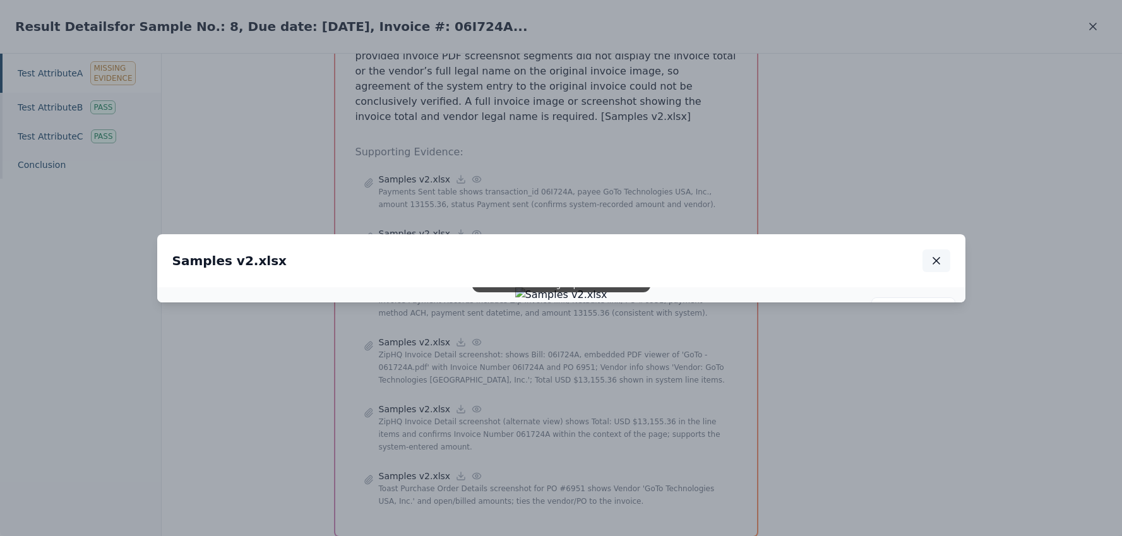
click at [944, 249] on button "button" at bounding box center [936, 260] width 28 height 23
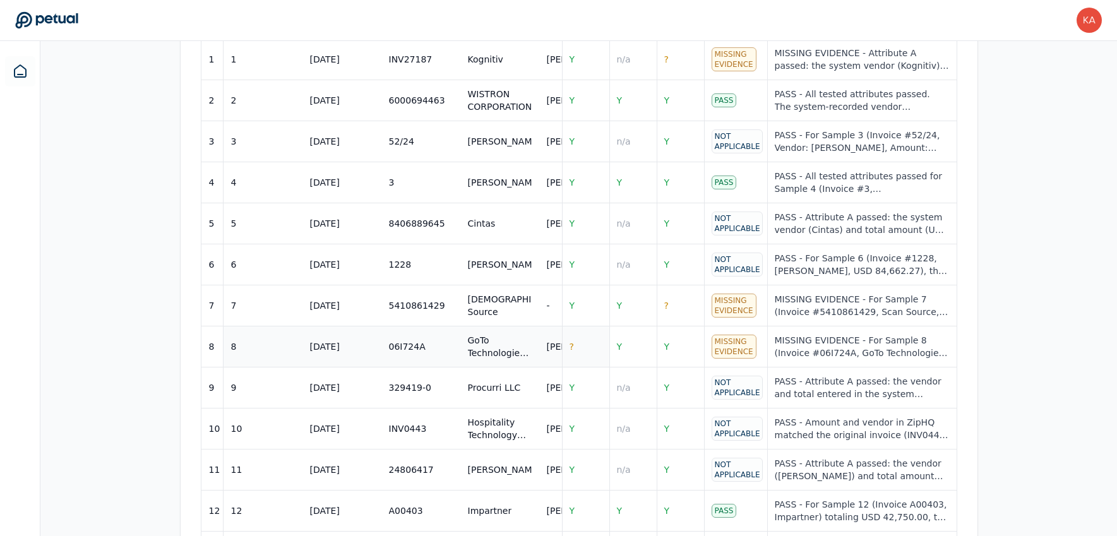
click at [571, 341] on span "?" at bounding box center [571, 346] width 4 height 10
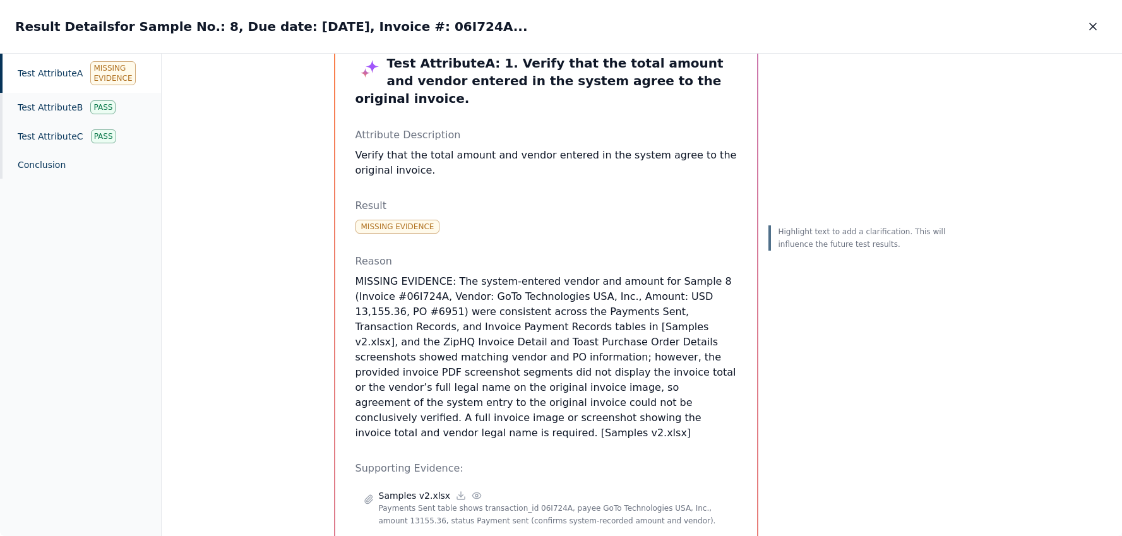
scroll to position [75, 0]
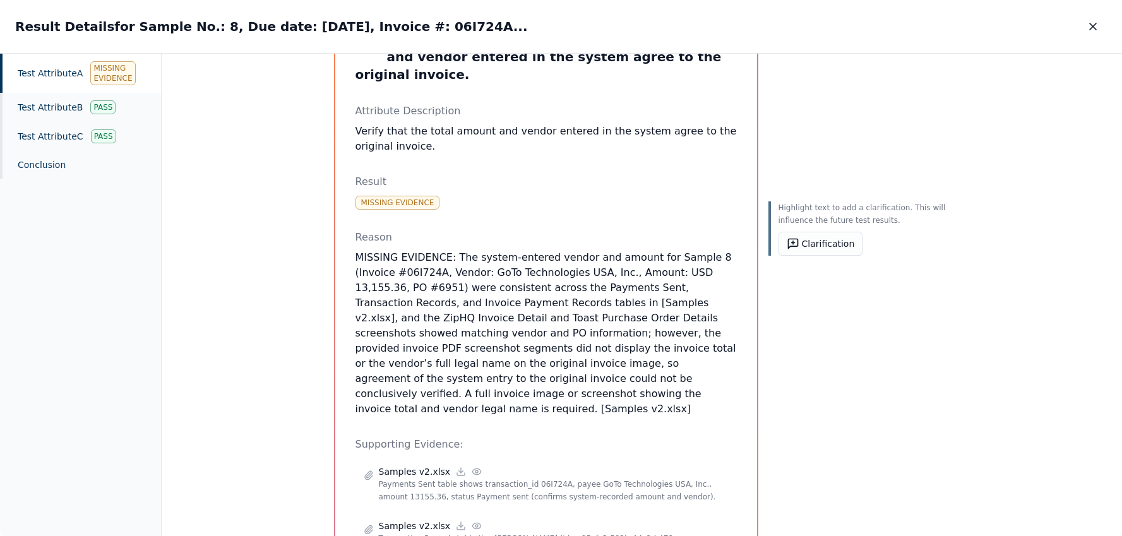
drag, startPoint x: 545, startPoint y: 312, endPoint x: 617, endPoint y: 309, distance: 72.0
click at [618, 310] on p "MISSING EVIDENCE: The system-entered vendor and amount for Sample 8 (Invoice #0…" at bounding box center [545, 333] width 381 height 167
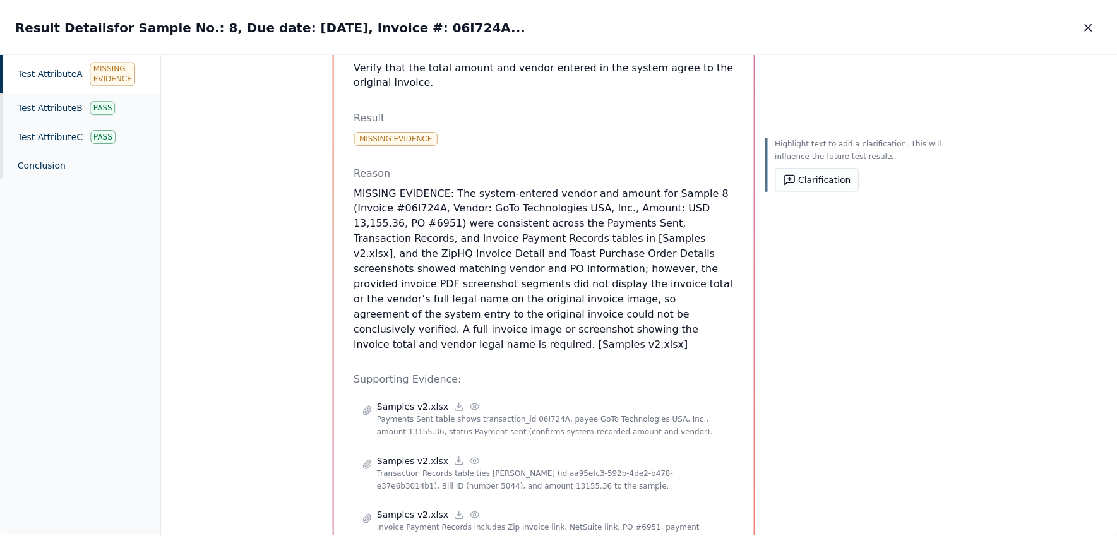
scroll to position [148, 0]
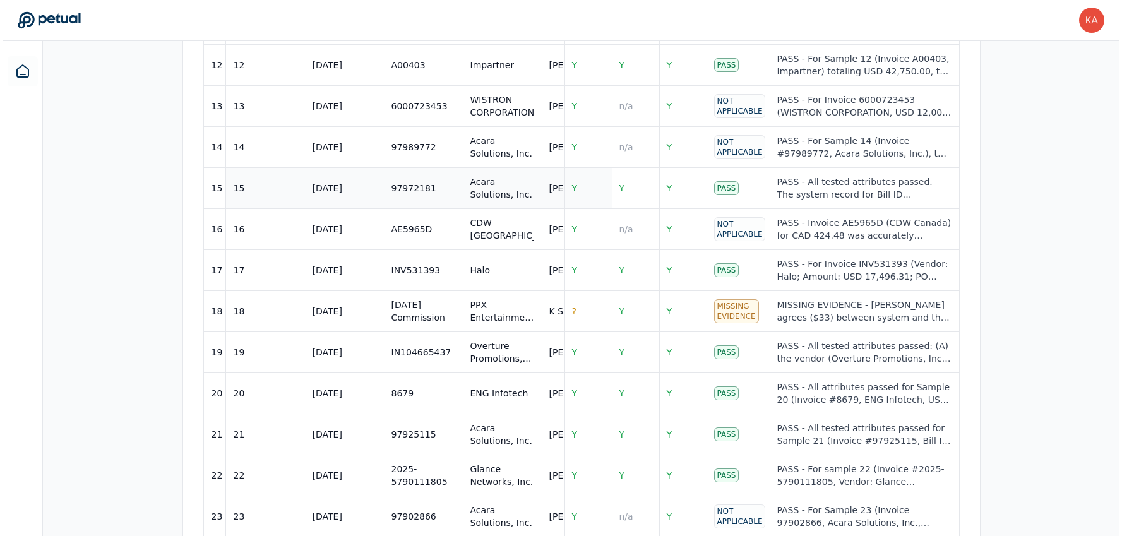
scroll to position [985, 0]
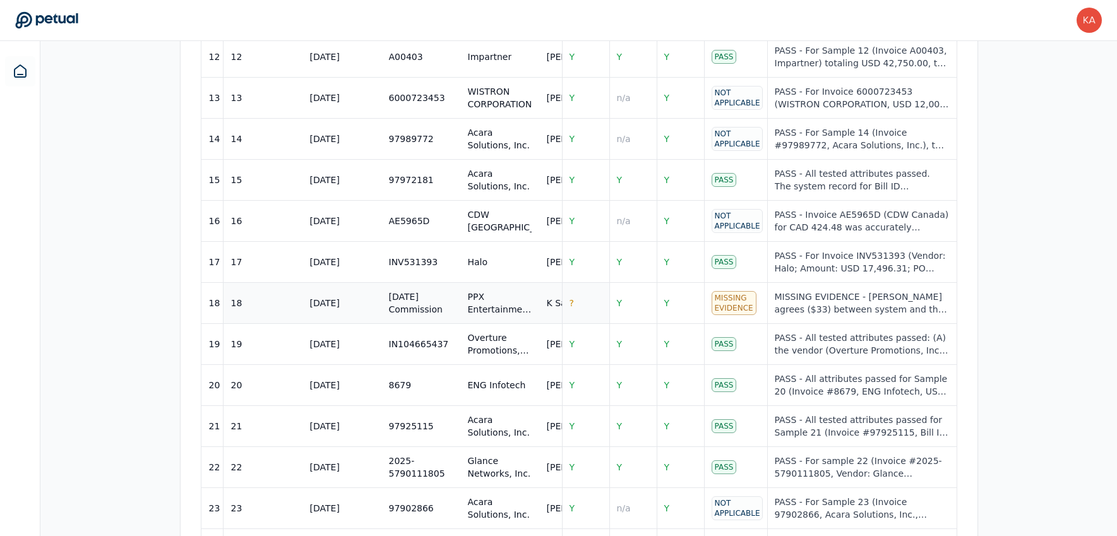
click at [570, 298] on span "?" at bounding box center [571, 303] width 4 height 10
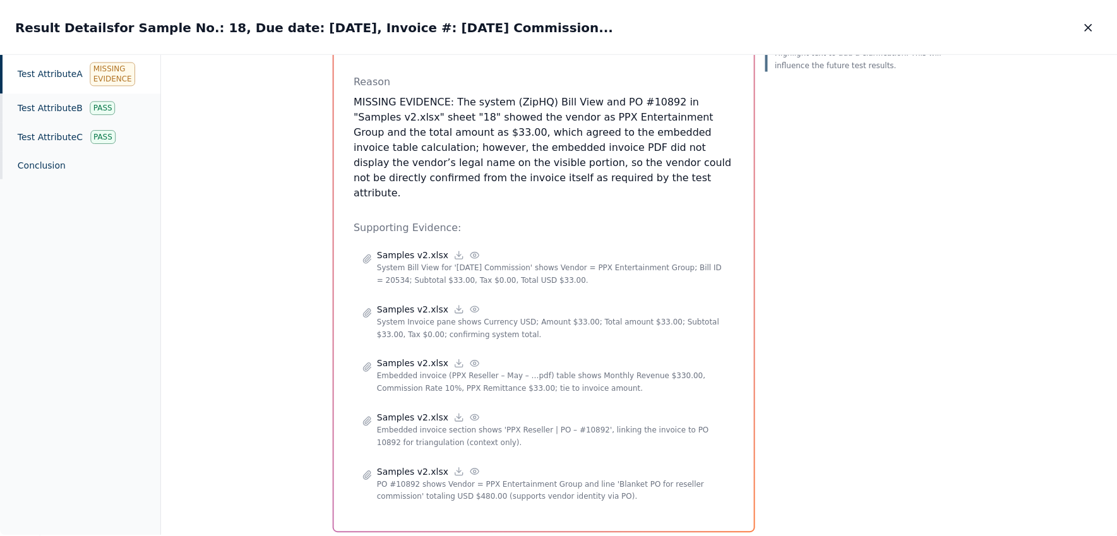
scroll to position [230, 0]
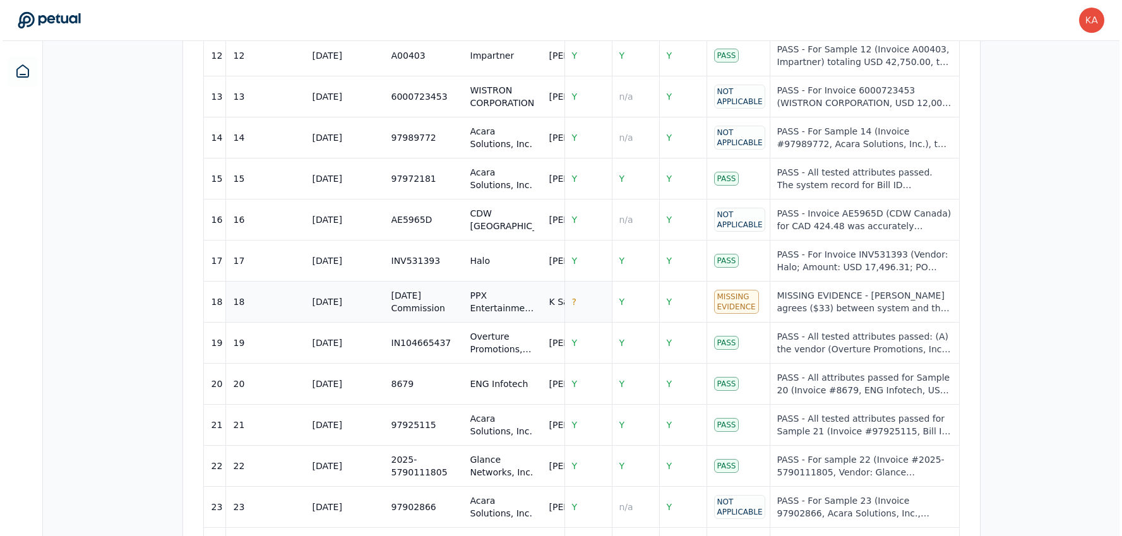
scroll to position [1002, 0]
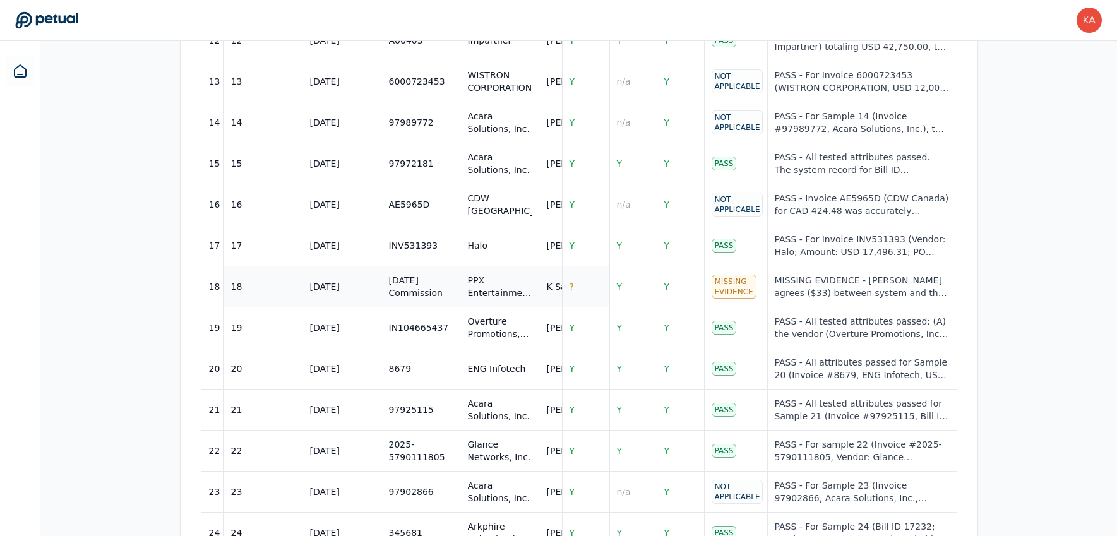
click at [572, 282] on span "?" at bounding box center [571, 287] width 4 height 10
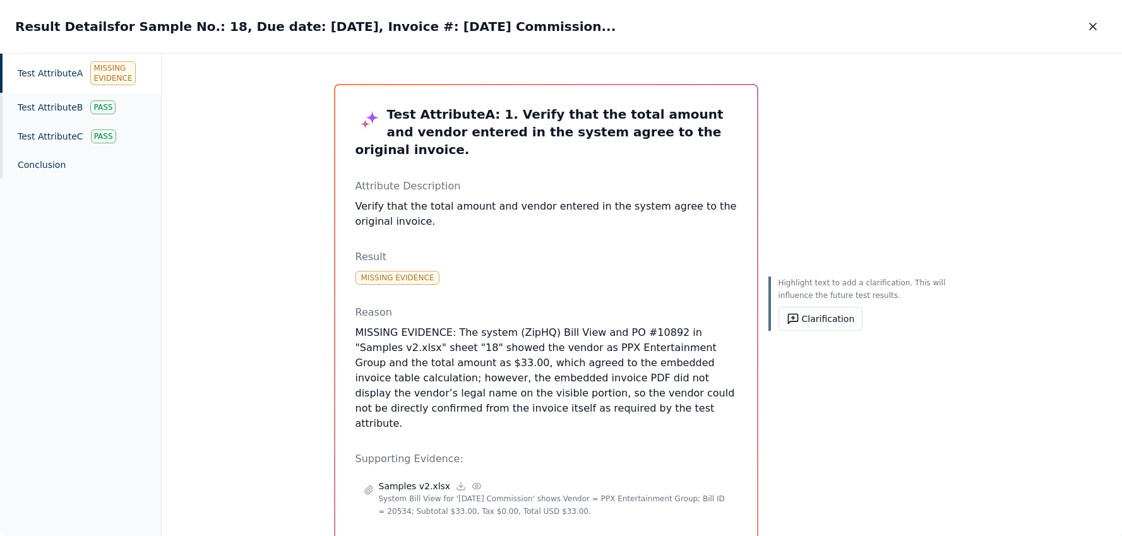
drag, startPoint x: 548, startPoint y: 314, endPoint x: 389, endPoint y: 334, distance: 161.0
click at [389, 335] on p "MISSING EVIDENCE: The system (ZipHQ) Bill View and PO #10892 in "Samples v2.xls…" at bounding box center [545, 378] width 381 height 106
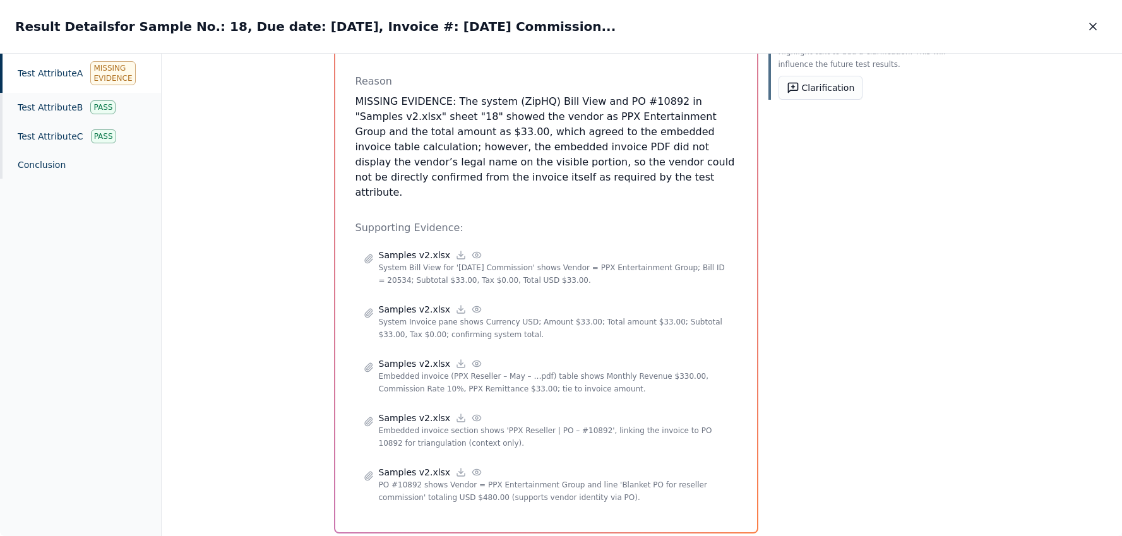
scroll to position [230, 0]
click at [309, 424] on div "Test Attribute A : 1. Verify that the total amount and vendor entered in the sy…" at bounding box center [642, 295] width 960 height 483
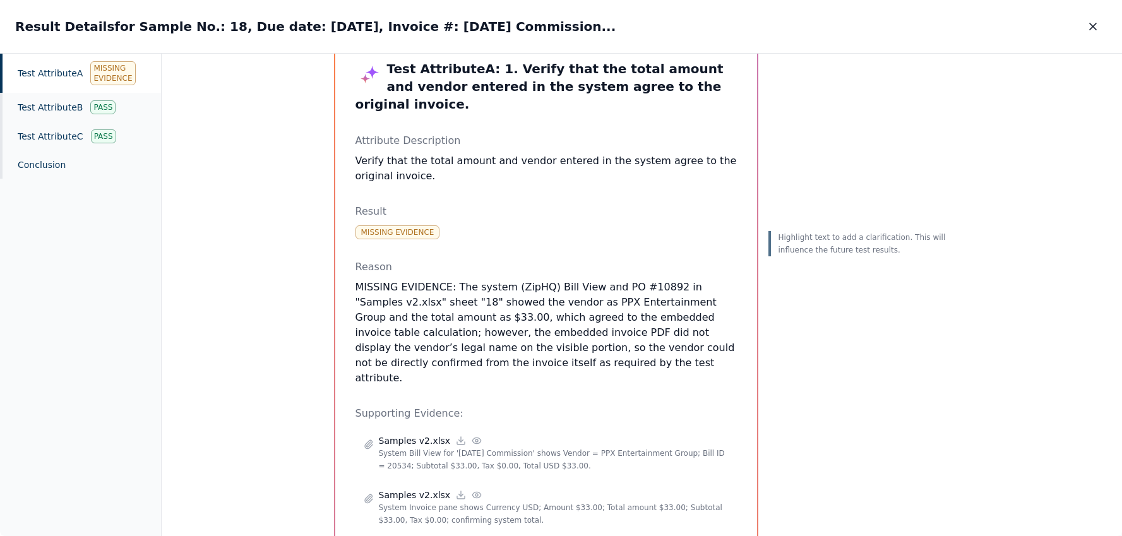
scroll to position [0, 0]
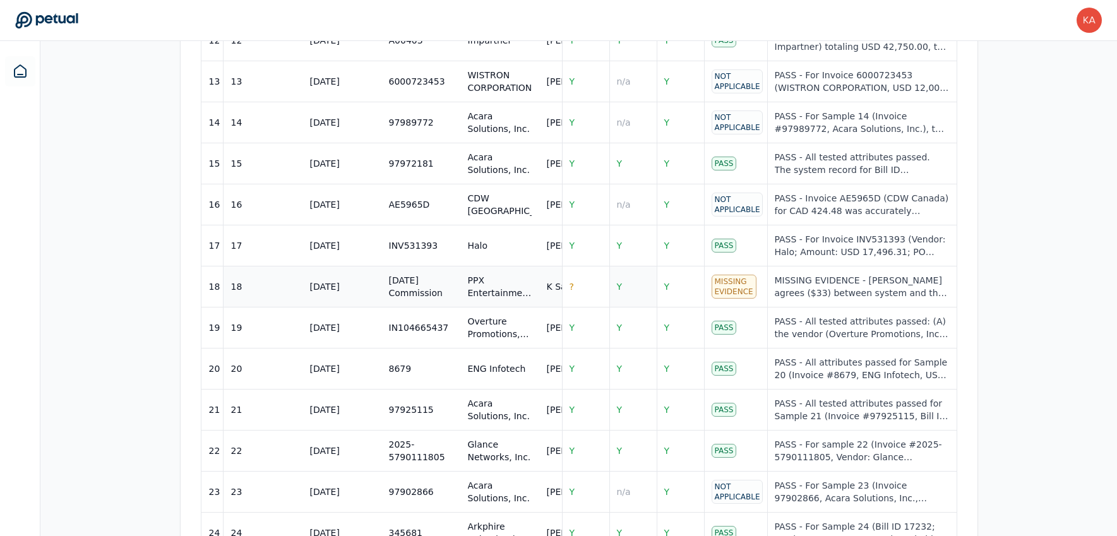
click at [617, 282] on span "Y" at bounding box center [620, 287] width 6 height 10
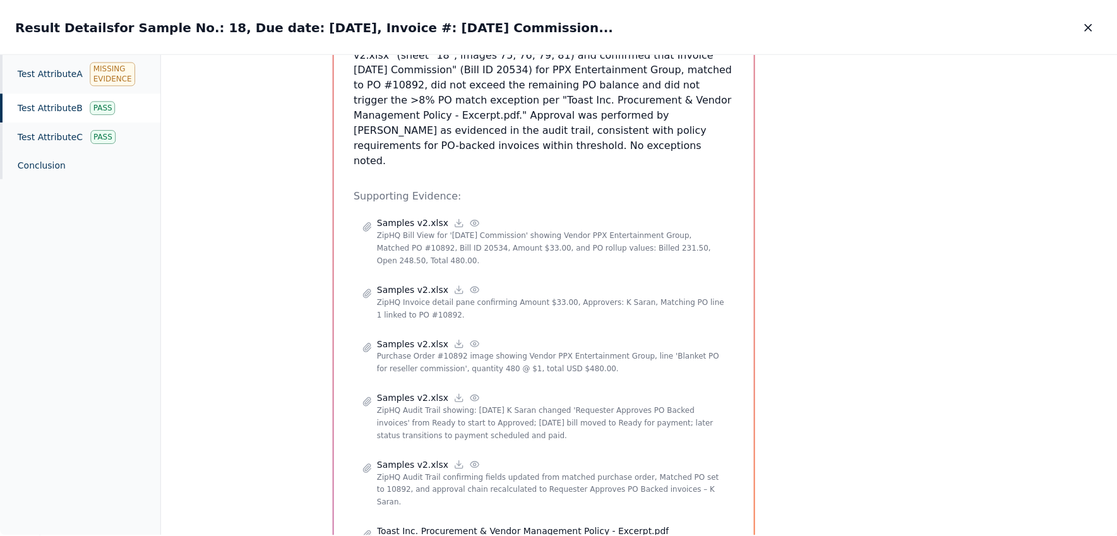
scroll to position [394, 0]
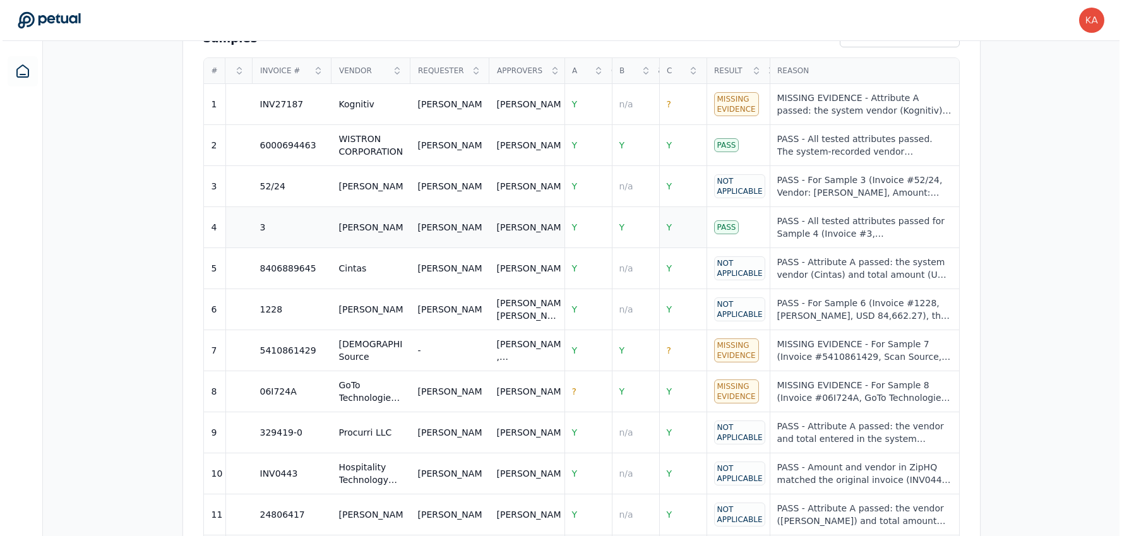
scroll to position [0, 134]
click at [668, 222] on span "Y" at bounding box center [667, 227] width 6 height 10
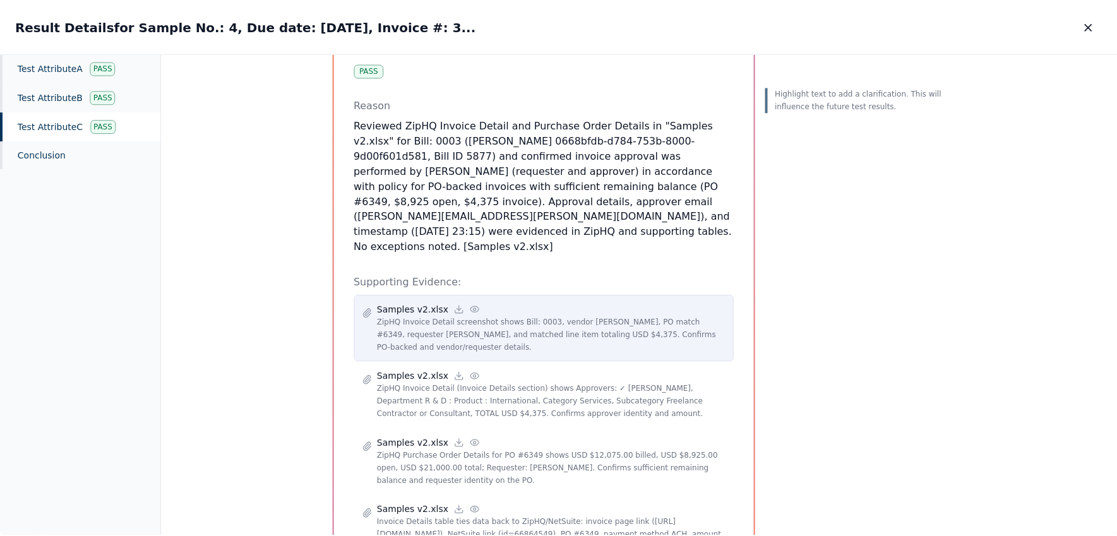
scroll to position [174, 0]
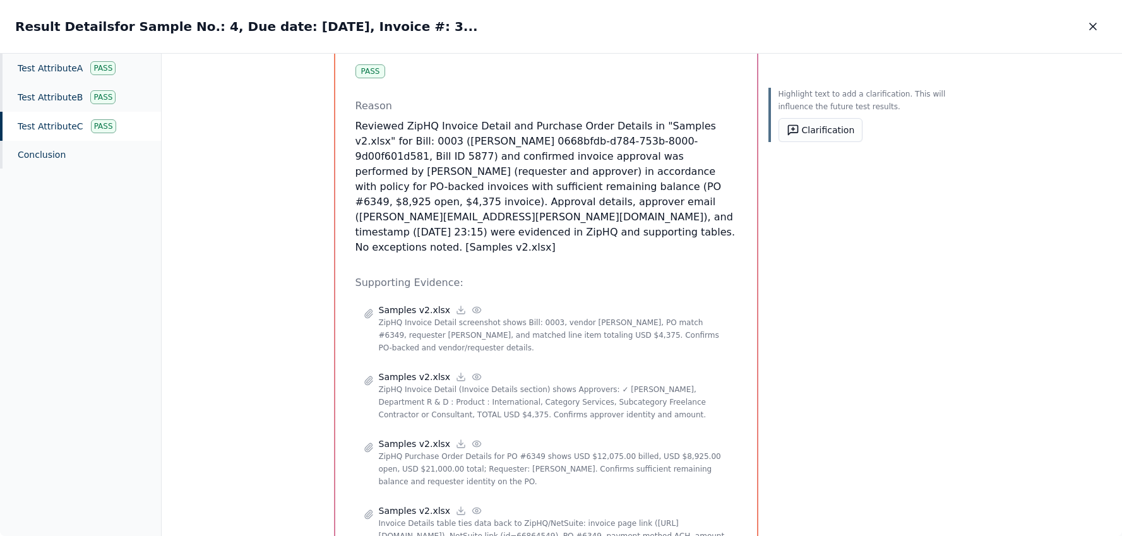
drag, startPoint x: 579, startPoint y: 154, endPoint x: 602, endPoint y: 167, distance: 26.9
click at [602, 167] on p "Reviewed ZipHQ Invoice Detail and Purchase Order Details in "Samples v2.xlsx" f…" at bounding box center [545, 187] width 381 height 136
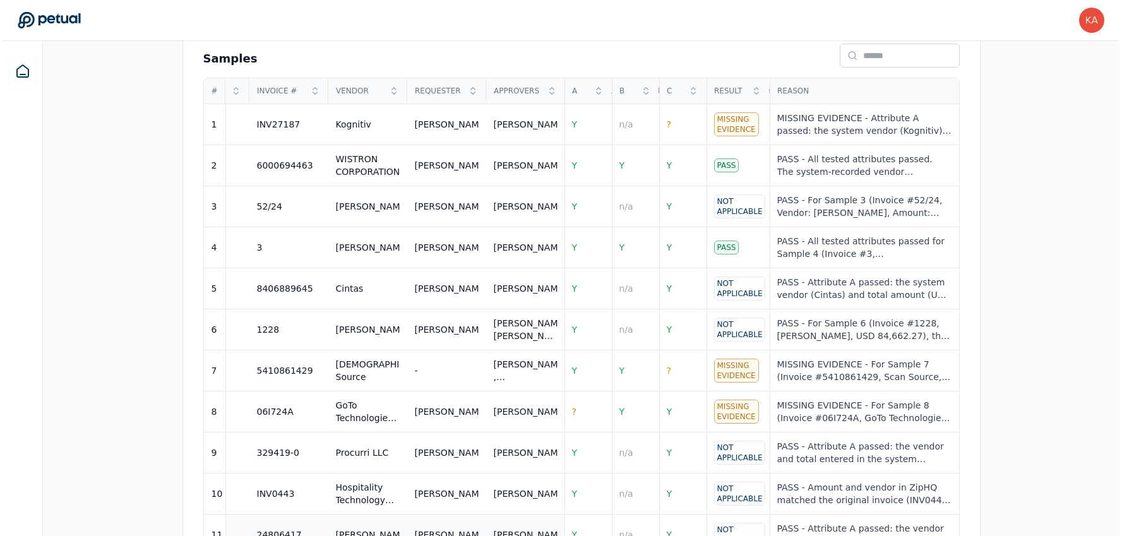
scroll to position [465, 0]
click at [574, 203] on span "Y" at bounding box center [572, 208] width 6 height 10
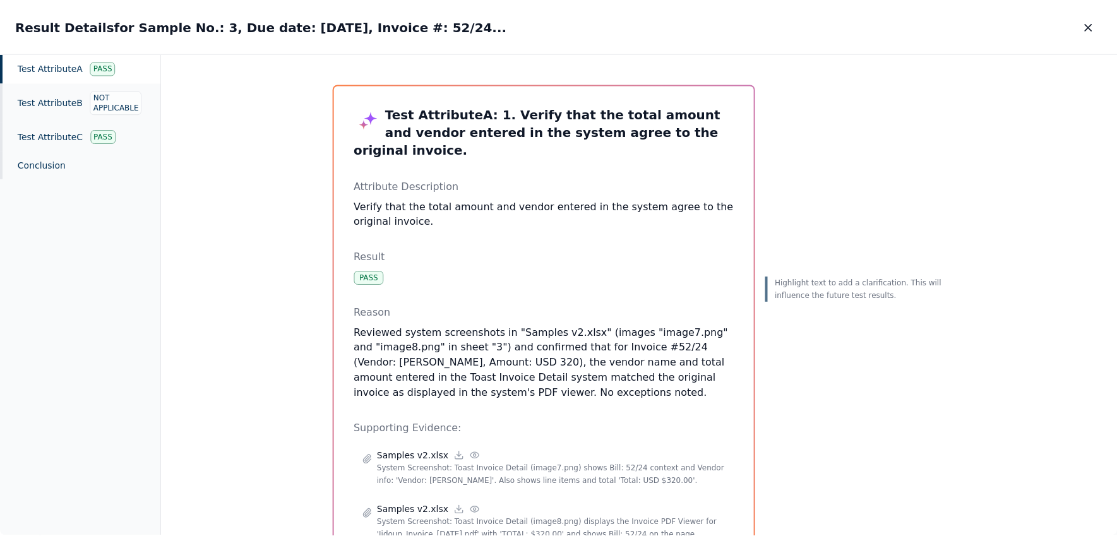
scroll to position [66, 0]
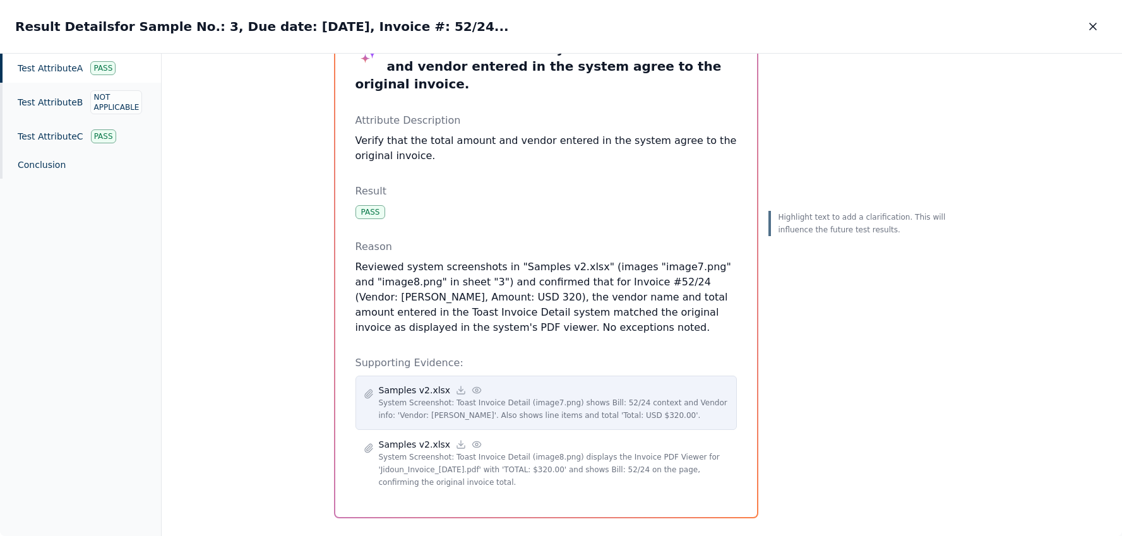
click at [471, 385] on icon at bounding box center [476, 390] width 10 height 10
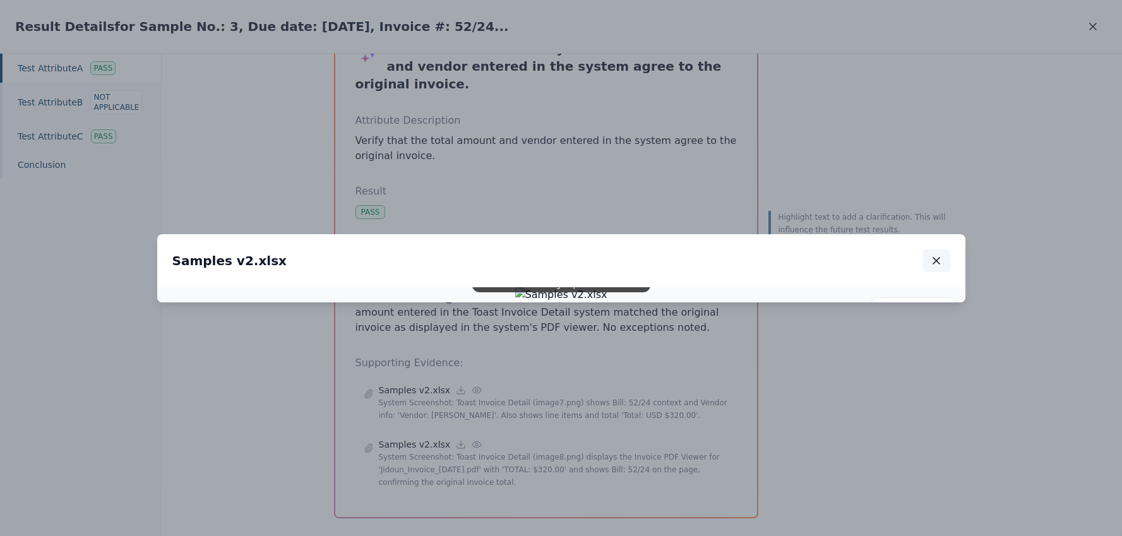
click at [937, 254] on icon "button" at bounding box center [936, 260] width 13 height 13
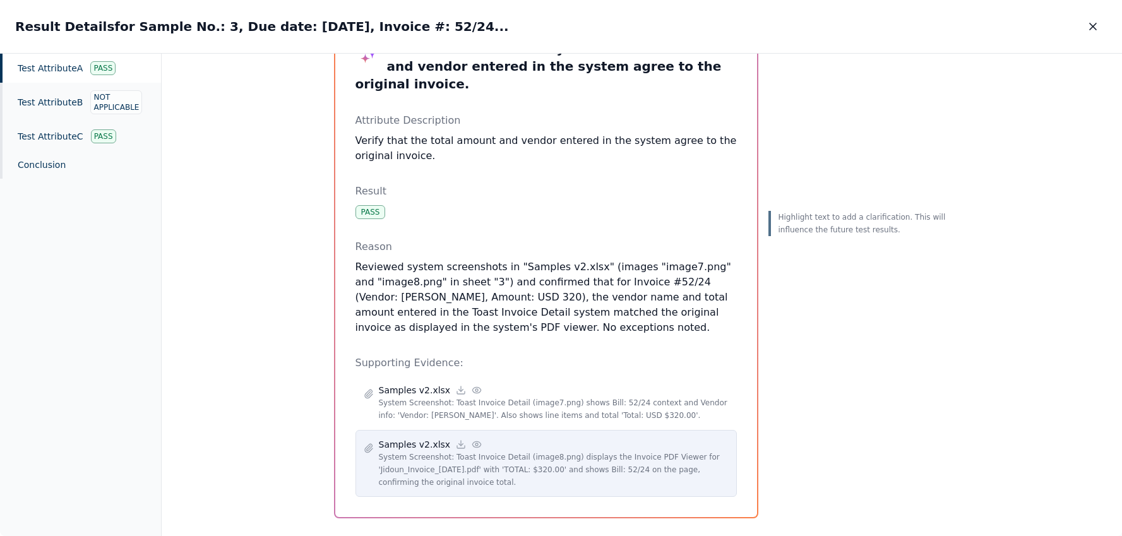
click at [471, 439] on icon at bounding box center [476, 444] width 10 height 10
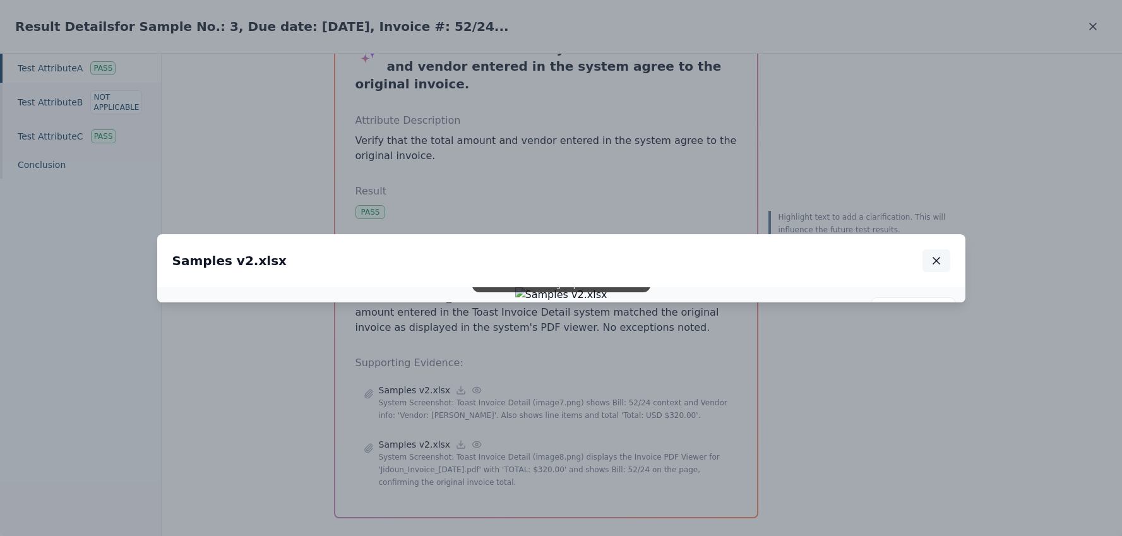
click at [930, 254] on icon "button" at bounding box center [936, 260] width 13 height 13
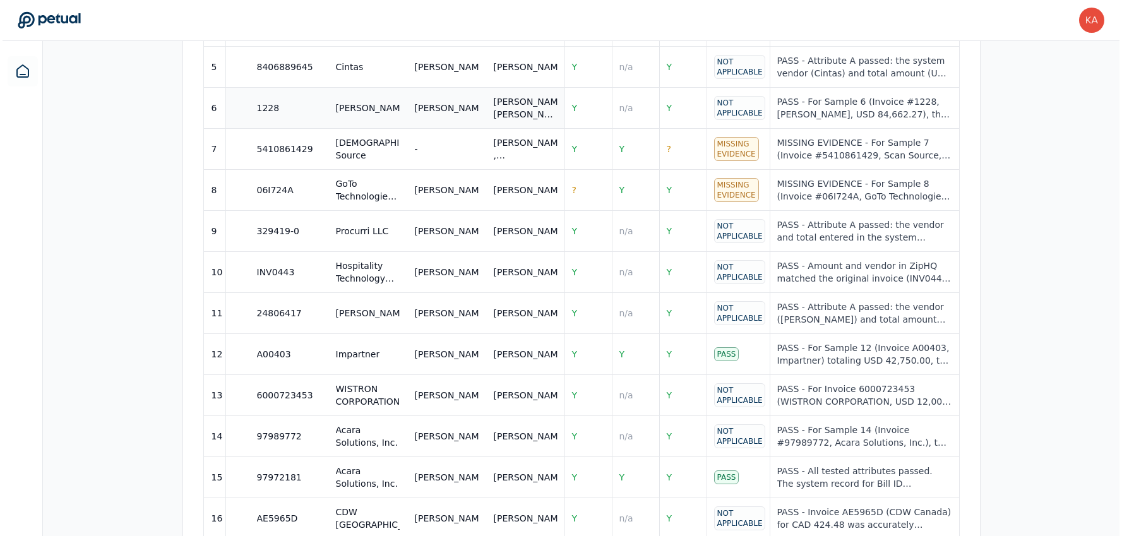
scroll to position [689, 0]
click at [668, 348] on span "Y" at bounding box center [667, 353] width 6 height 10
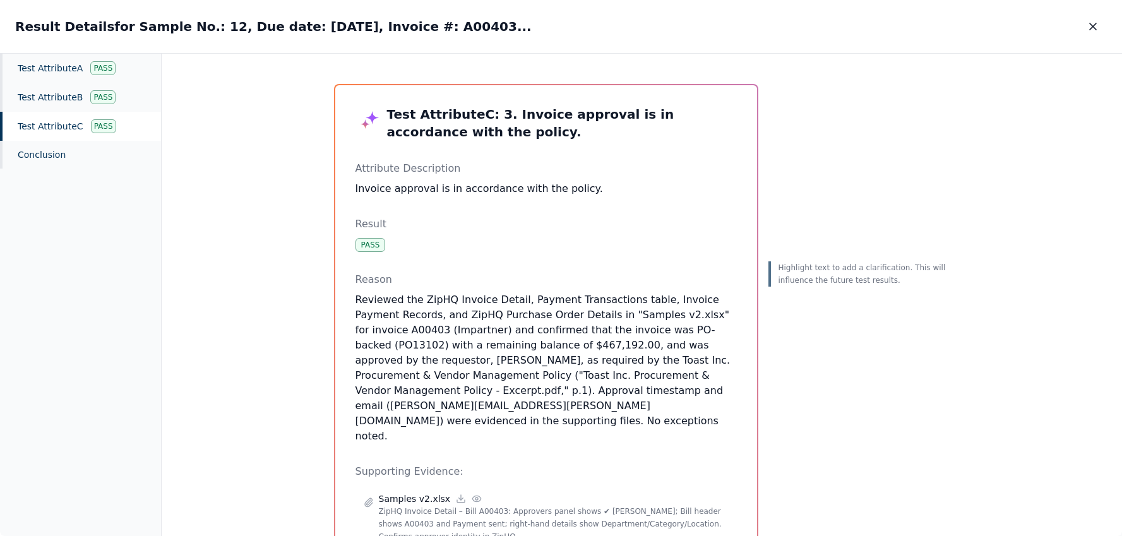
scroll to position [66, 0]
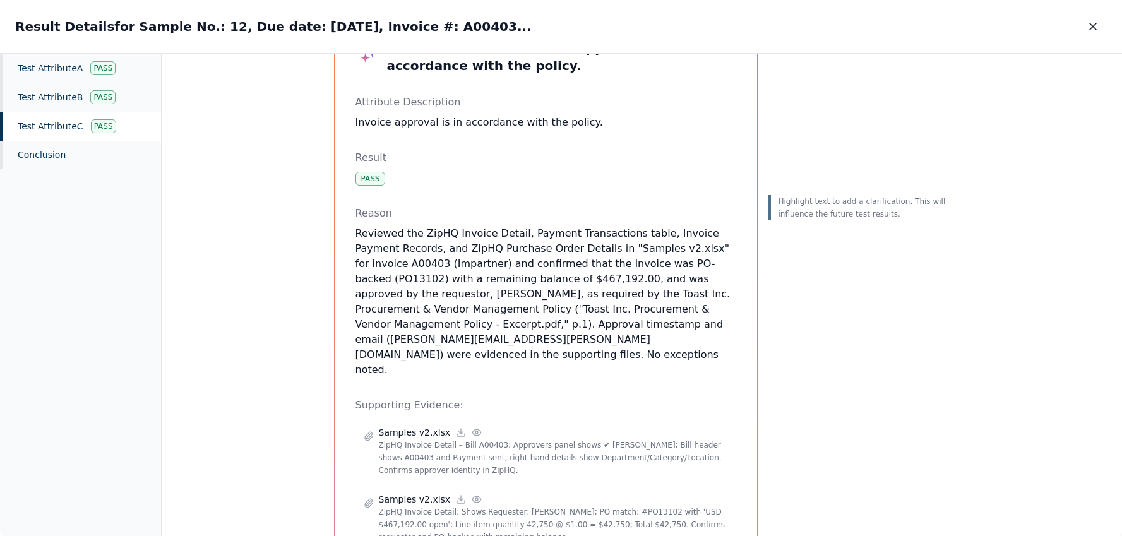
click at [64, 133] on div "Test Attribute C Pass" at bounding box center [80, 126] width 161 height 29
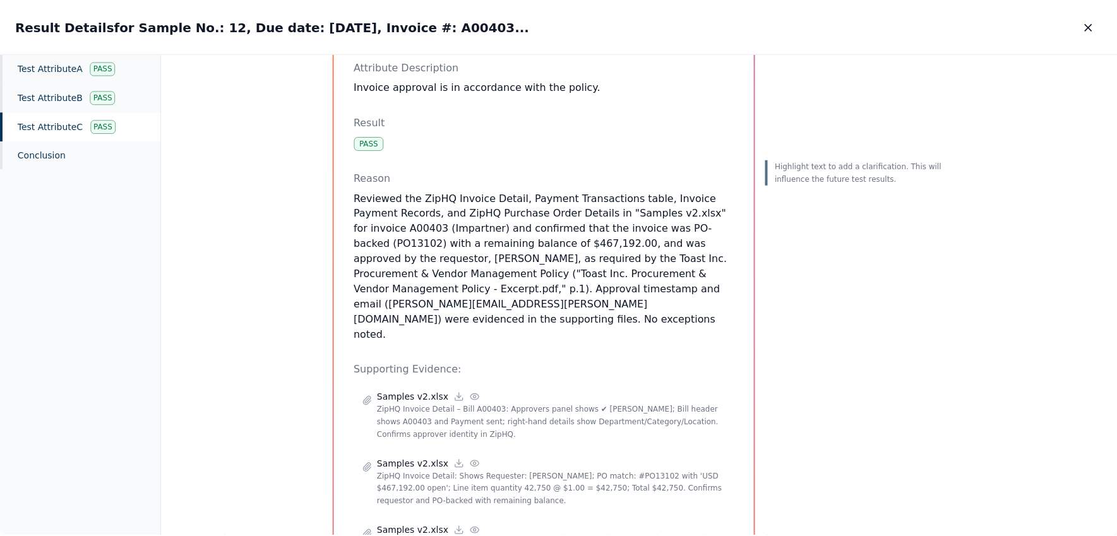
scroll to position [113, 0]
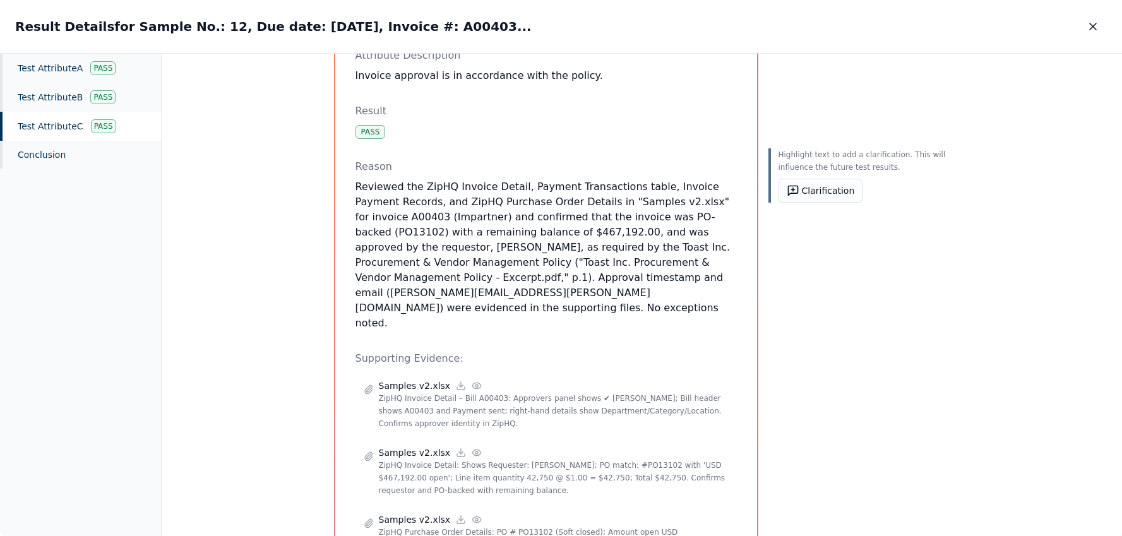
drag, startPoint x: 489, startPoint y: 201, endPoint x: 590, endPoint y: 264, distance: 119.1
click at [591, 265] on p "Reviewed the ZipHQ Invoice Detail, Payment Transactions table, Invoice Payment …" at bounding box center [545, 254] width 381 height 151
click at [473, 243] on p "Reviewed the ZipHQ Invoice Detail, Payment Transactions table, Invoice Payment …" at bounding box center [545, 254] width 381 height 151
drag, startPoint x: 396, startPoint y: 248, endPoint x: 584, endPoint y: 251, distance: 187.5
click at [584, 251] on p "Reviewed the ZipHQ Invoice Detail, Payment Transactions table, Invoice Payment …" at bounding box center [545, 254] width 381 height 151
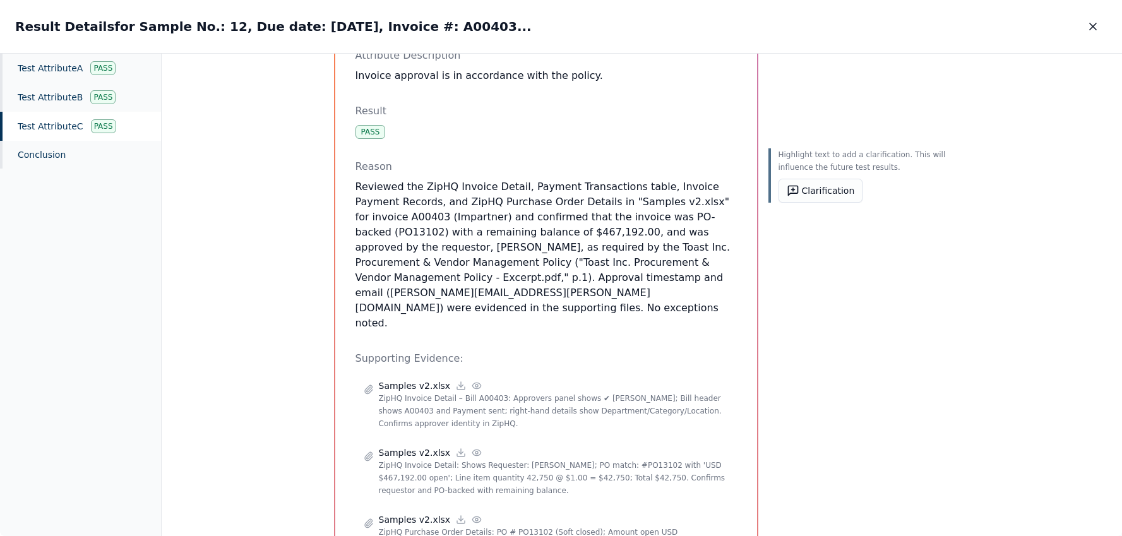
click at [570, 235] on p "Reviewed the ZipHQ Invoice Detail, Payment Transactions table, Invoice Payment …" at bounding box center [545, 254] width 381 height 151
click at [563, 234] on p "Reviewed the ZipHQ Invoice Detail, Payment Transactions table, Invoice Payment …" at bounding box center [545, 254] width 381 height 151
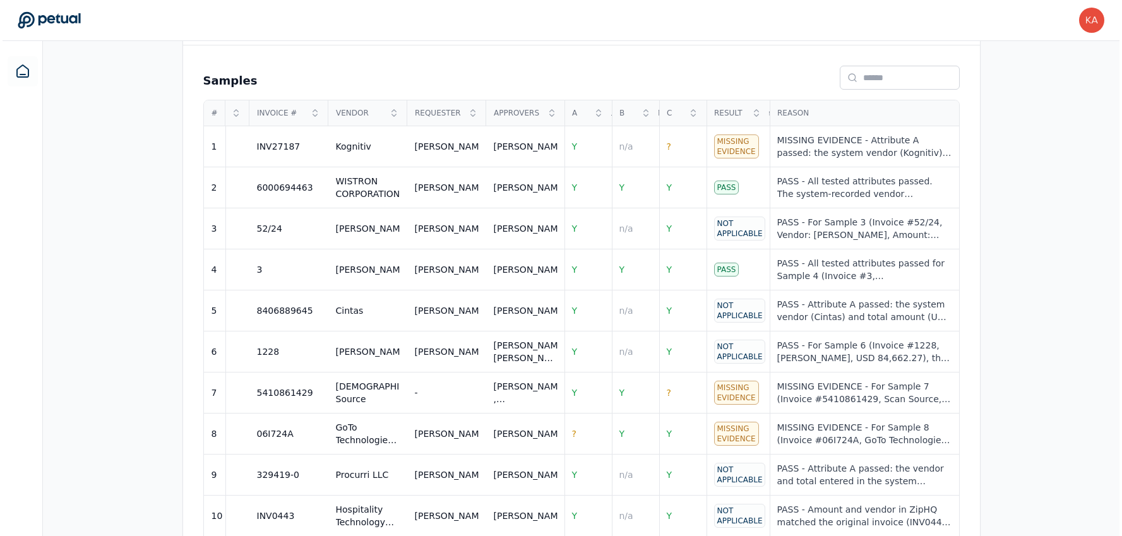
scroll to position [470, 0]
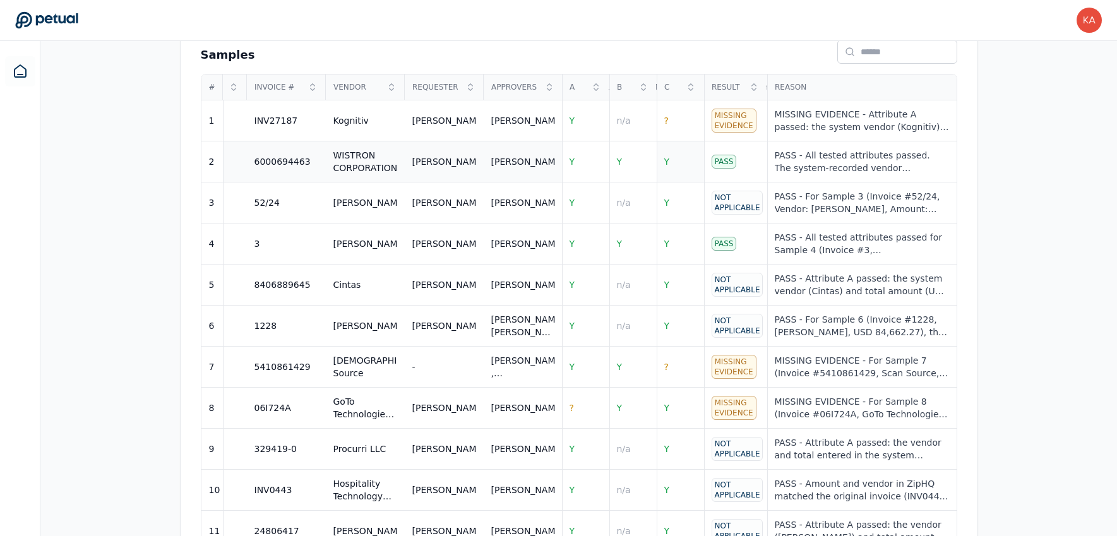
click at [669, 157] on span "Y" at bounding box center [667, 162] width 6 height 10
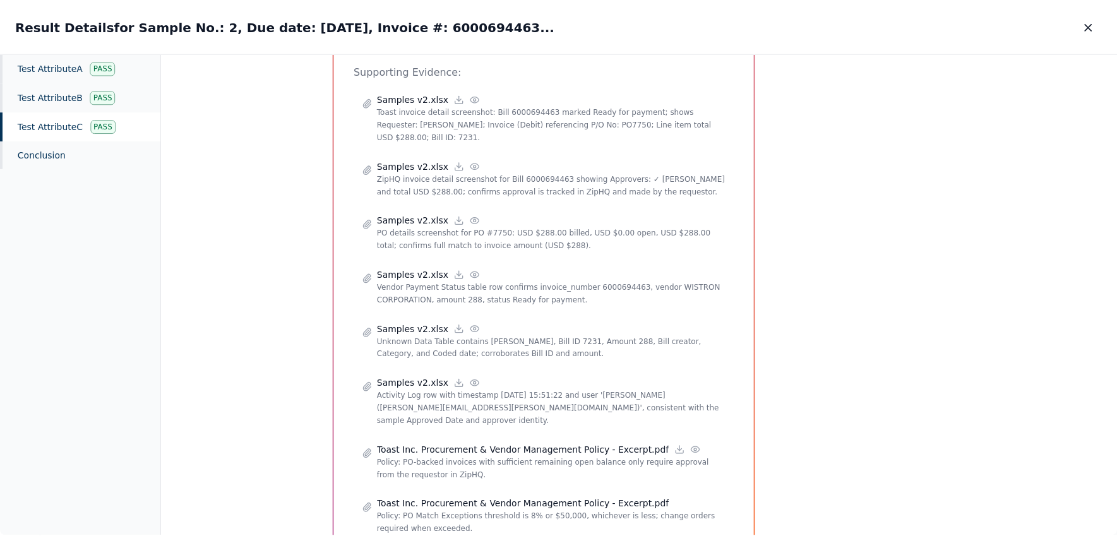
scroll to position [372, 0]
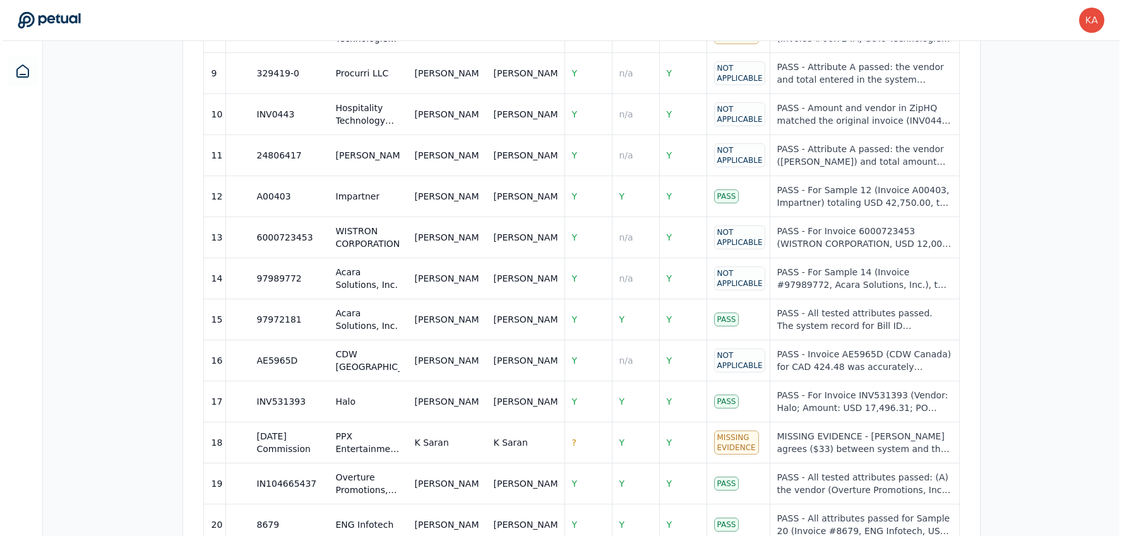
scroll to position [1023, 0]
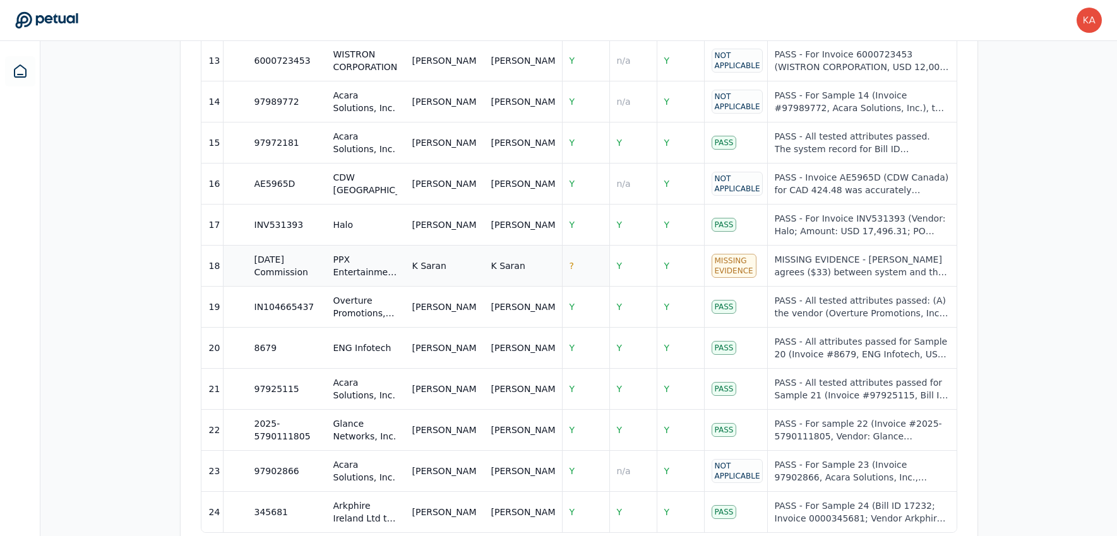
click at [572, 261] on span "?" at bounding box center [571, 266] width 4 height 10
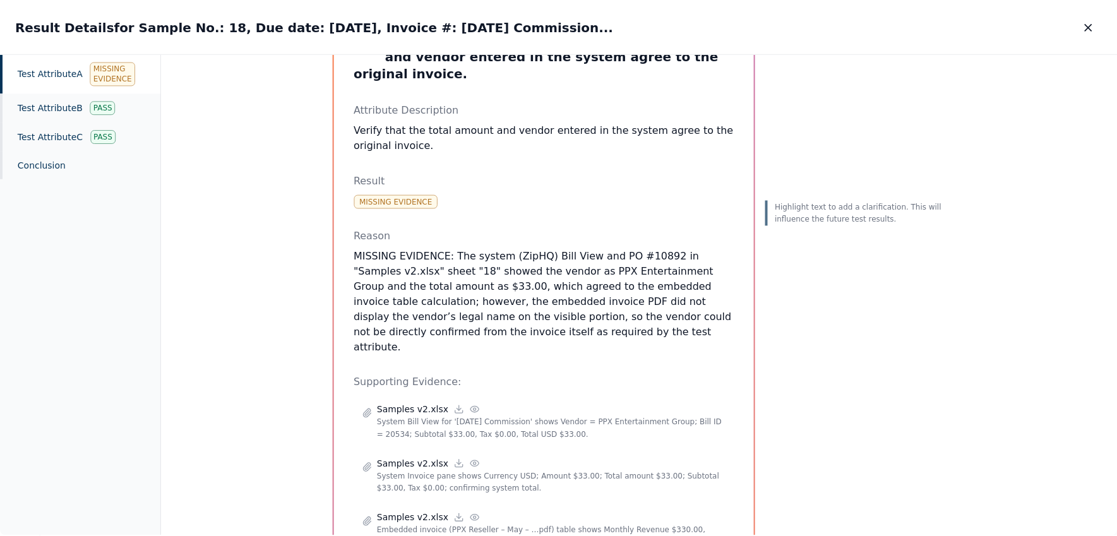
scroll to position [81, 0]
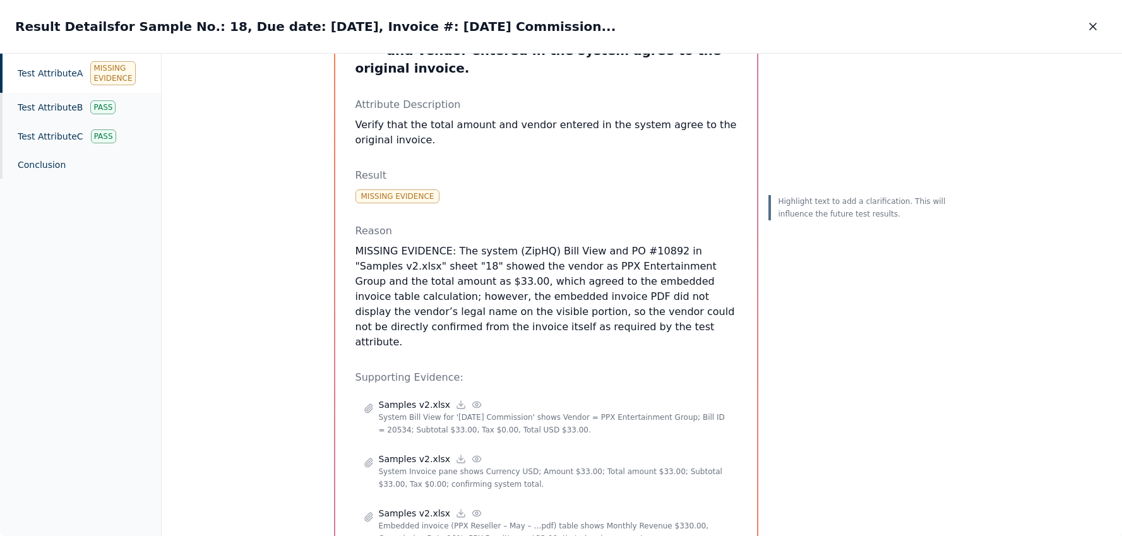
click at [235, 306] on div "Test Attribute A : 1. Verify that the total amount and vendor entered in the sy…" at bounding box center [642, 295] width 960 height 483
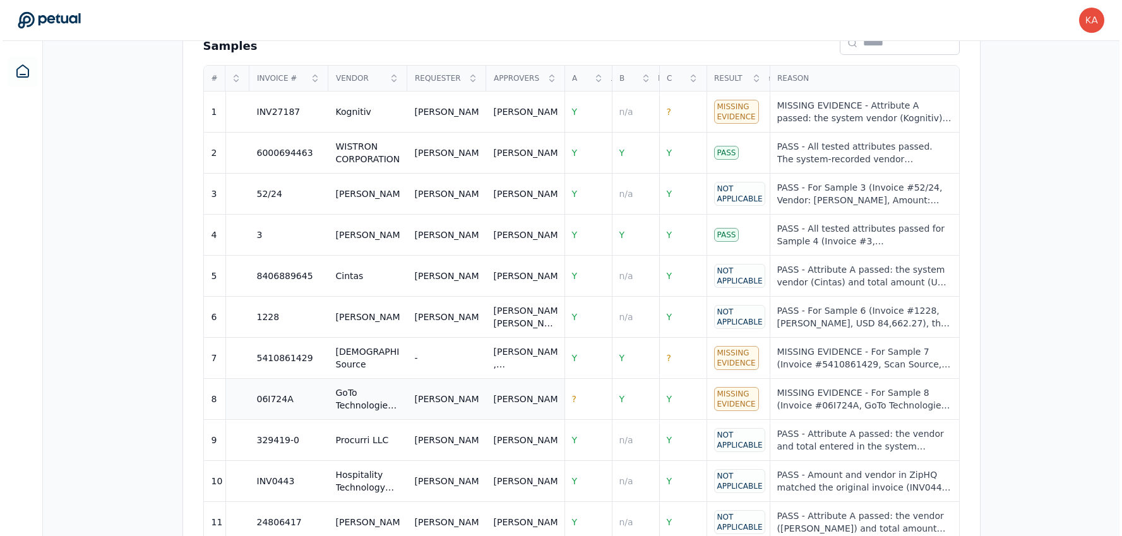
scroll to position [476, 0]
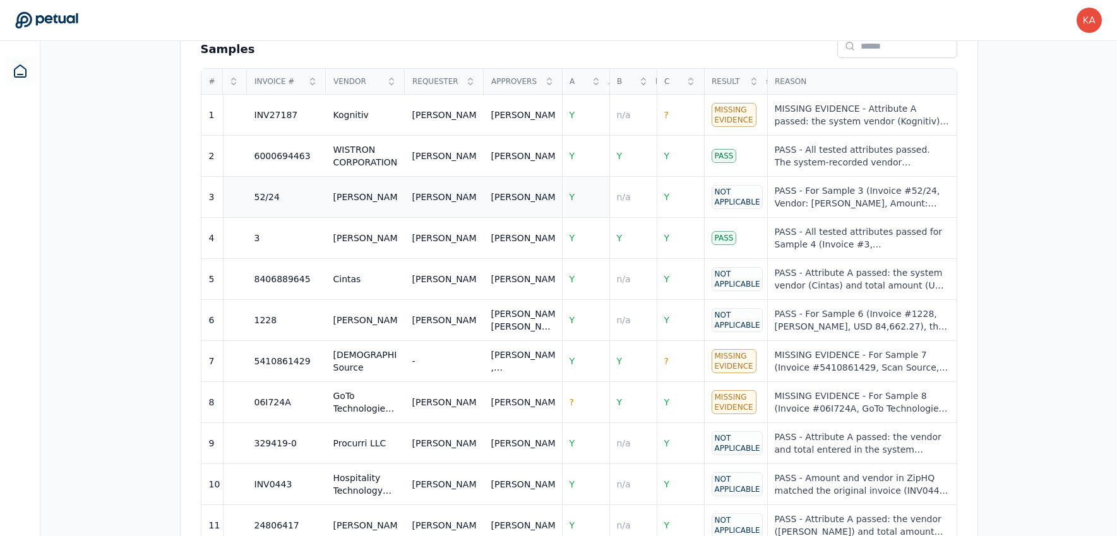
click at [576, 177] on td "Y" at bounding box center [585, 197] width 47 height 41
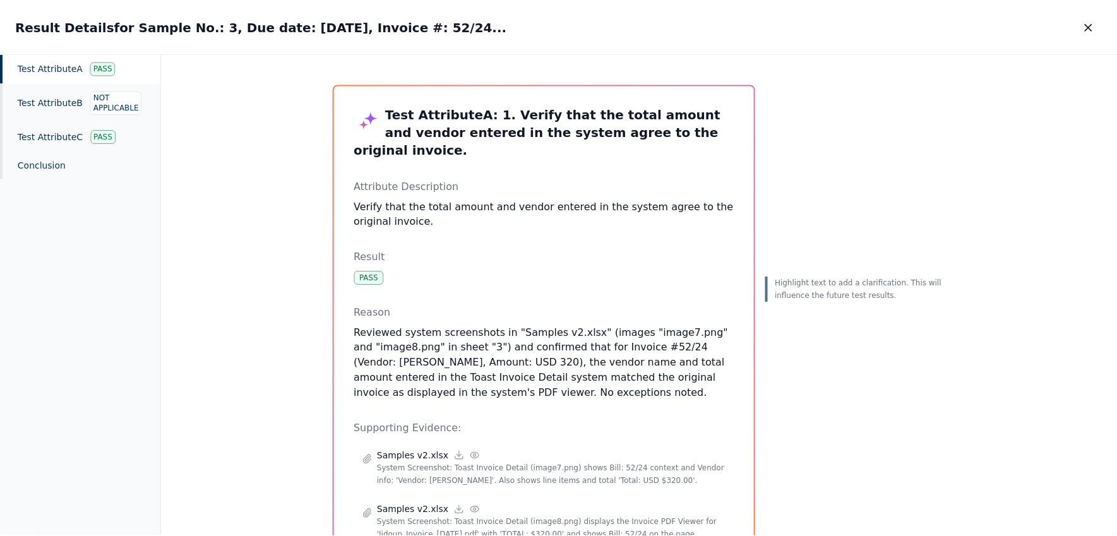
scroll to position [66, 0]
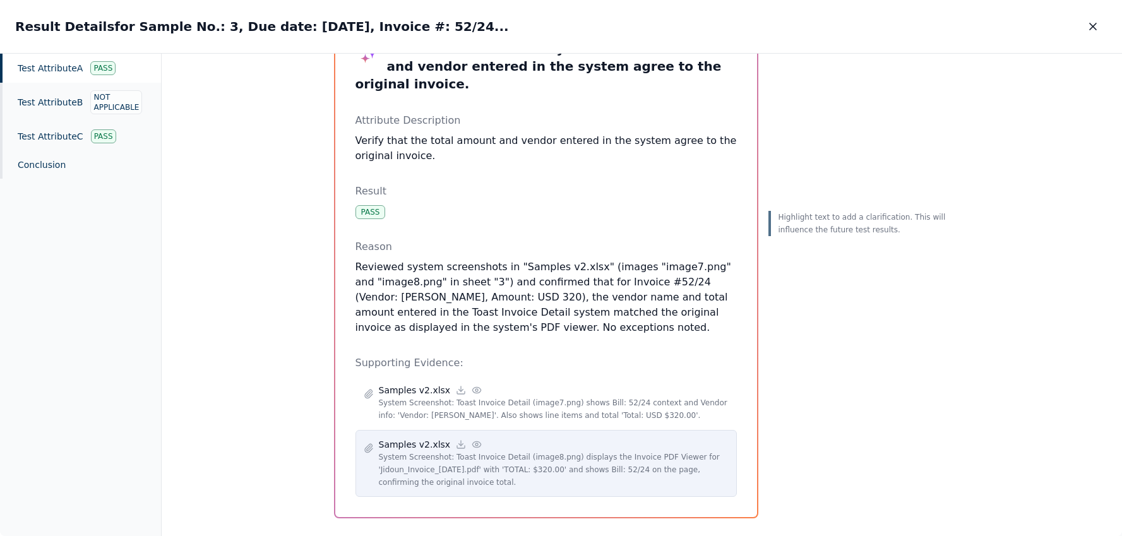
click at [475, 443] on circle at bounding box center [476, 444] width 3 height 3
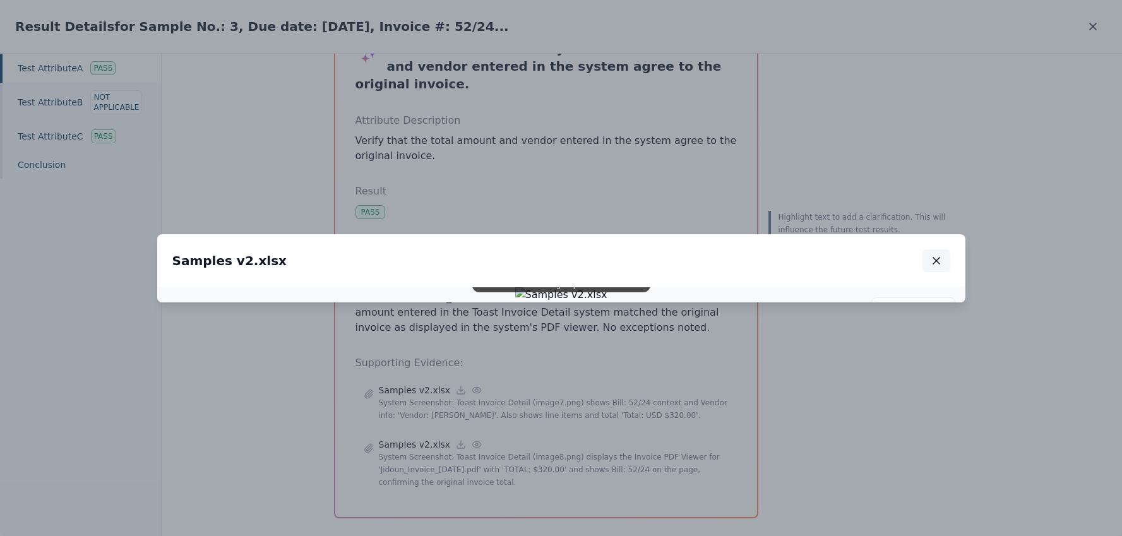
click at [935, 254] on icon "button" at bounding box center [936, 260] width 13 height 13
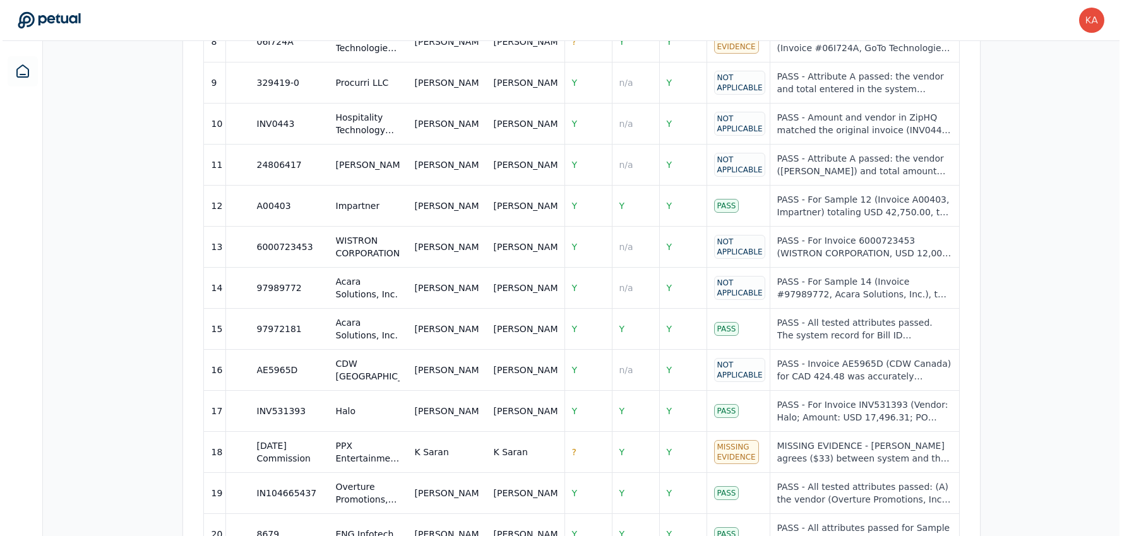
scroll to position [840, 0]
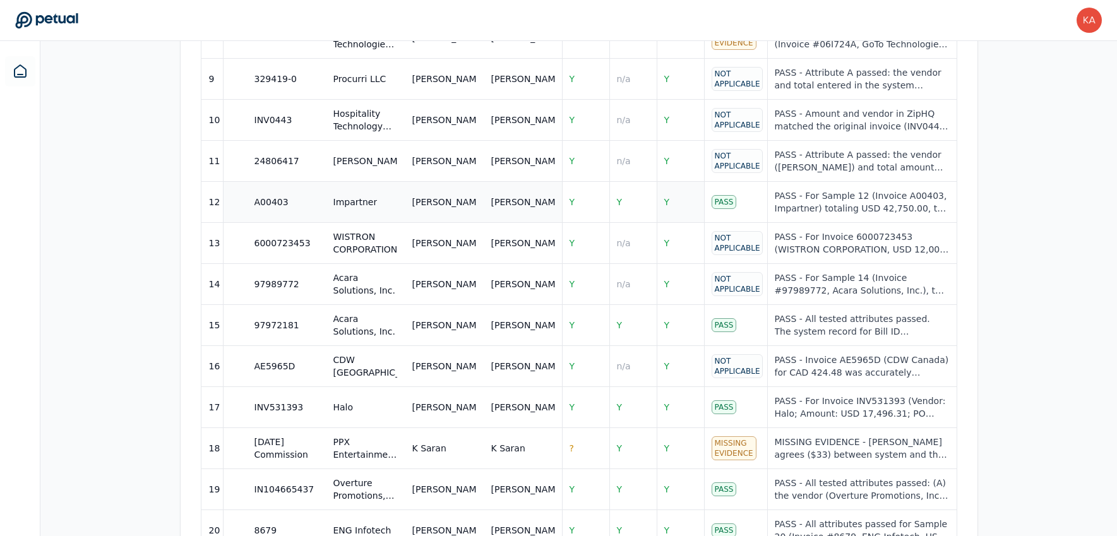
click at [665, 197] on span "Y" at bounding box center [667, 202] width 6 height 10
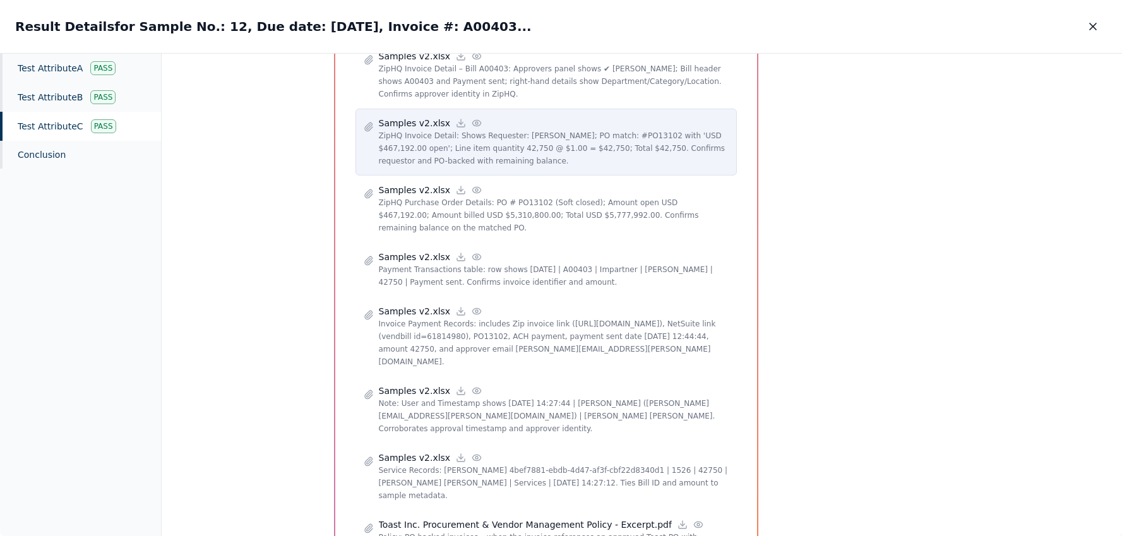
scroll to position [462, 0]
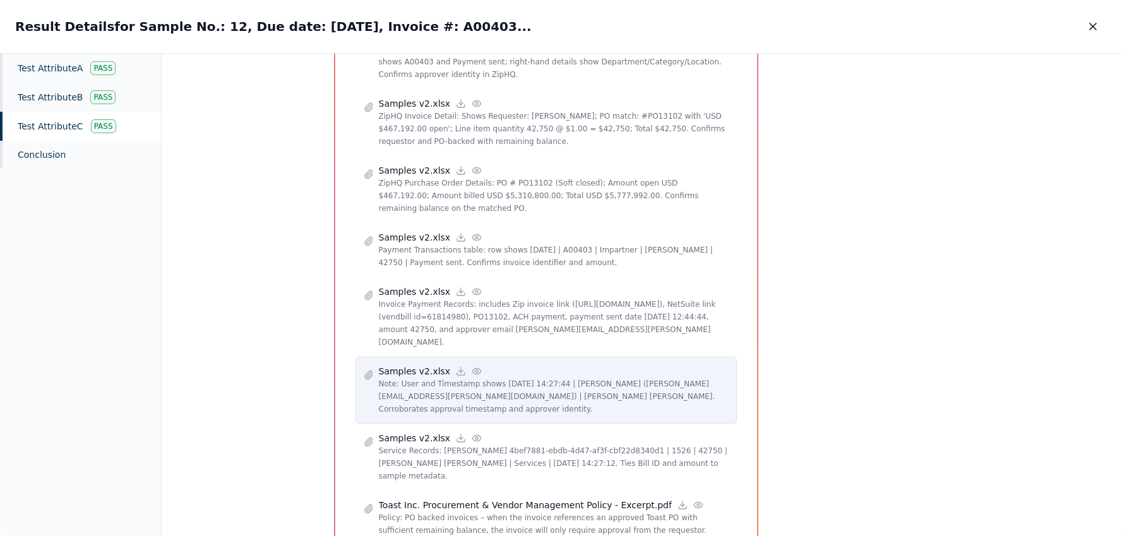
click at [471, 366] on icon at bounding box center [476, 371] width 10 height 10
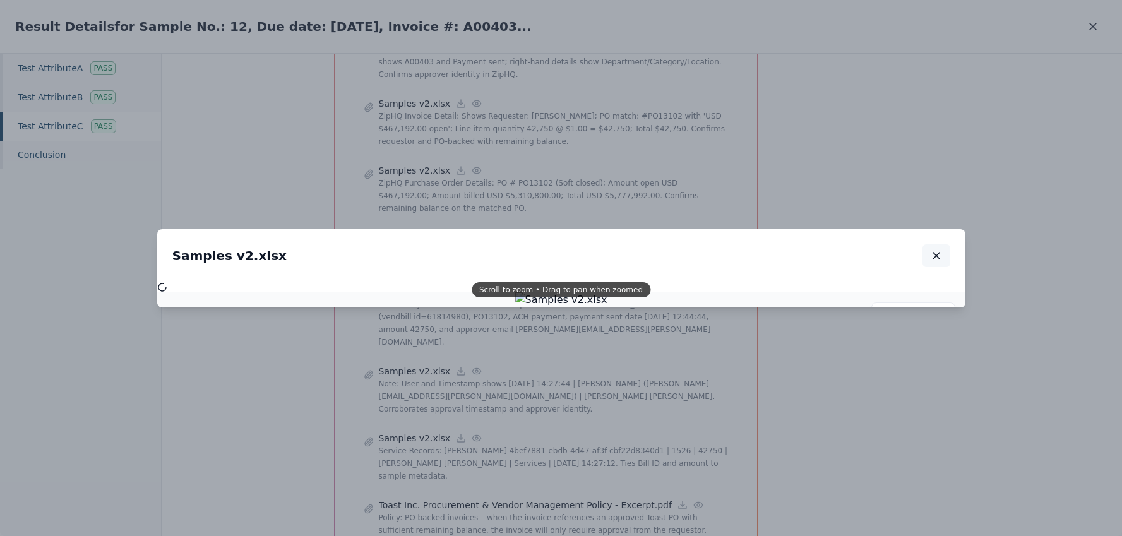
click at [934, 255] on icon "button" at bounding box center [936, 255] width 13 height 13
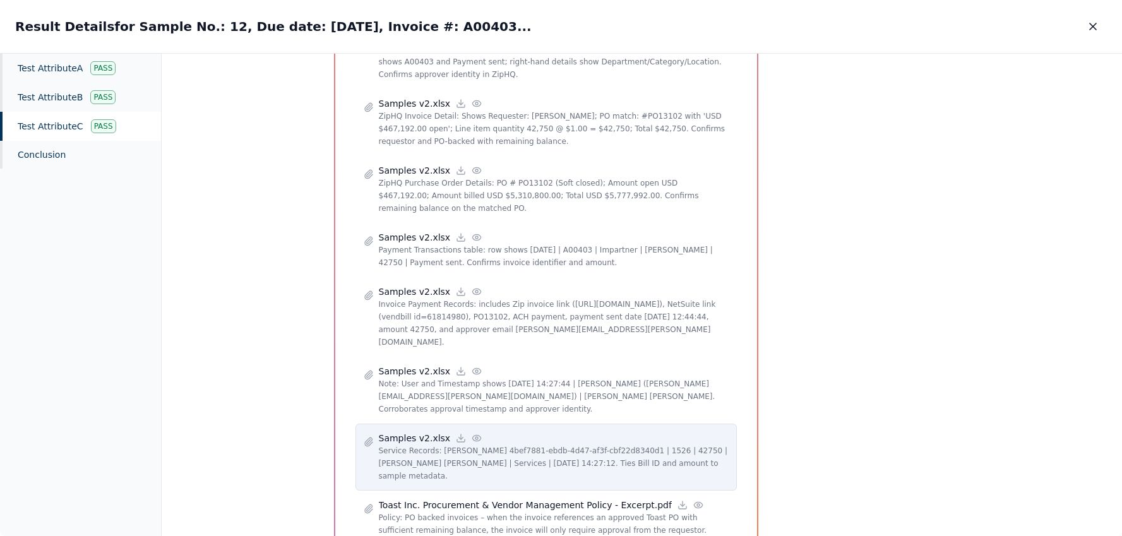
click at [471, 433] on icon at bounding box center [476, 438] width 10 height 10
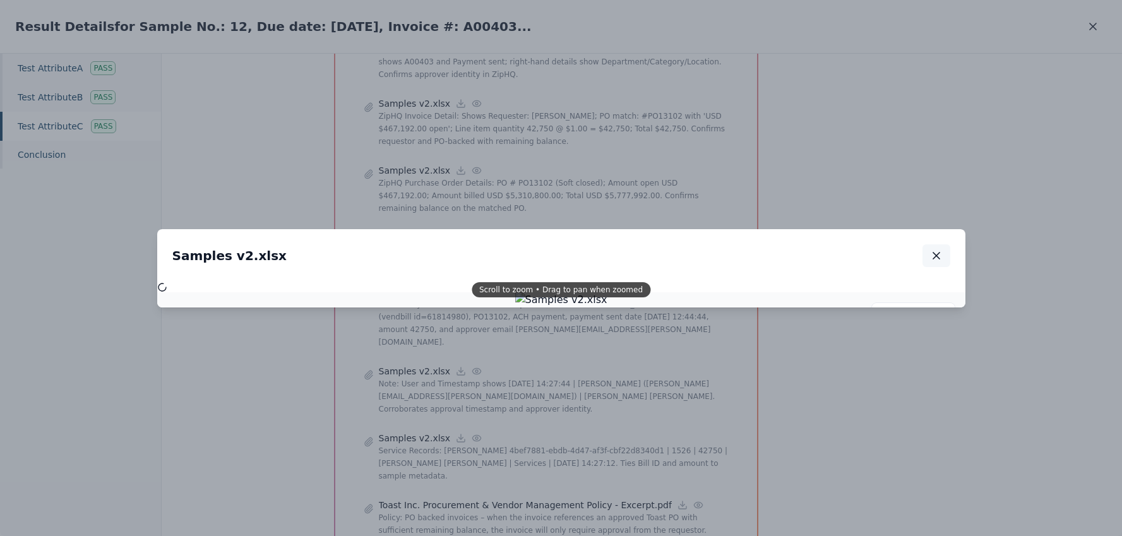
click at [930, 254] on icon "button" at bounding box center [936, 255] width 13 height 13
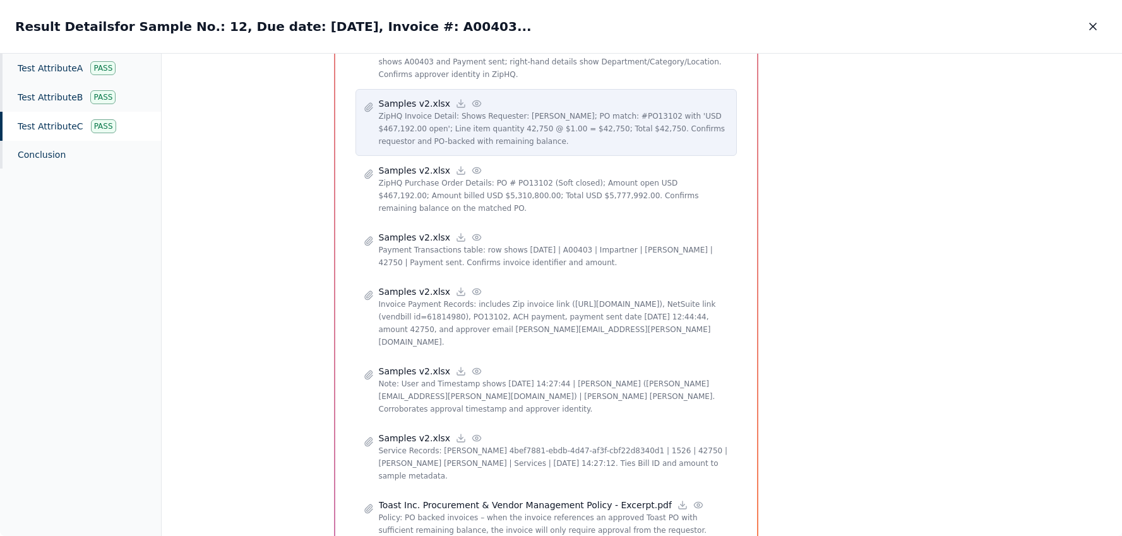
click at [473, 97] on div "Samples v2.xlsx" at bounding box center [554, 103] width 350 height 13
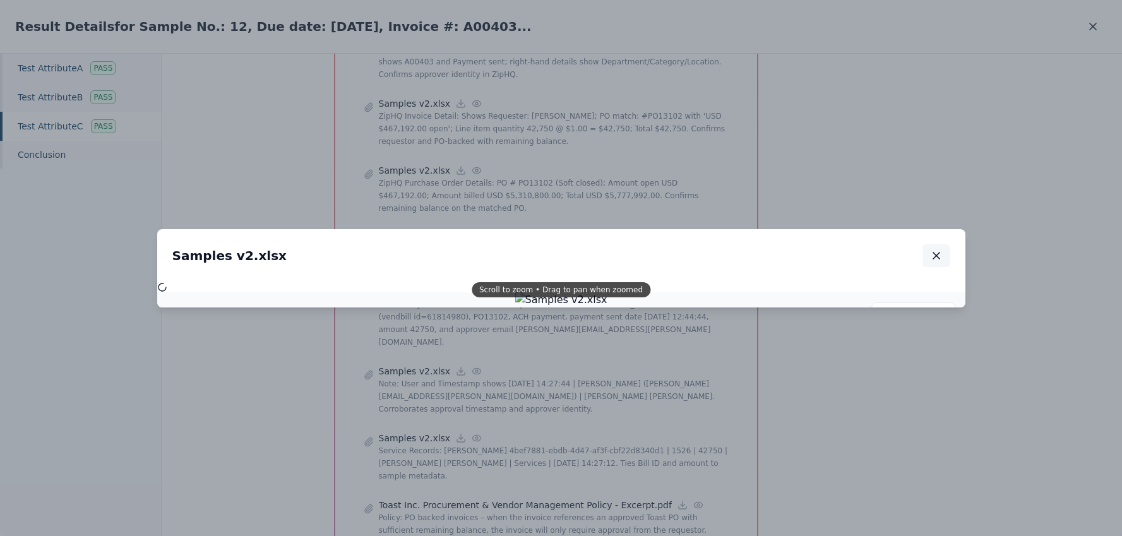
click at [939, 254] on icon "button" at bounding box center [936, 255] width 13 height 13
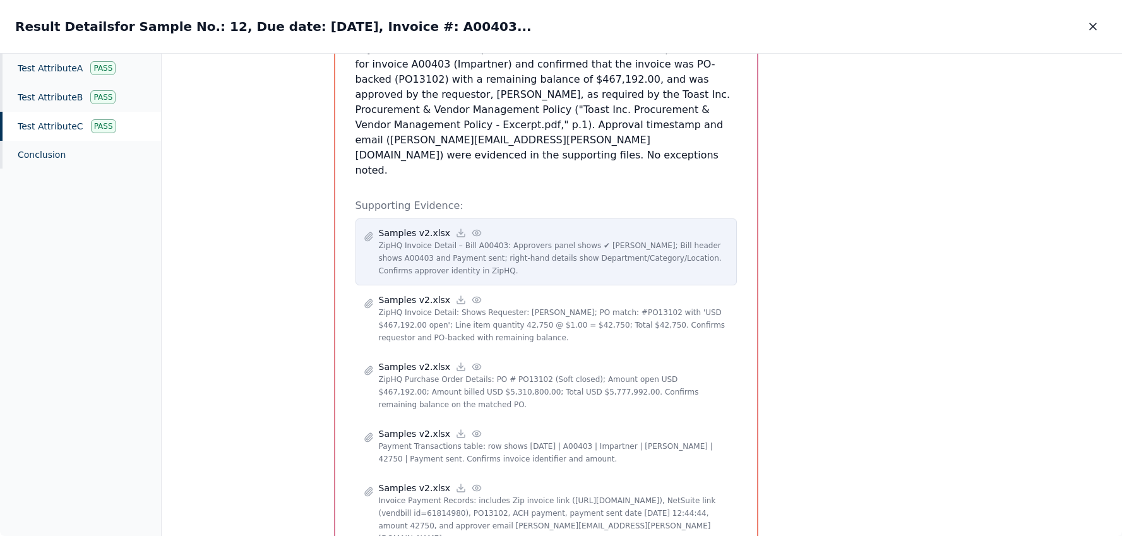
scroll to position [227, 0]
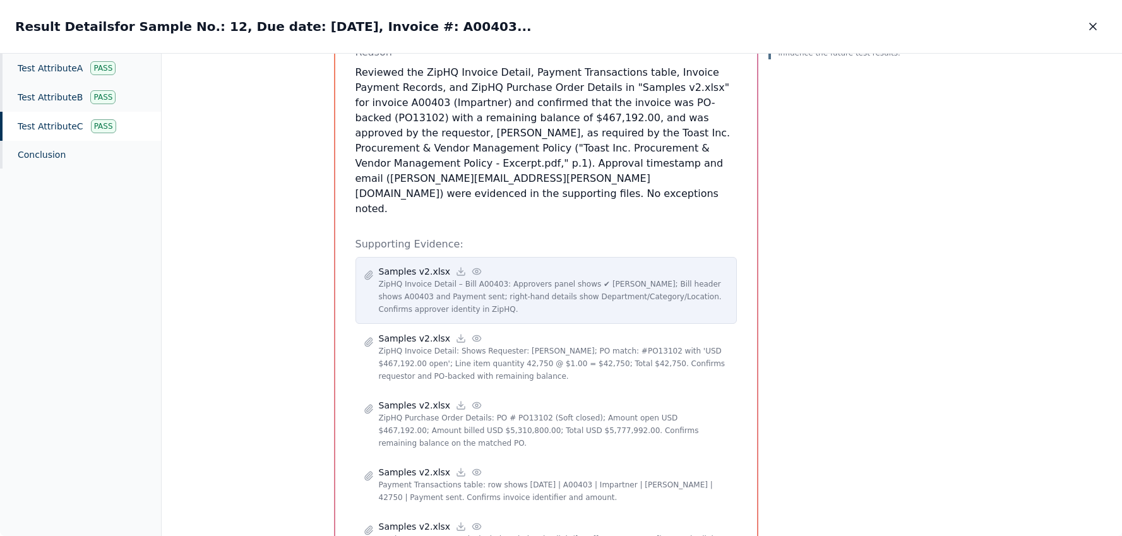
click at [471, 266] on icon at bounding box center [476, 271] width 10 height 10
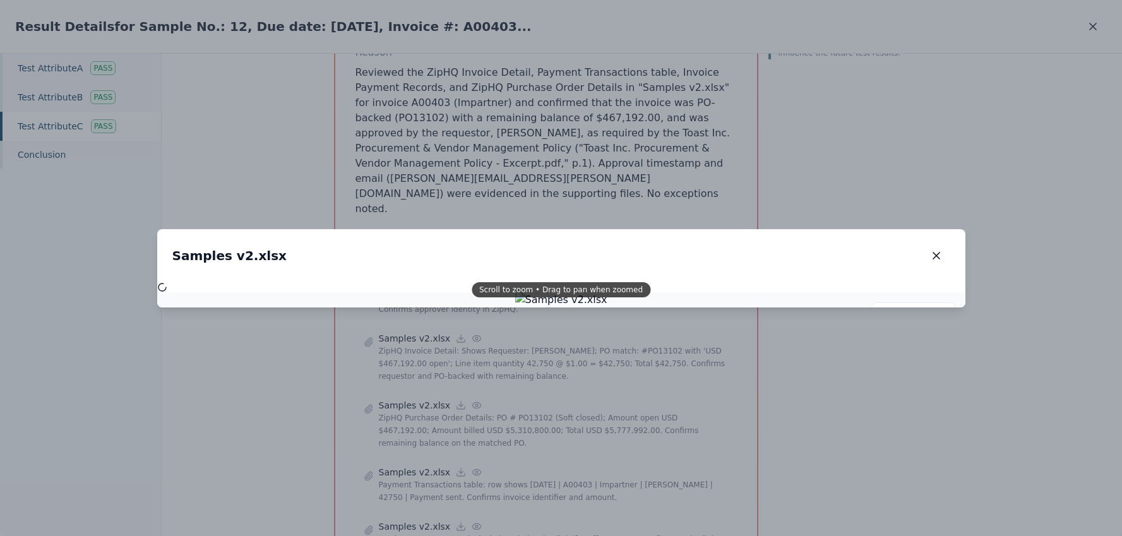
click at [572, 289] on div "Scroll to zoom • Drag to pan when zoomed" at bounding box center [560, 289] width 179 height 15
click at [930, 254] on icon "button" at bounding box center [936, 255] width 13 height 13
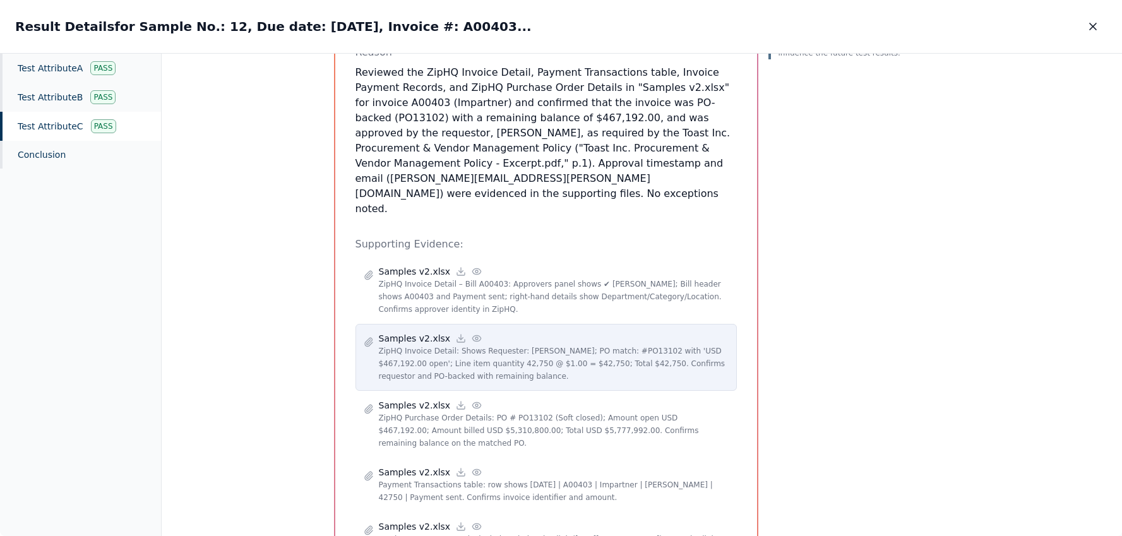
click at [415, 332] on p "Samples v2.xlsx" at bounding box center [415, 338] width 72 height 13
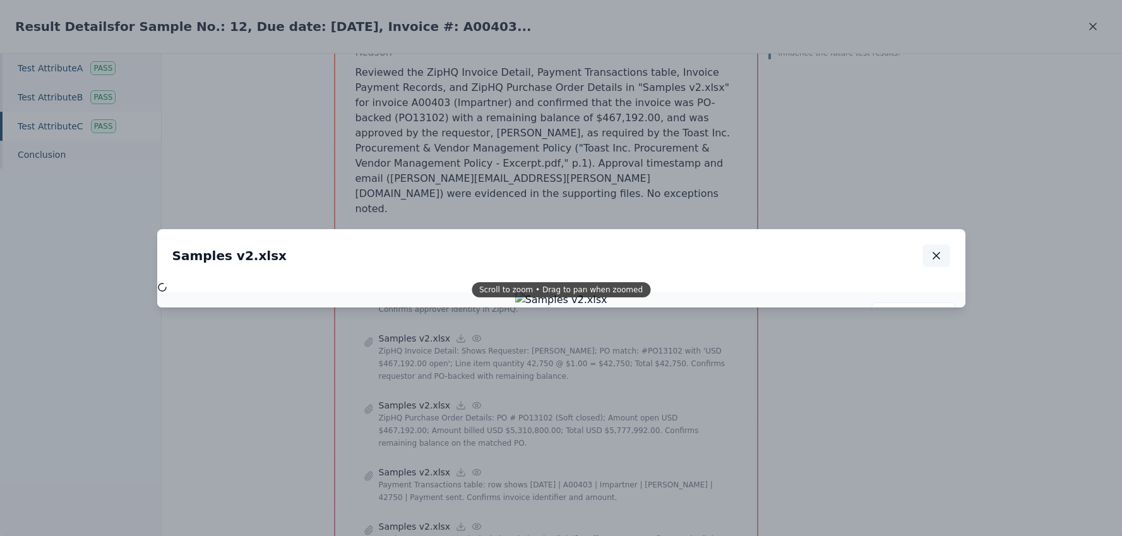
click at [942, 256] on icon "button" at bounding box center [936, 255] width 13 height 13
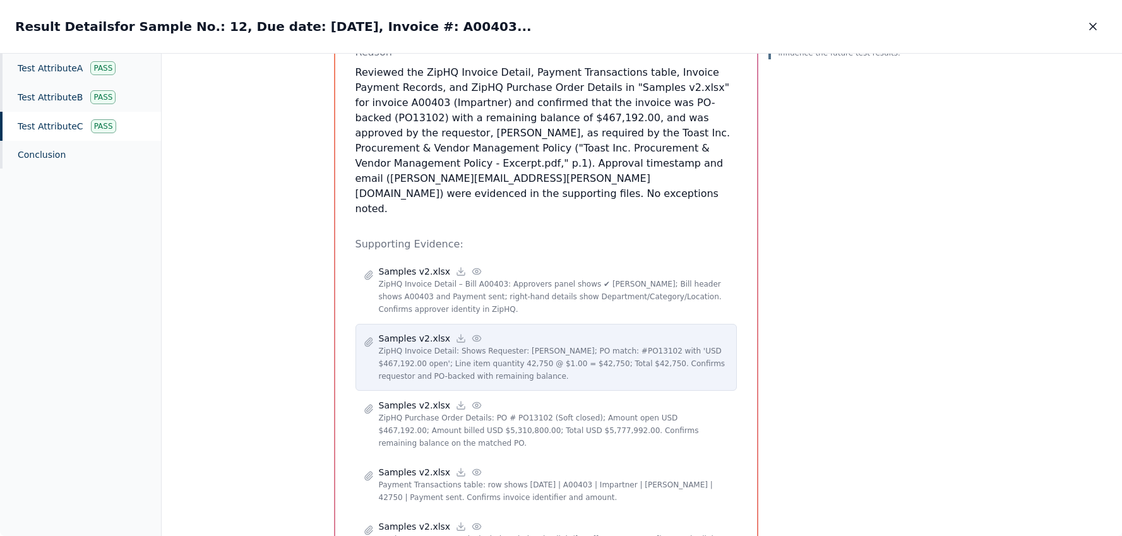
click at [471, 333] on icon at bounding box center [476, 338] width 10 height 10
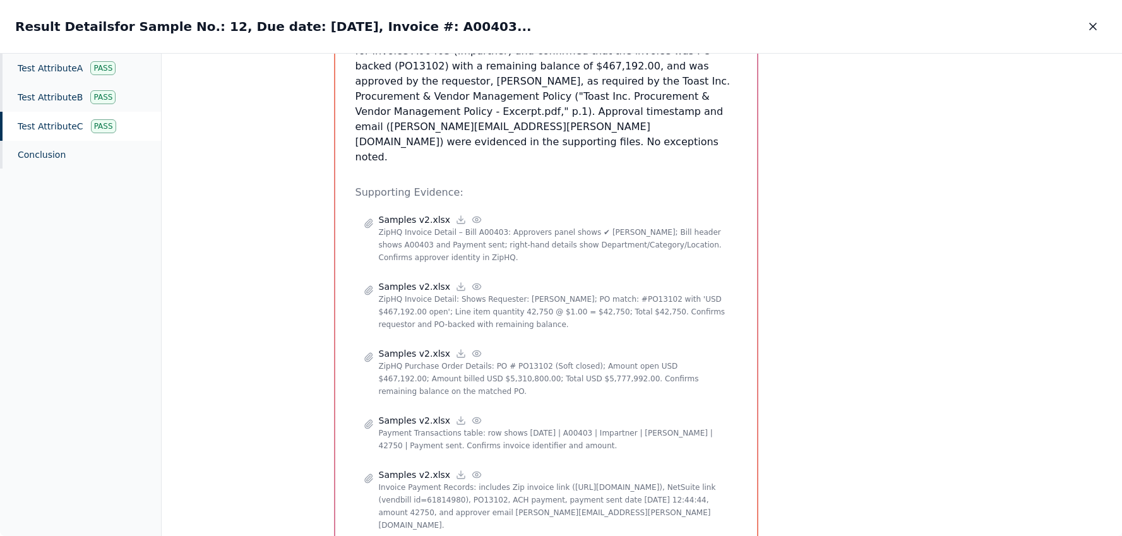
scroll to position [290, 0]
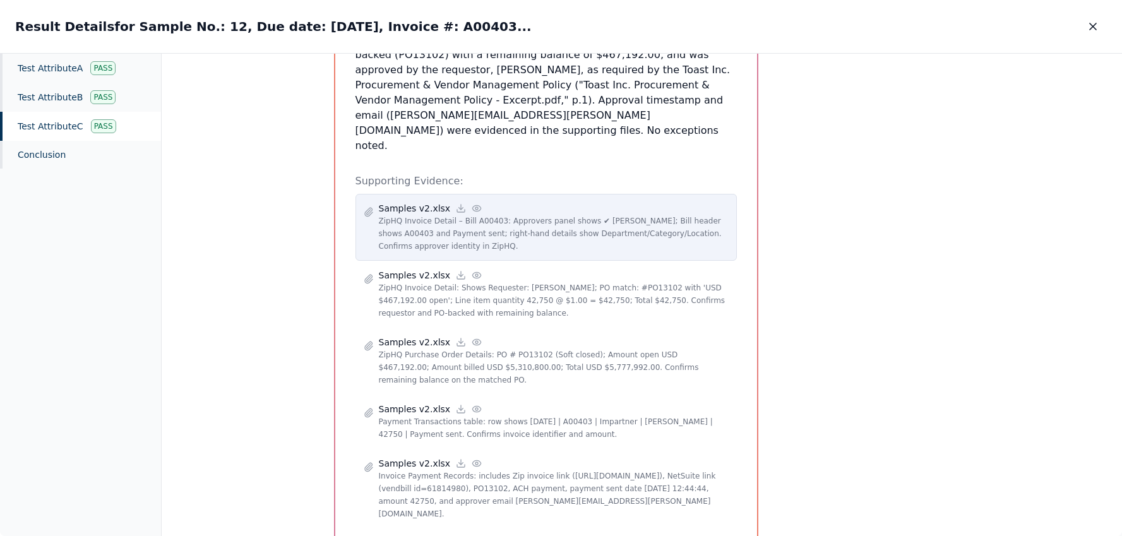
click at [471, 203] on icon at bounding box center [476, 208] width 10 height 10
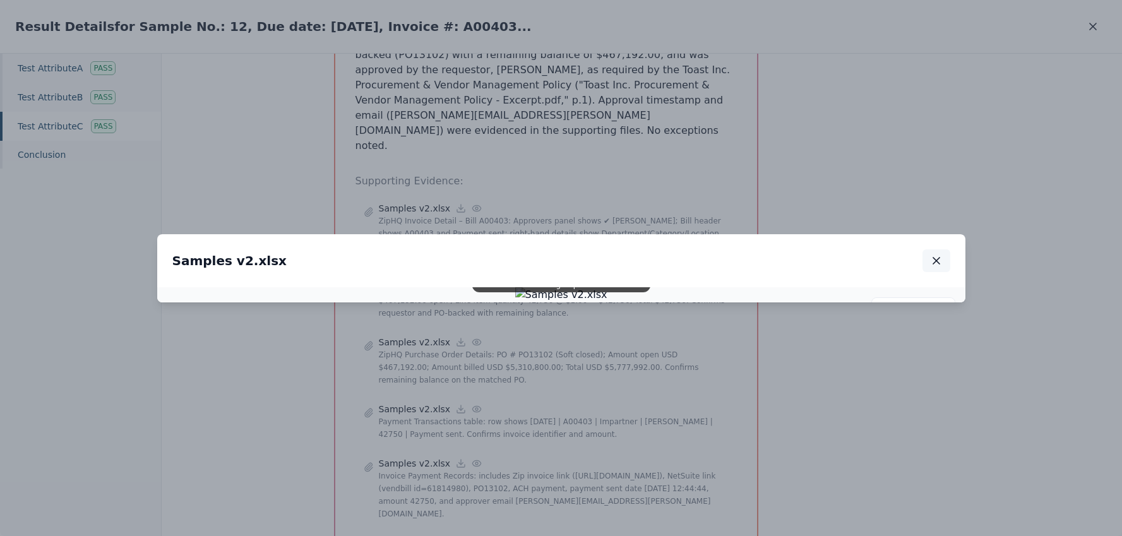
click at [935, 254] on icon "button" at bounding box center [936, 260] width 13 height 13
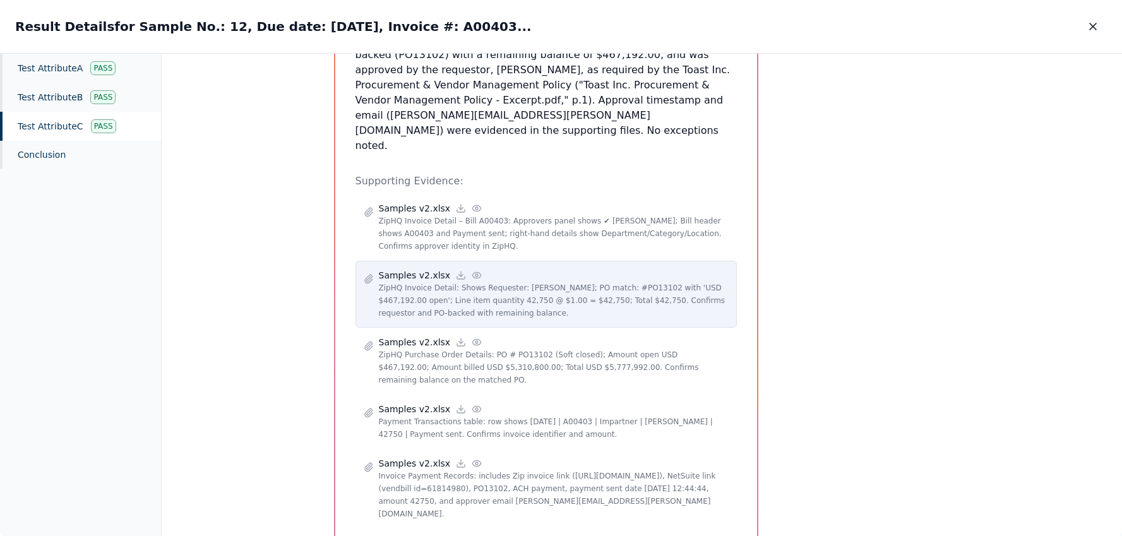
click at [471, 270] on icon at bounding box center [476, 275] width 10 height 10
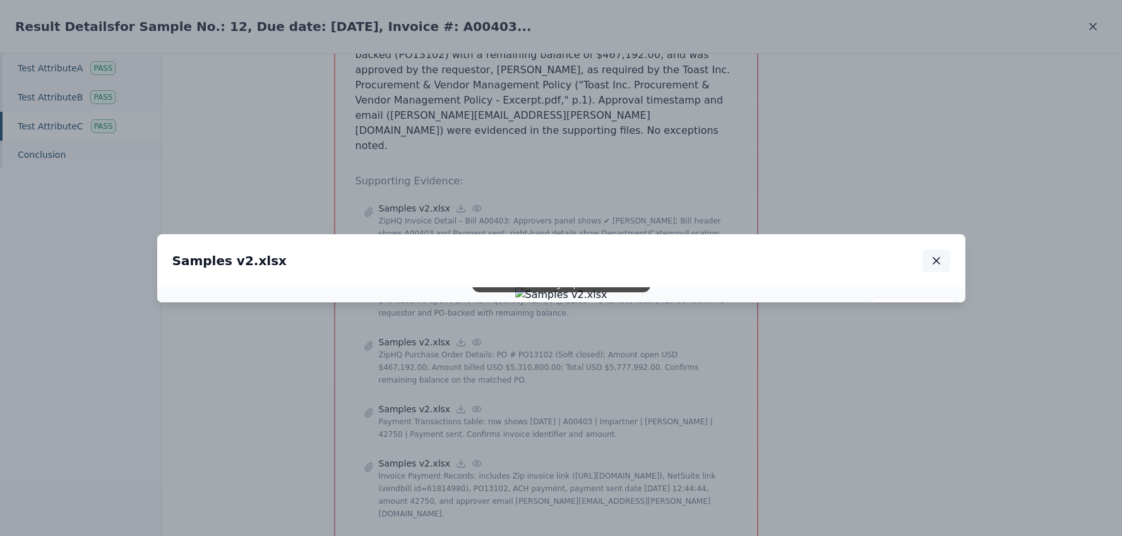
click at [933, 254] on icon "button" at bounding box center [936, 260] width 13 height 13
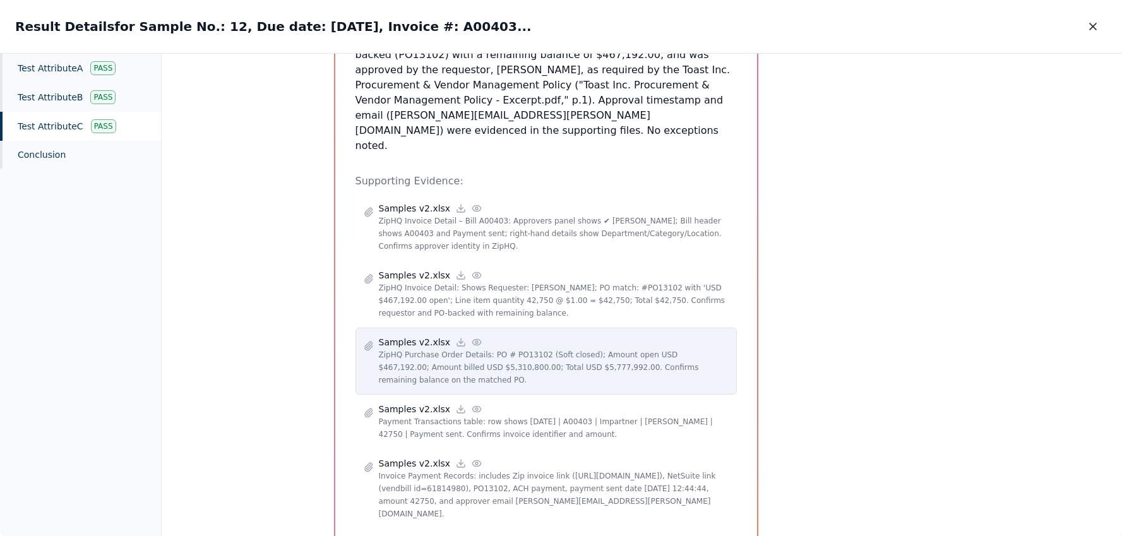
click at [471, 337] on icon at bounding box center [476, 342] width 10 height 10
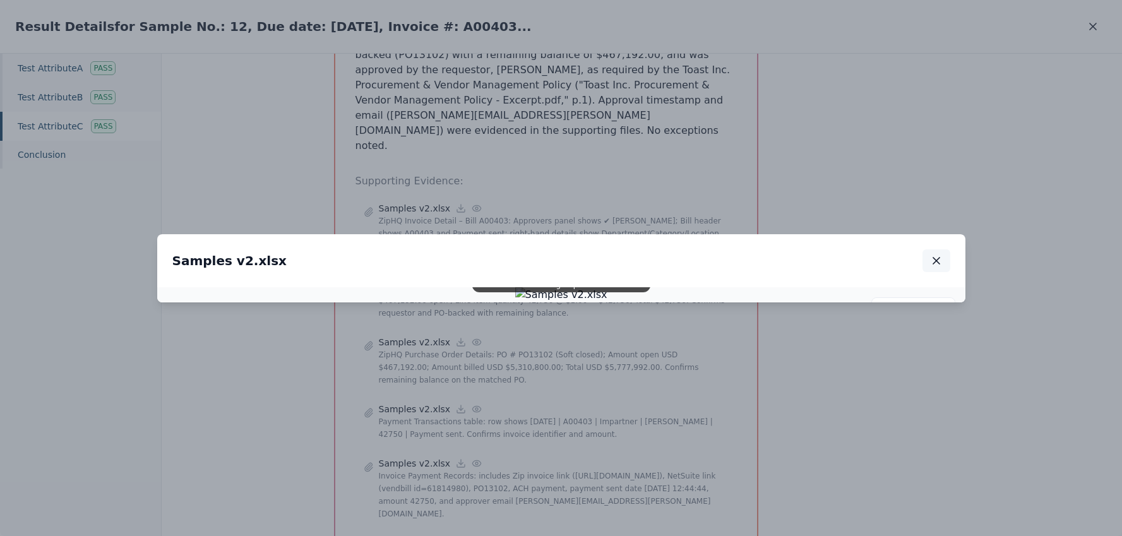
click at [942, 249] on button "button" at bounding box center [936, 260] width 28 height 23
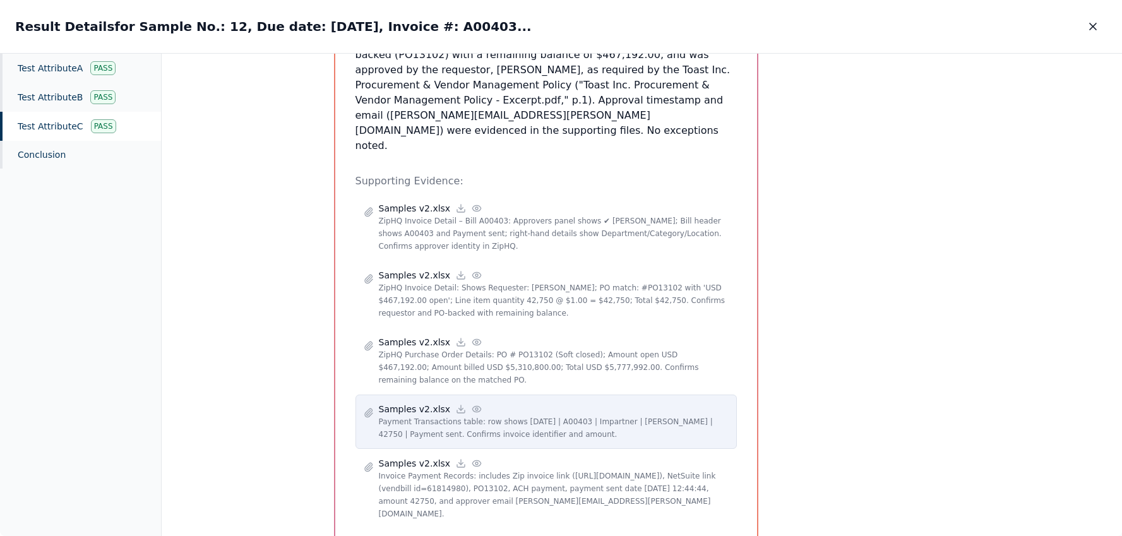
click at [471, 404] on icon at bounding box center [476, 409] width 10 height 10
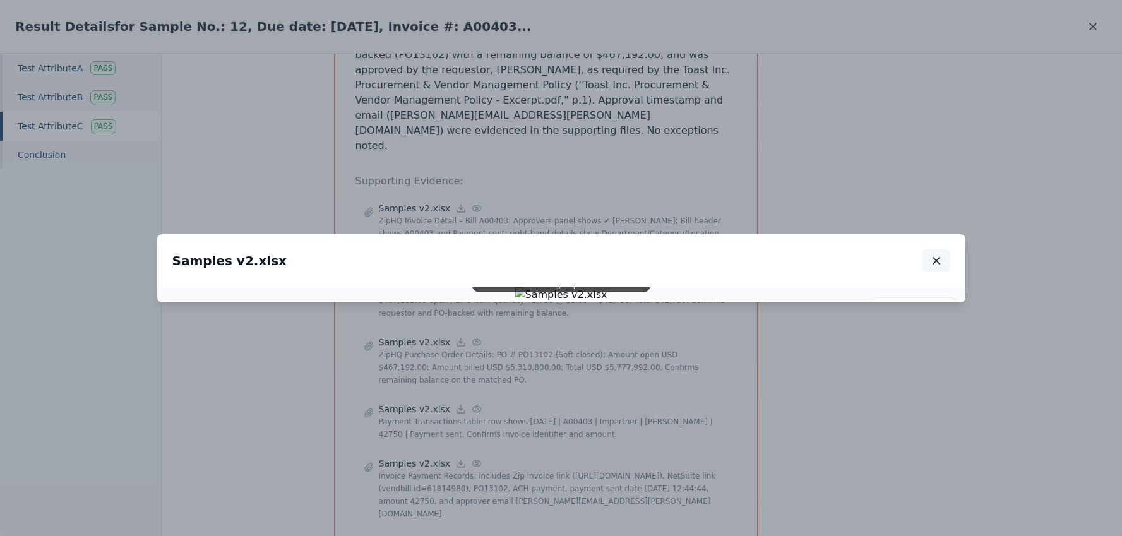
click at [937, 258] on icon "button" at bounding box center [936, 261] width 6 height 6
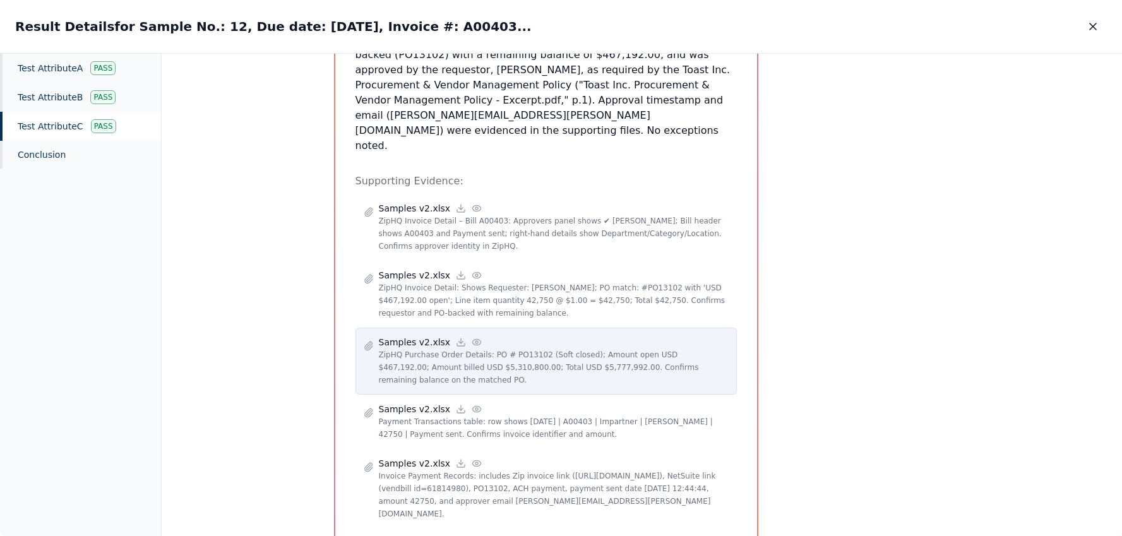
click at [471, 337] on icon at bounding box center [476, 342] width 10 height 10
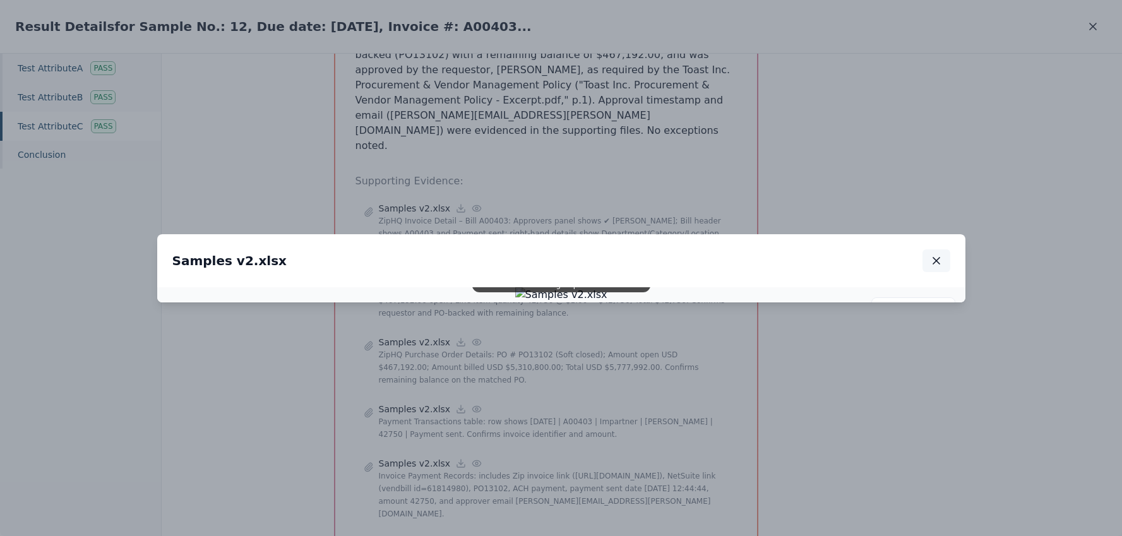
click at [939, 258] on icon "button" at bounding box center [936, 261] width 6 height 6
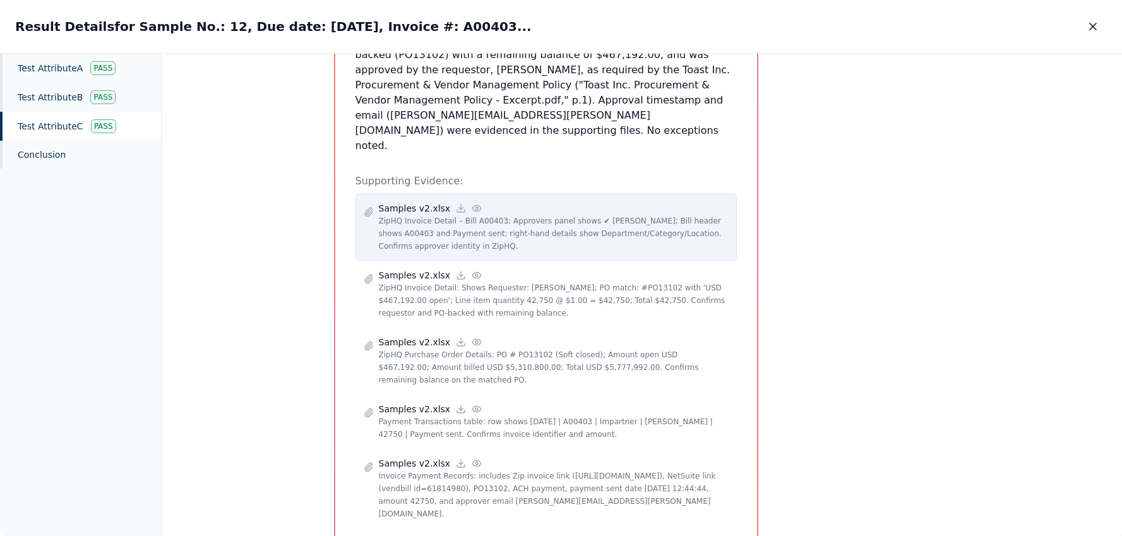
click at [475, 207] on circle at bounding box center [476, 208] width 3 height 3
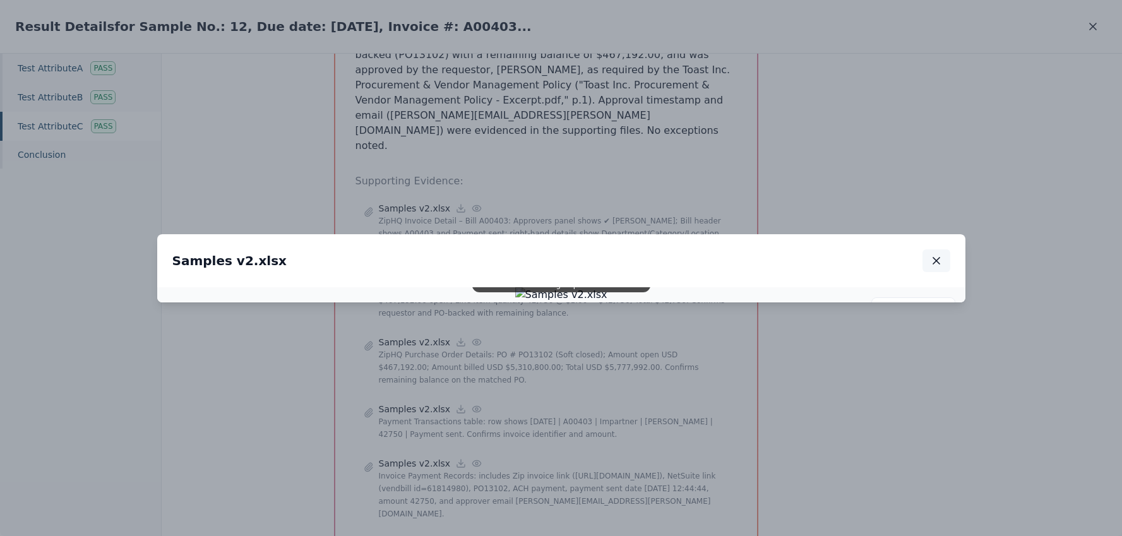
click at [935, 254] on icon "button" at bounding box center [936, 260] width 13 height 13
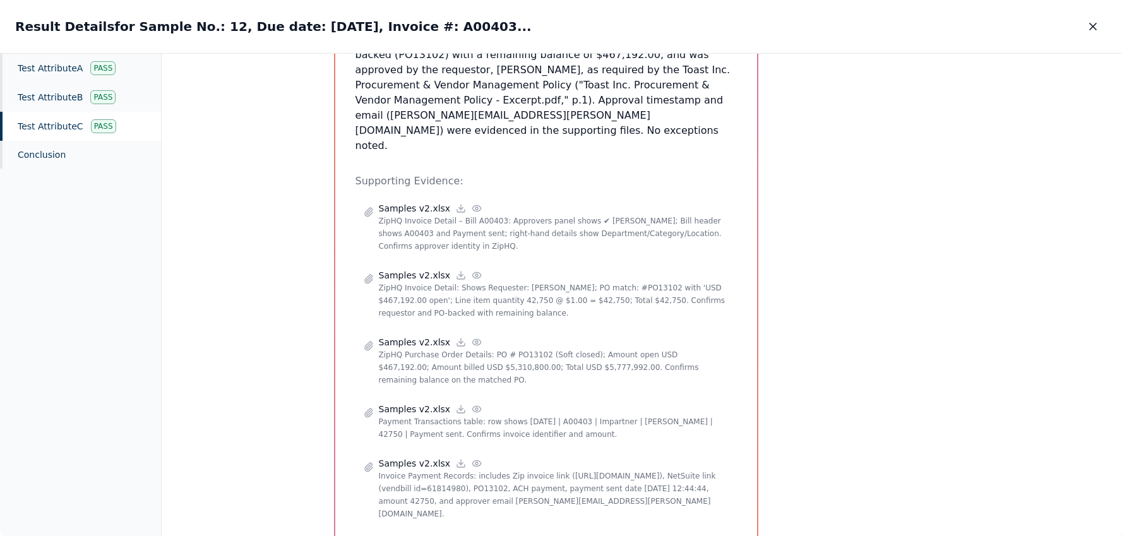
click at [167, 278] on div "Test Attribute C : 3. Invoice approval is in accordance with the policy. Attrib…" at bounding box center [642, 295] width 960 height 483
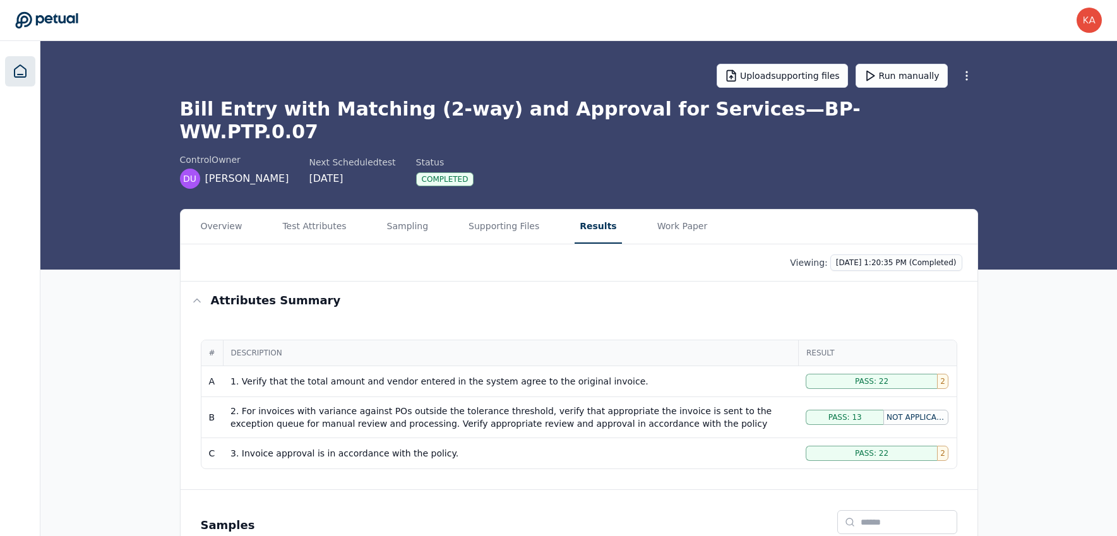
click at [6, 71] on link at bounding box center [20, 71] width 30 height 30
click at [177, 122] on div "Upload supporting files Run manually Bill Entry with Matching (2-way) and Appro…" at bounding box center [579, 115] width 808 height 148
click at [23, 70] on icon at bounding box center [20, 71] width 15 height 15
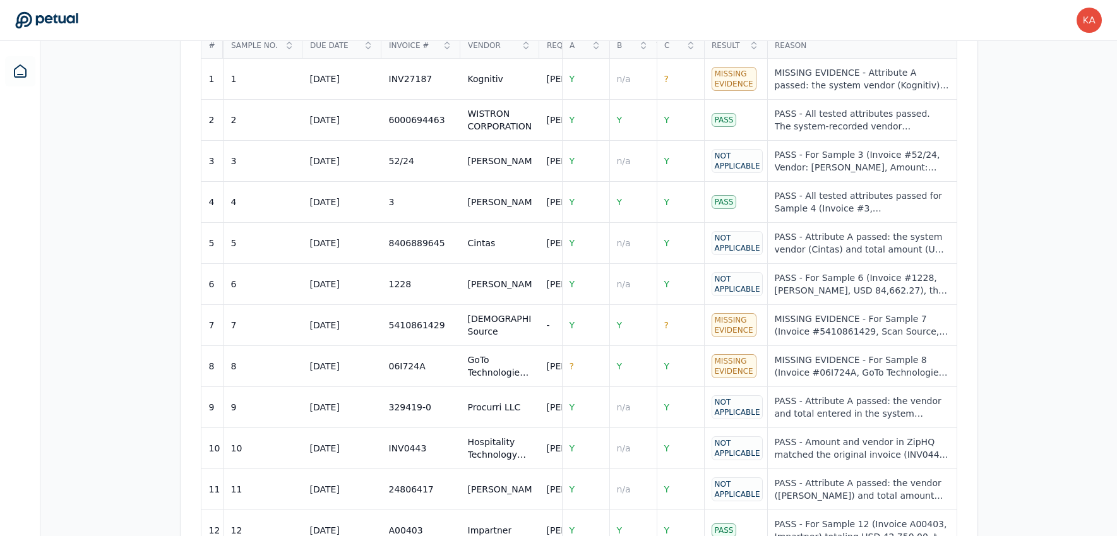
scroll to position [573, 0]
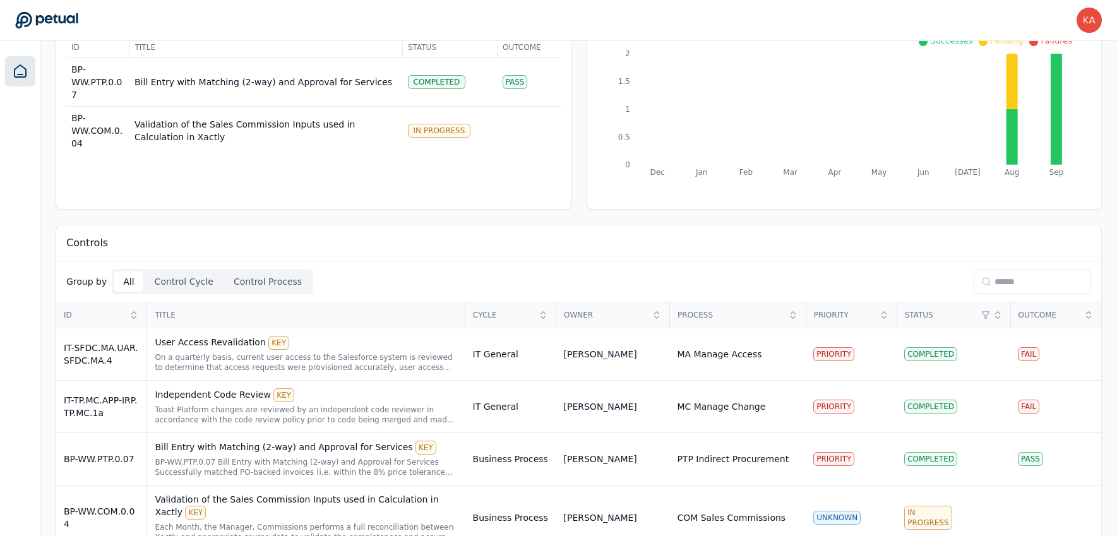
scroll to position [129, 0]
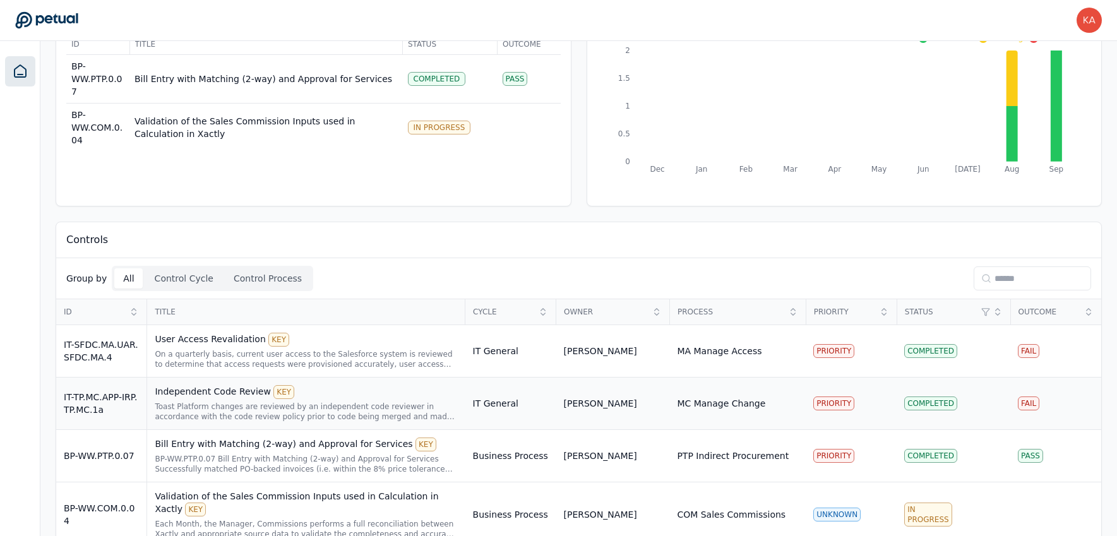
scroll to position [129, 0]
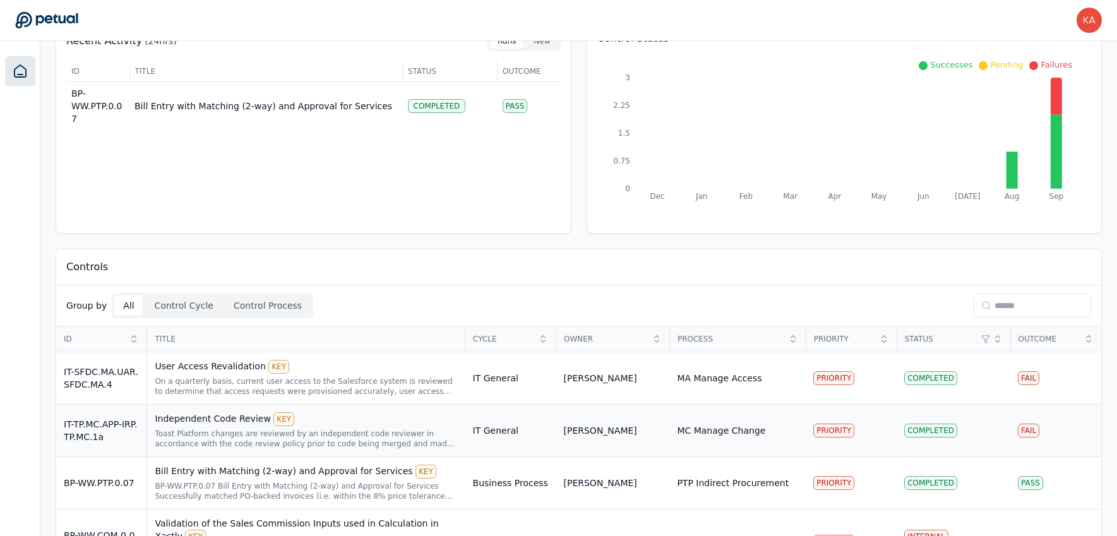
scroll to position [129, 0]
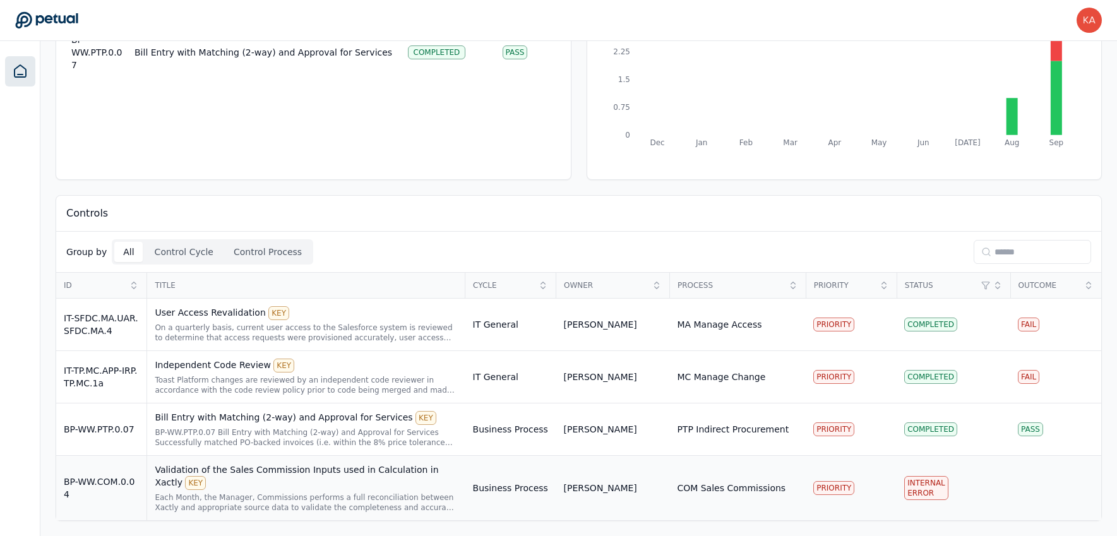
click at [235, 471] on div "Validation of the Sales Commission Inputs used in Calculation in Xactly KEY" at bounding box center [306, 476] width 302 height 27
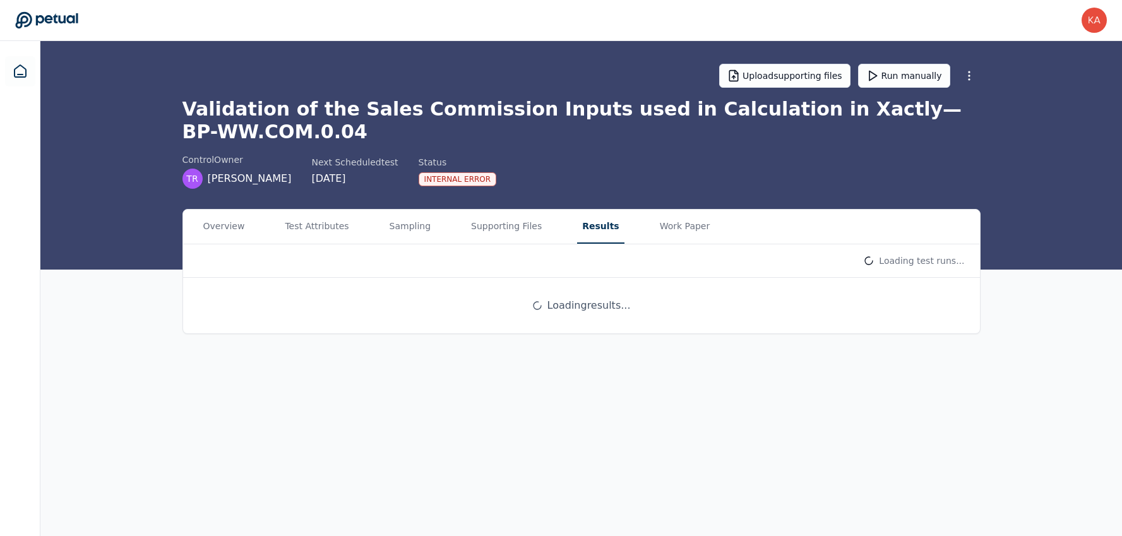
click at [588, 94] on main "Upload supporting files Run manually Validation of the Sales Commission Inputs …" at bounding box center [580, 288] width 1081 height 495
click at [494, 232] on button "Supporting Files" at bounding box center [506, 227] width 81 height 34
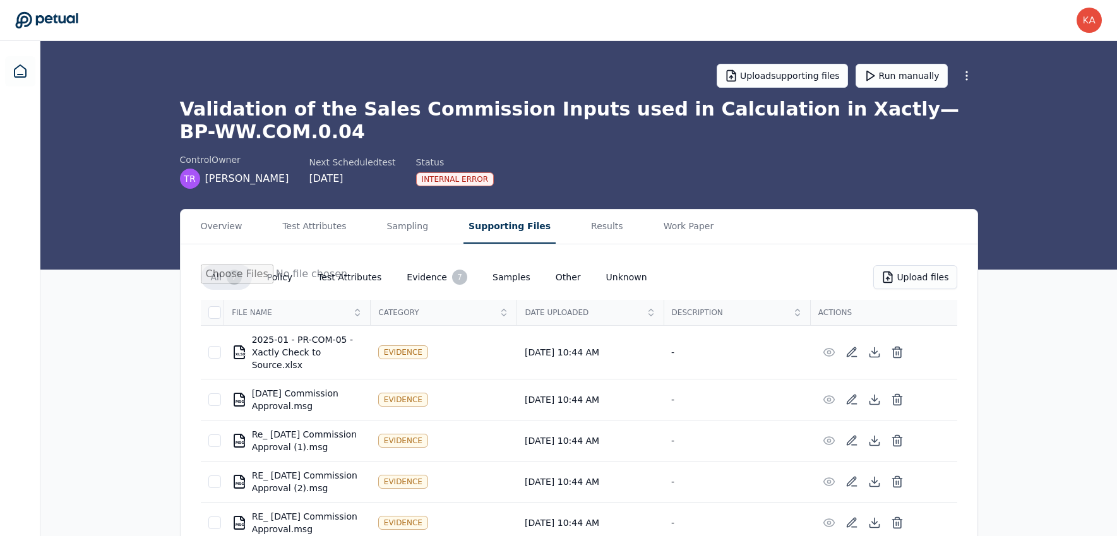
click at [365, 282] on button "Test Attributes" at bounding box center [349, 277] width 84 height 23
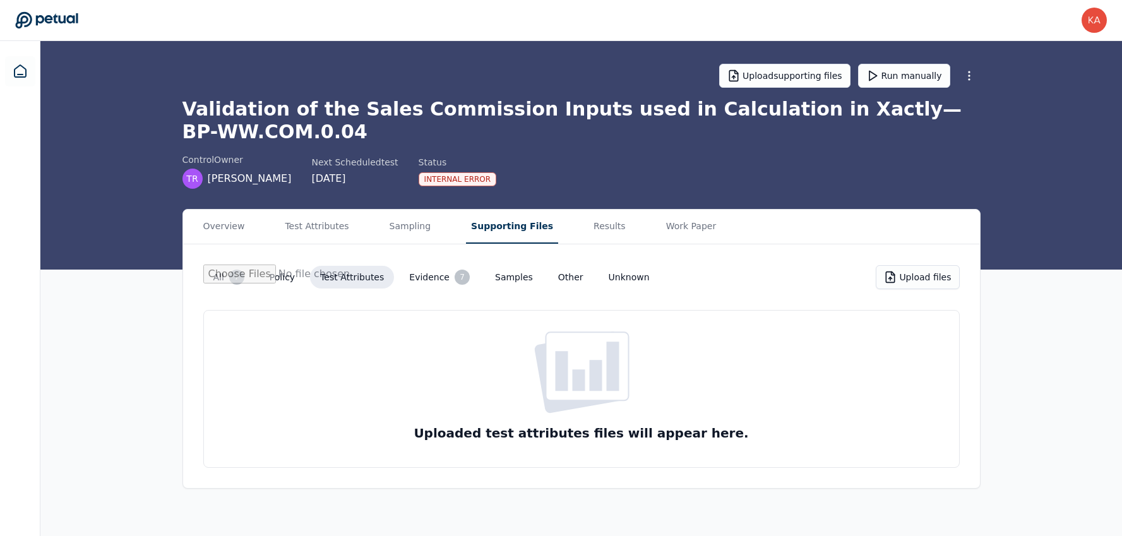
click at [276, 283] on button "Policy" at bounding box center [281, 277] width 45 height 23
click at [426, 282] on button "Evidence 7" at bounding box center [439, 276] width 81 height 25
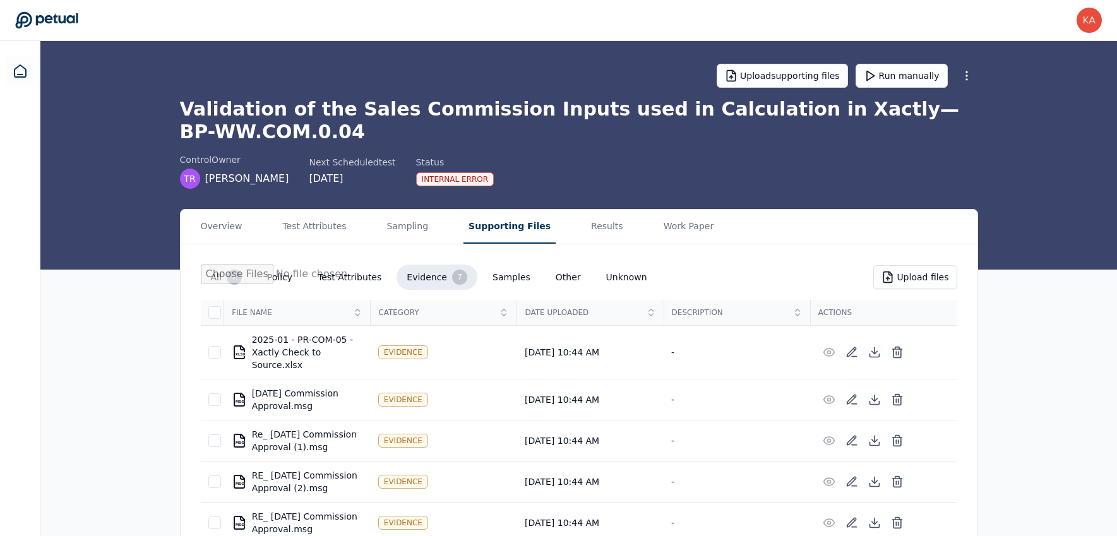
click at [362, 276] on button "Test Attributes" at bounding box center [349, 277] width 84 height 23
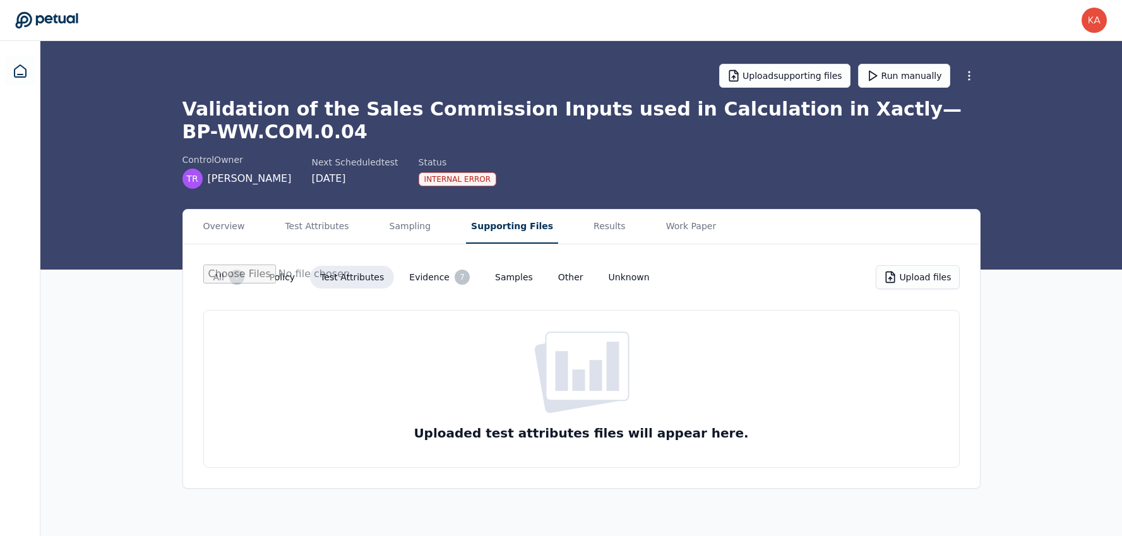
click at [505, 278] on button "Samples" at bounding box center [514, 277] width 58 height 23
click at [350, 278] on button "Test Attributes" at bounding box center [352, 277] width 84 height 23
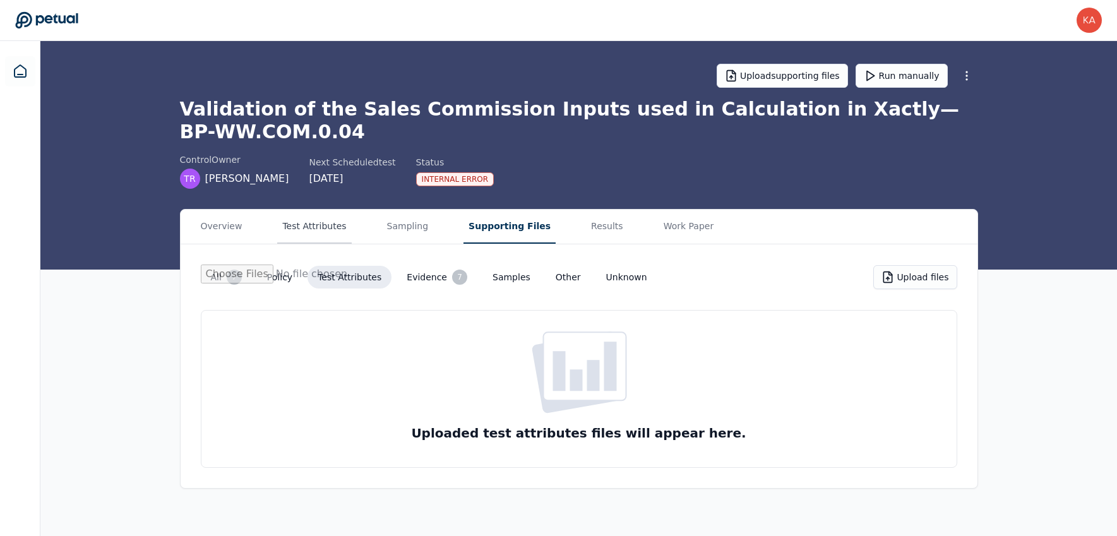
click at [328, 232] on button "Test Attributes" at bounding box center [314, 227] width 74 height 34
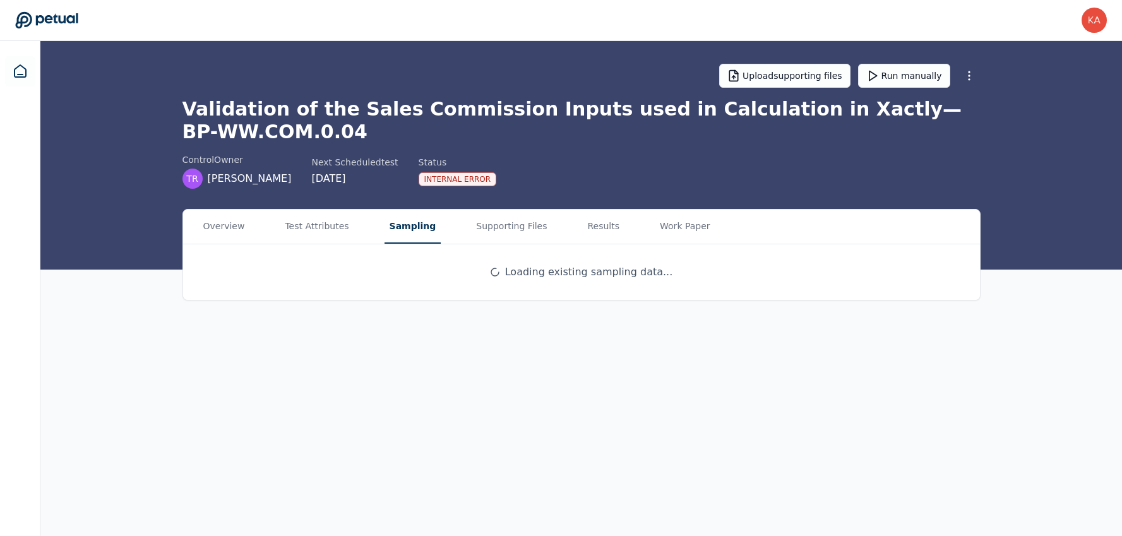
click at [412, 231] on button "Sampling" at bounding box center [412, 227] width 57 height 34
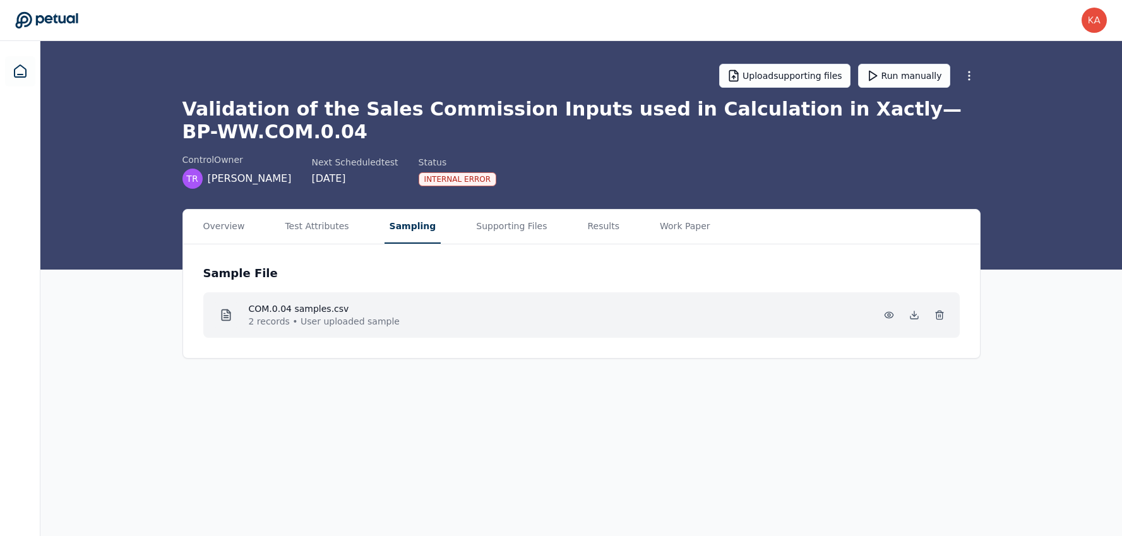
click at [328, 309] on h4 "COM.0.04 samples.csv" at bounding box center [324, 308] width 151 height 13
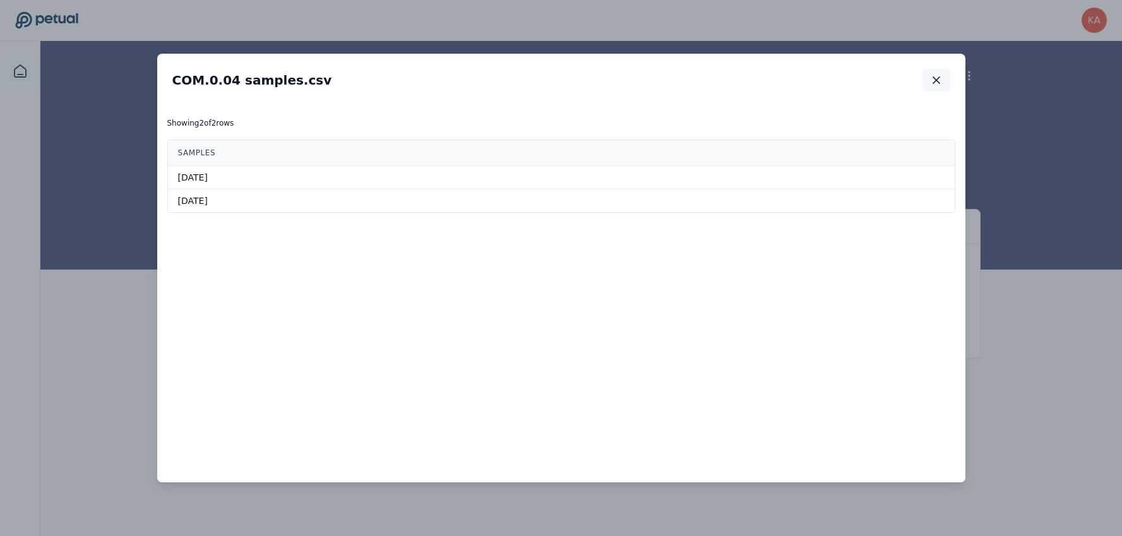
click at [937, 80] on icon "button" at bounding box center [936, 80] width 13 height 13
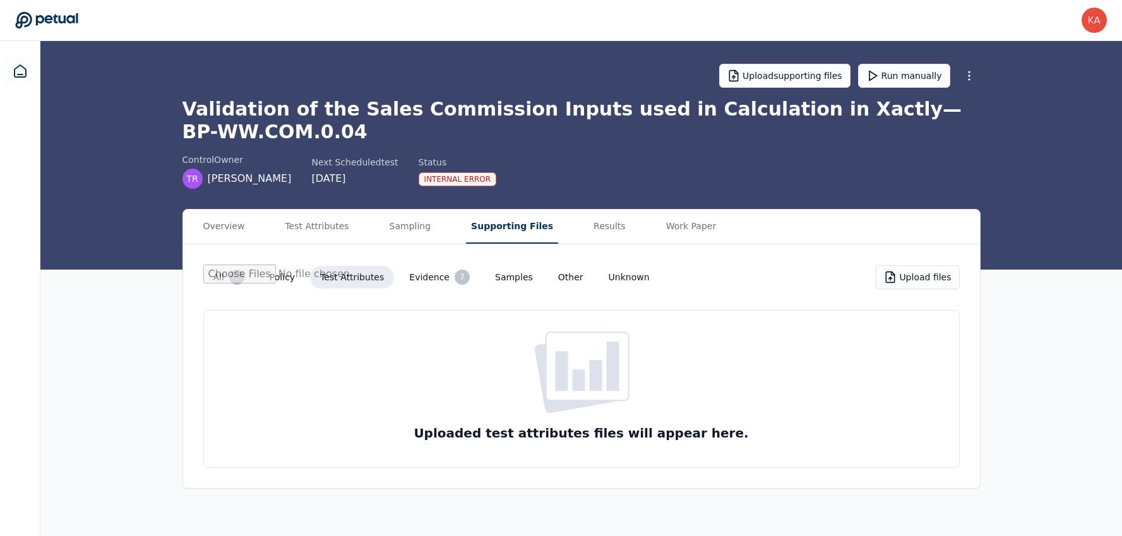
click at [487, 230] on button "Supporting Files" at bounding box center [512, 227] width 92 height 34
click at [280, 274] on button "Policy" at bounding box center [281, 277] width 45 height 23
click at [222, 282] on button "All 7" at bounding box center [228, 276] width 51 height 25
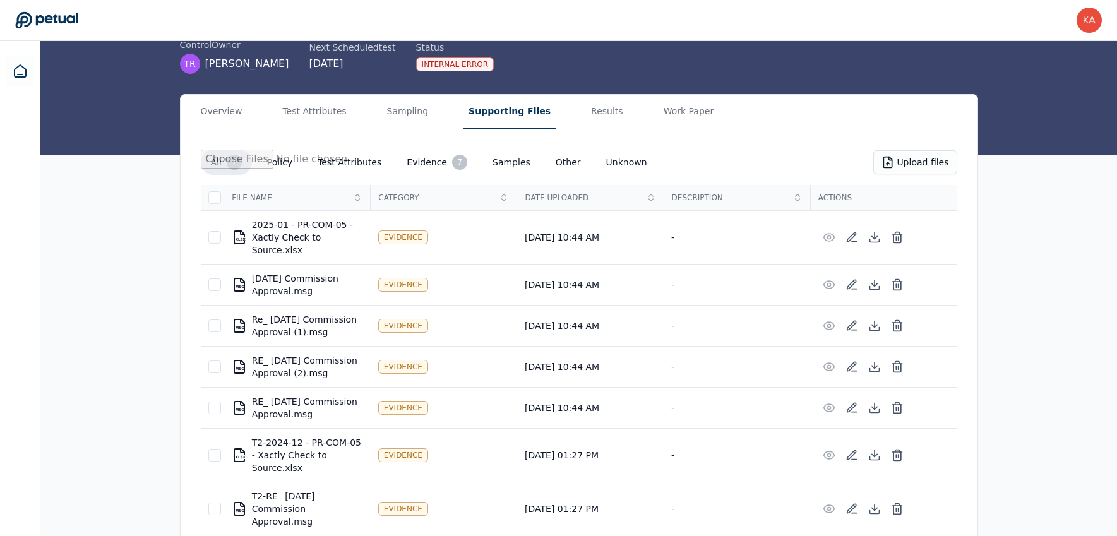
scroll to position [122, 0]
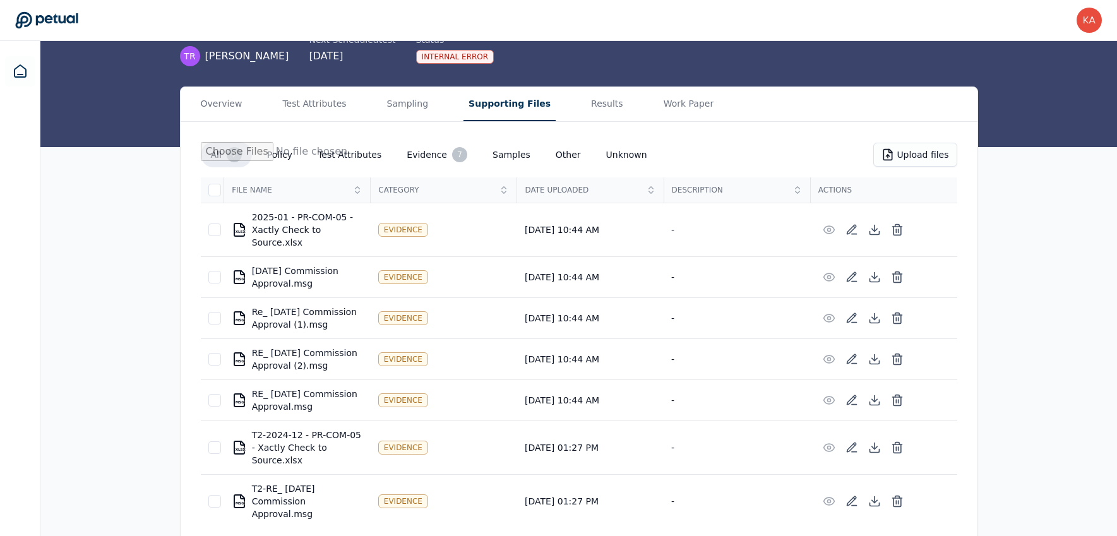
click at [515, 154] on button "Samples" at bounding box center [511, 154] width 58 height 23
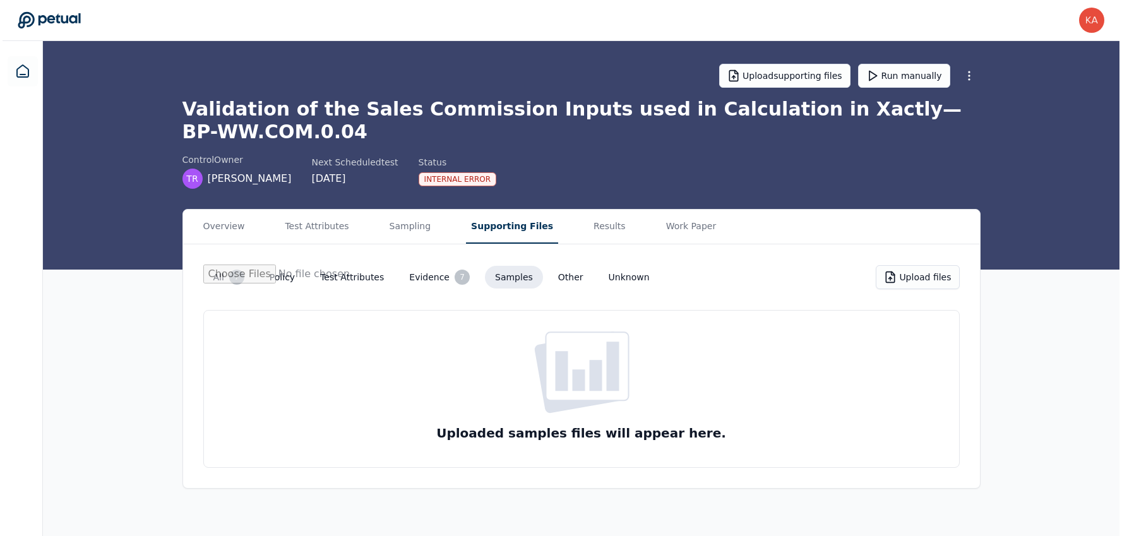
scroll to position [0, 0]
click at [550, 276] on button "Other" at bounding box center [570, 277] width 45 height 23
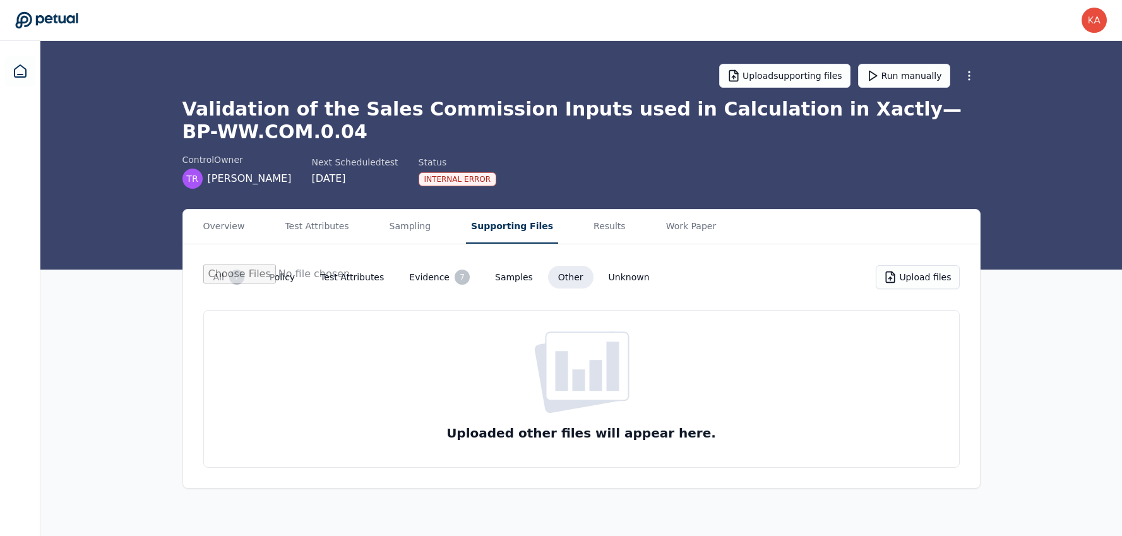
click at [417, 272] on button "Evidence 7" at bounding box center [439, 276] width 81 height 25
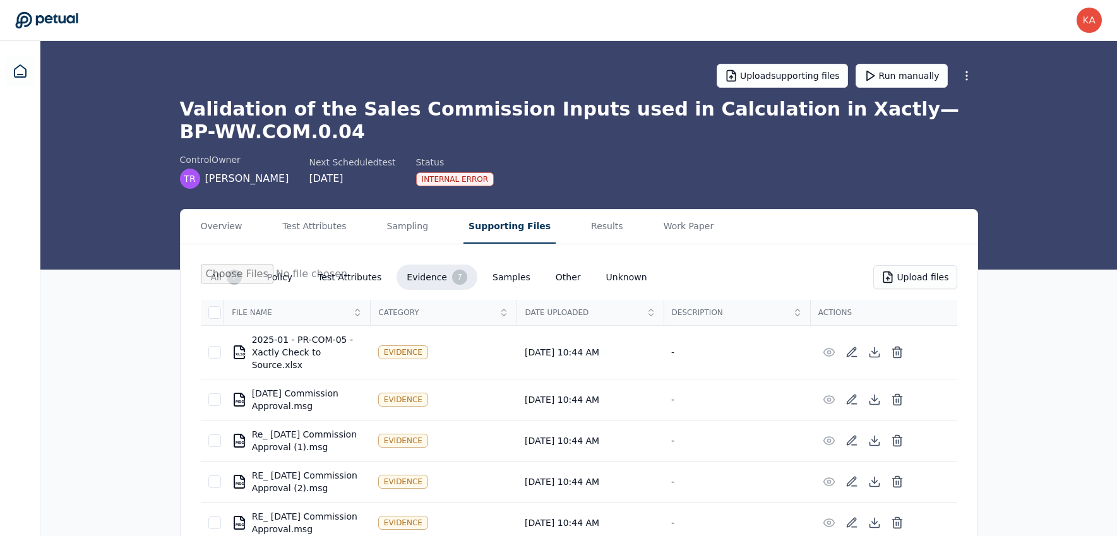
click at [606, 282] on button "Unknown" at bounding box center [626, 277] width 61 height 23
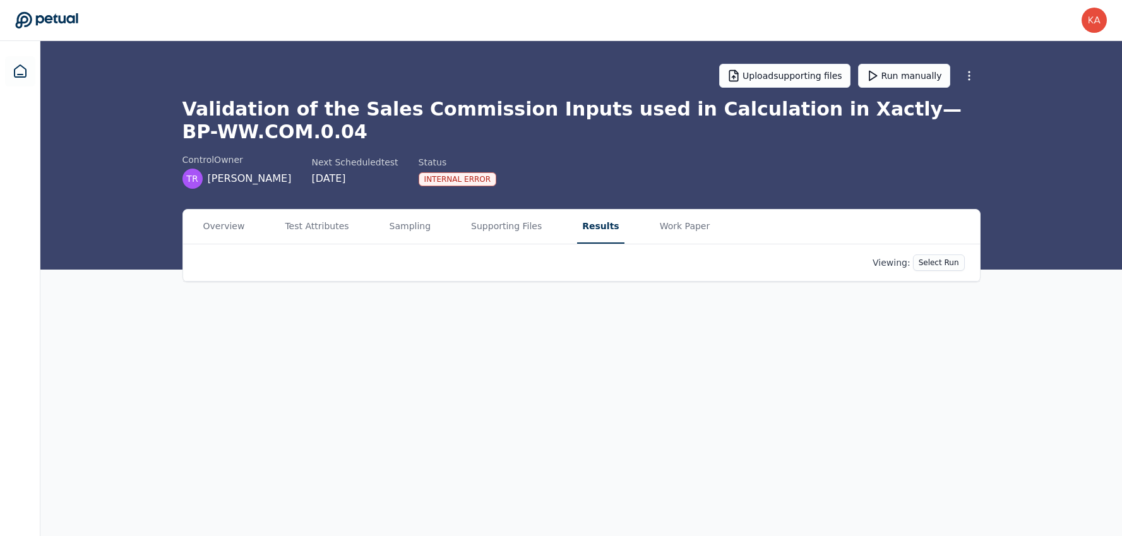
click at [579, 236] on button "Results" at bounding box center [600, 227] width 47 height 34
click at [663, 223] on button "Work Paper" at bounding box center [683, 227] width 68 height 34
click at [478, 222] on button "Supporting Files" at bounding box center [506, 227] width 81 height 34
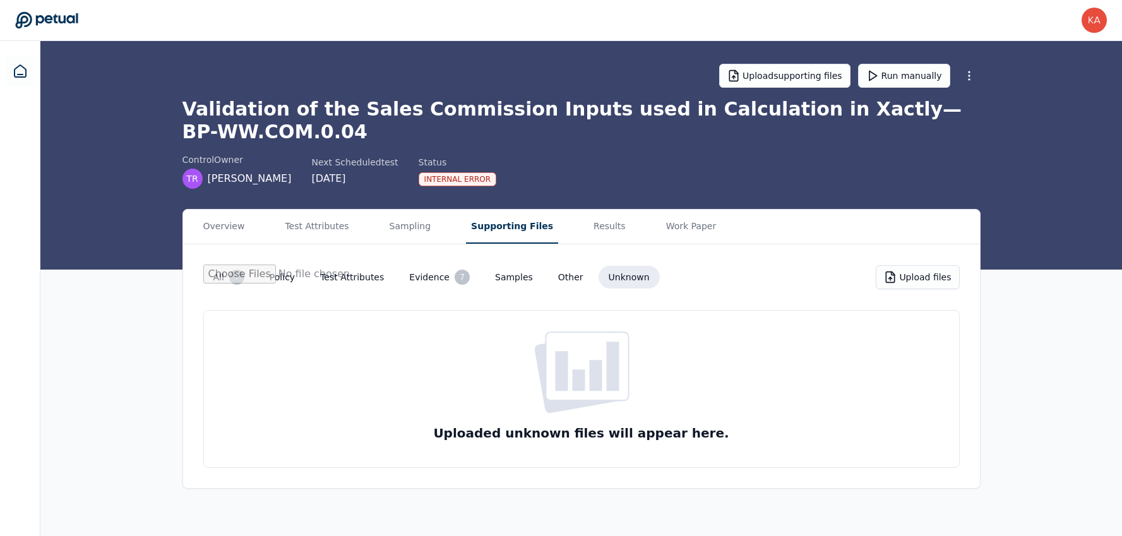
click at [432, 223] on div "Overview Test Attributes Sampling Supporting Files Results Work Paper" at bounding box center [581, 227] width 797 height 35
click at [408, 225] on button "Sampling" at bounding box center [410, 227] width 52 height 34
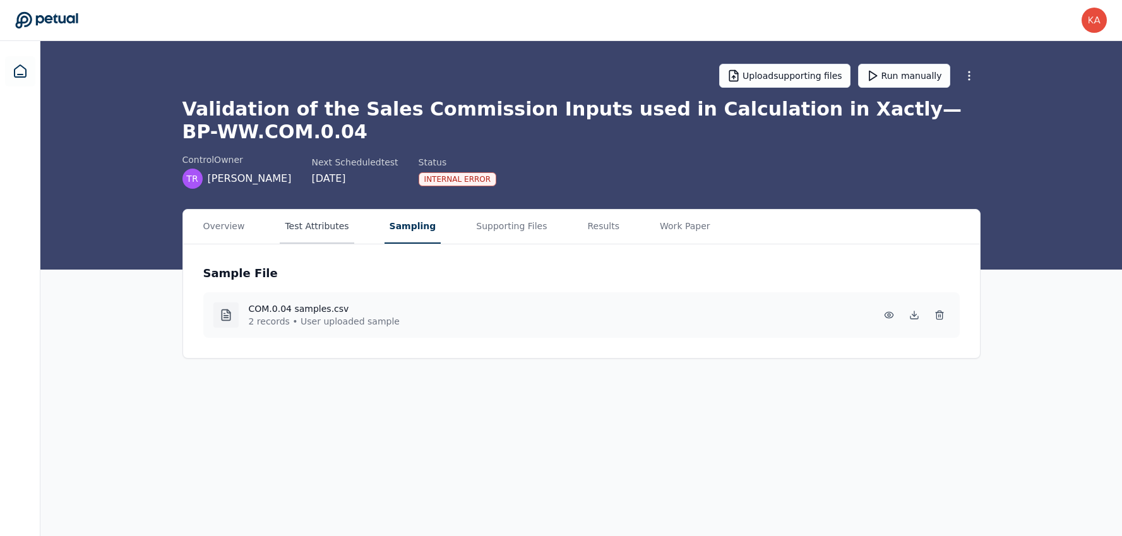
click at [304, 241] on button "Test Attributes" at bounding box center [317, 227] width 74 height 34
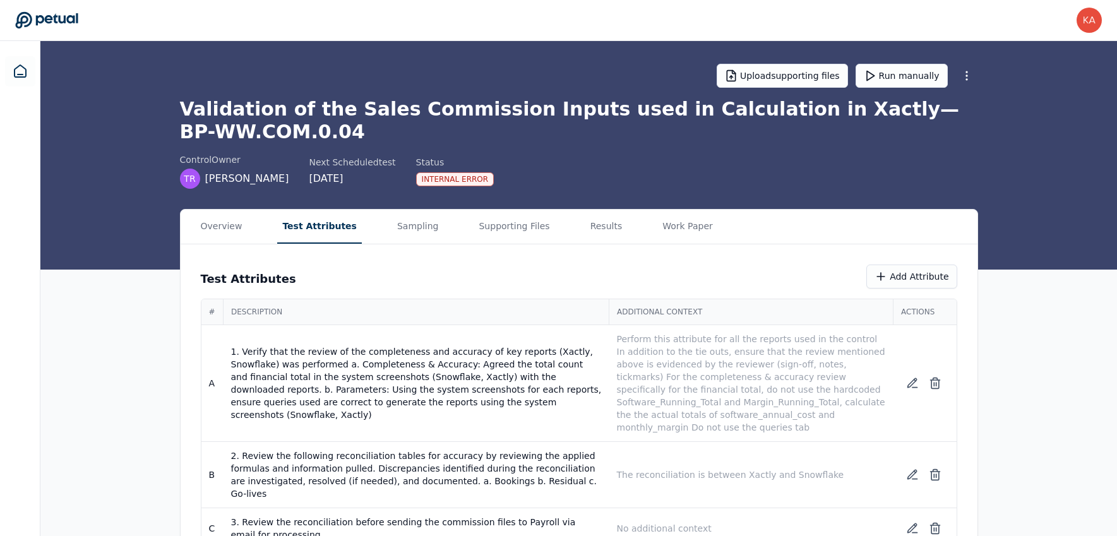
click at [304, 241] on button "Test Attributes" at bounding box center [319, 227] width 85 height 34
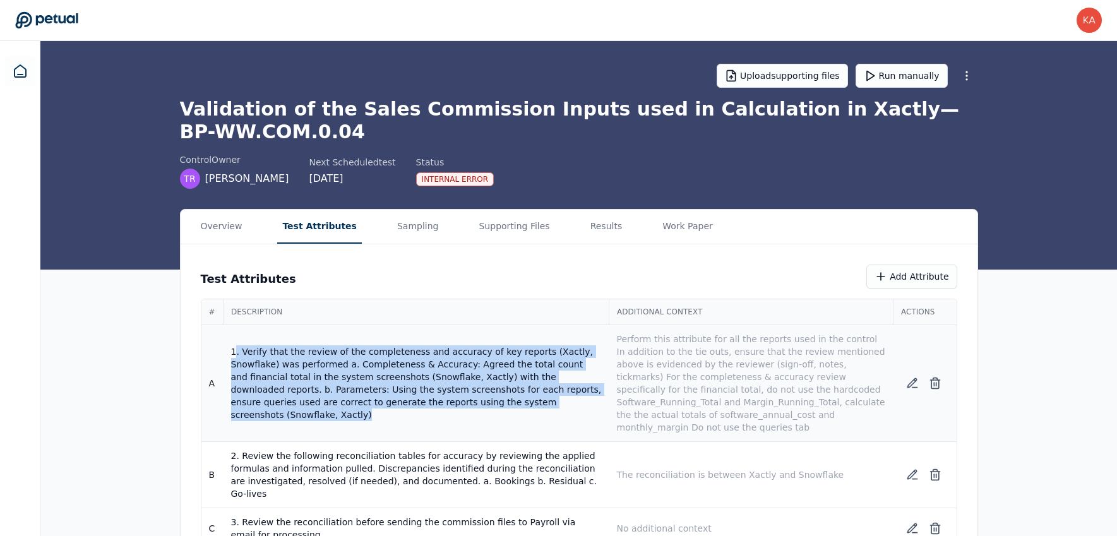
drag, startPoint x: 567, startPoint y: 414, endPoint x: 235, endPoint y: 356, distance: 336.4
click at [235, 356] on td "1. Verify that the review of the completeness and accuracy of key reports (Xact…" at bounding box center [416, 383] width 386 height 117
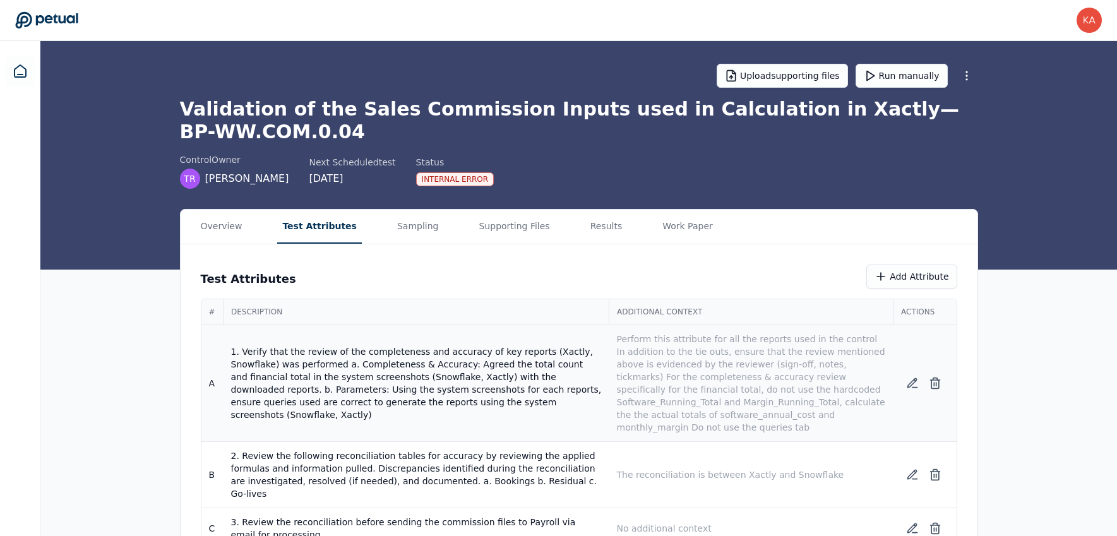
click at [364, 377] on td "1. Verify that the review of the completeness and accuracy of key reports (Xact…" at bounding box center [416, 383] width 386 height 117
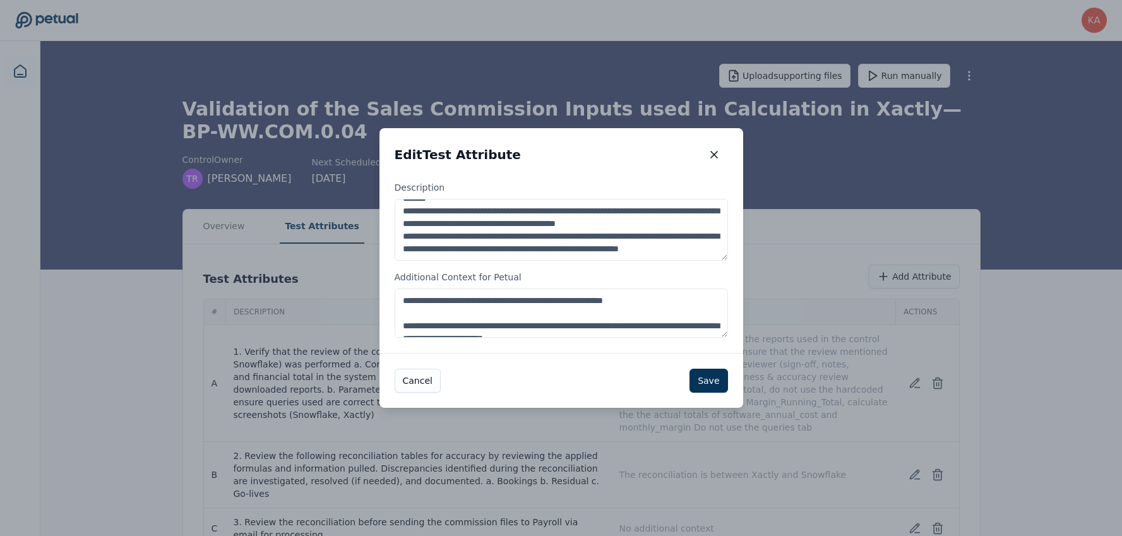
scroll to position [38, 0]
drag, startPoint x: 400, startPoint y: 211, endPoint x: 391, endPoint y: 312, distance: 101.4
click at [391, 312] on div "**********" at bounding box center [561, 267] width 364 height 172
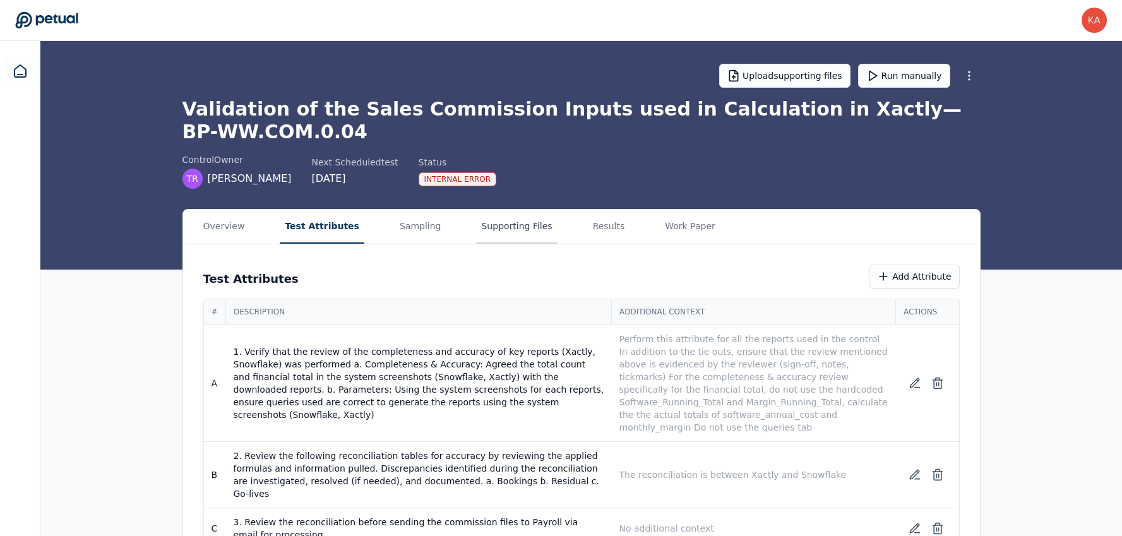
click at [476, 228] on button "Supporting Files" at bounding box center [516, 227] width 81 height 34
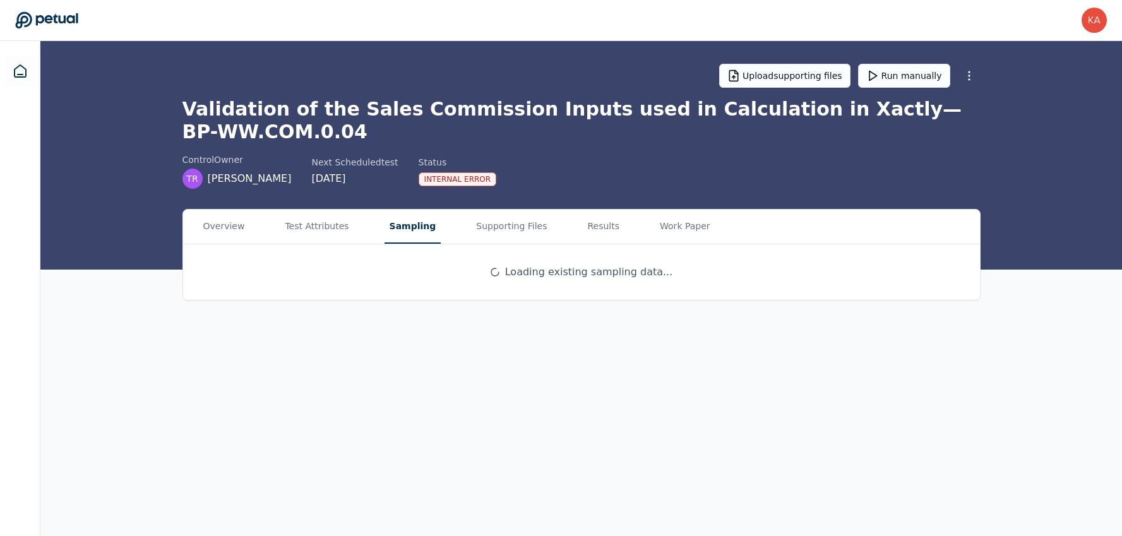
click at [426, 227] on button "Sampling" at bounding box center [412, 227] width 57 height 34
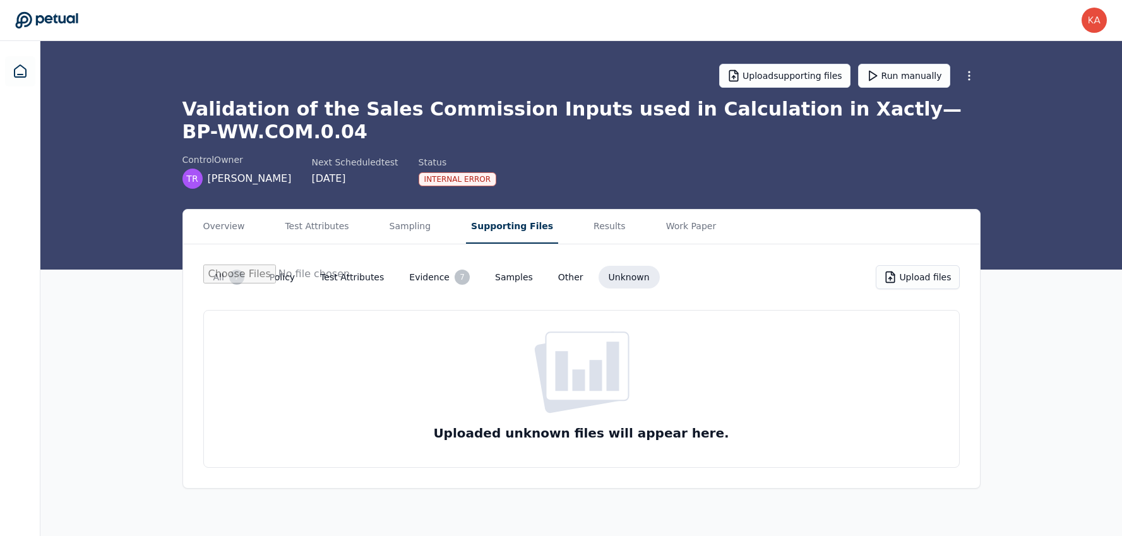
click at [485, 236] on button "Supporting Files" at bounding box center [512, 227] width 92 height 34
click at [414, 275] on button "Evidence 7" at bounding box center [439, 276] width 81 height 25
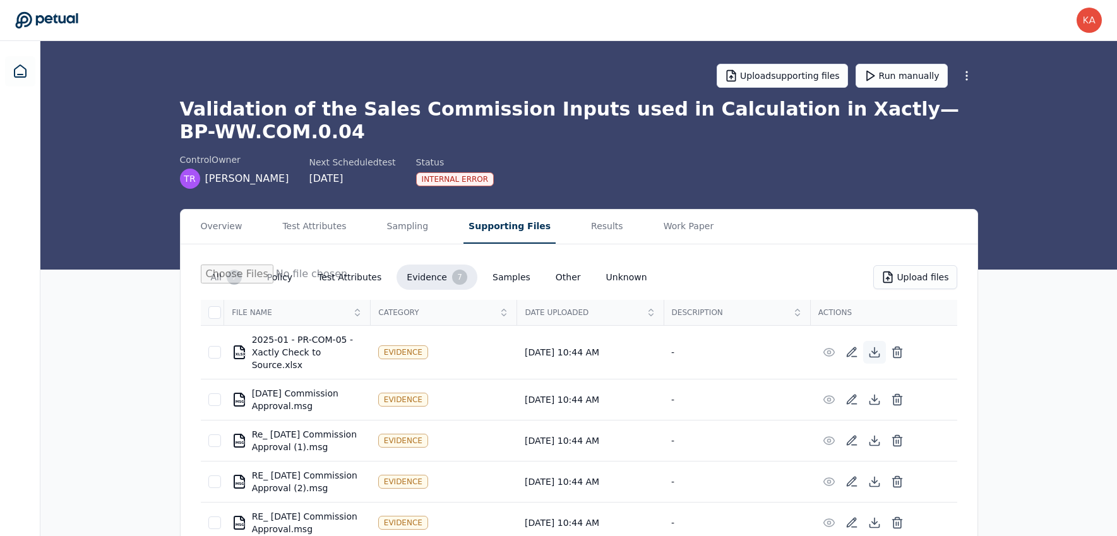
click at [870, 352] on icon at bounding box center [874, 352] width 13 height 13
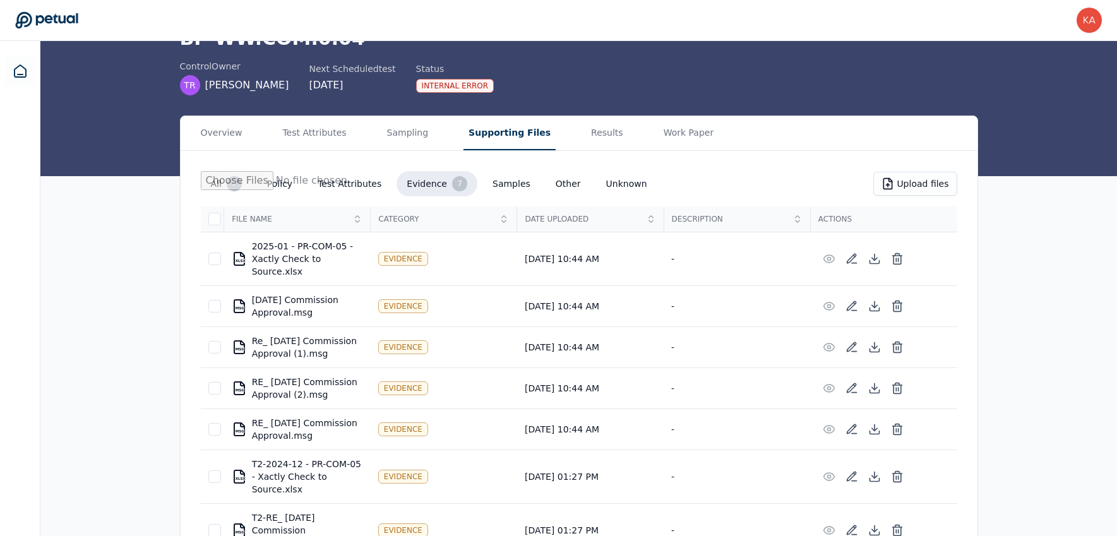
scroll to position [122, 0]
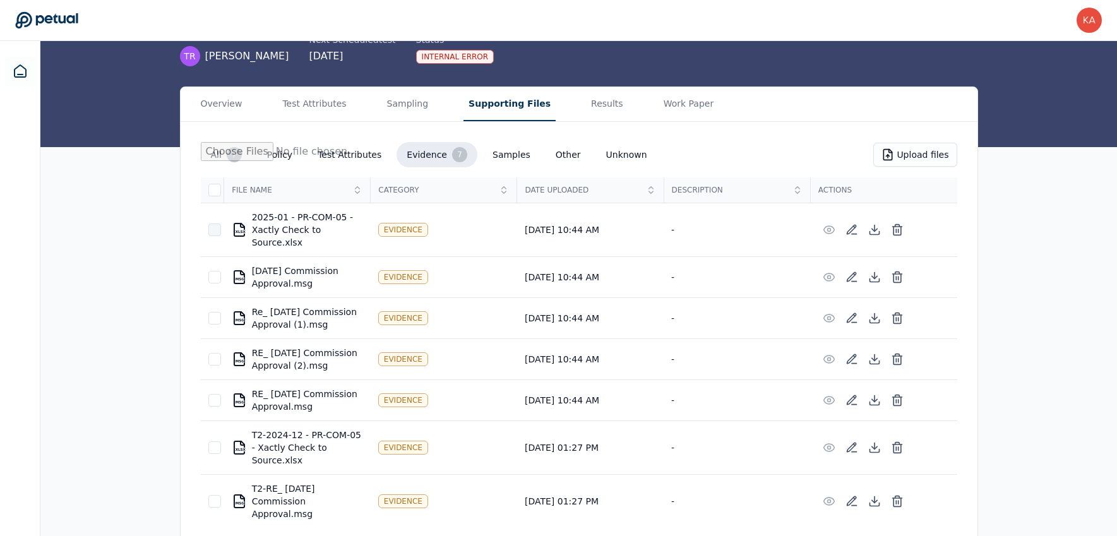
click at [216, 232] on div at bounding box center [214, 229] width 13 height 13
click at [222, 261] on td at bounding box center [212, 277] width 23 height 41
click at [218, 283] on div at bounding box center [214, 277] width 13 height 13
click at [216, 232] on icon at bounding box center [215, 230] width 10 height 10
click at [214, 282] on icon at bounding box center [215, 277] width 10 height 10
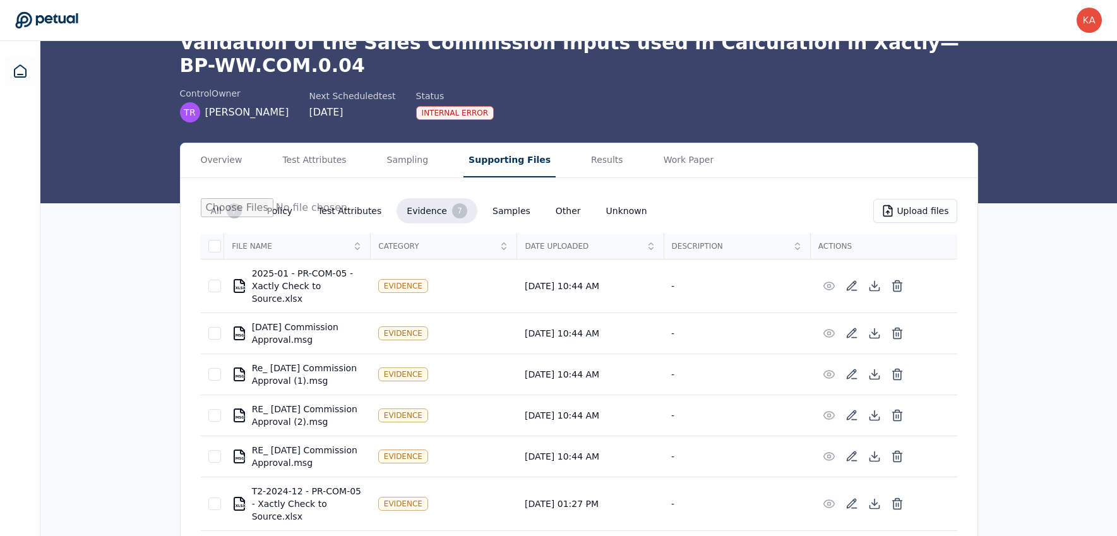
scroll to position [0, 0]
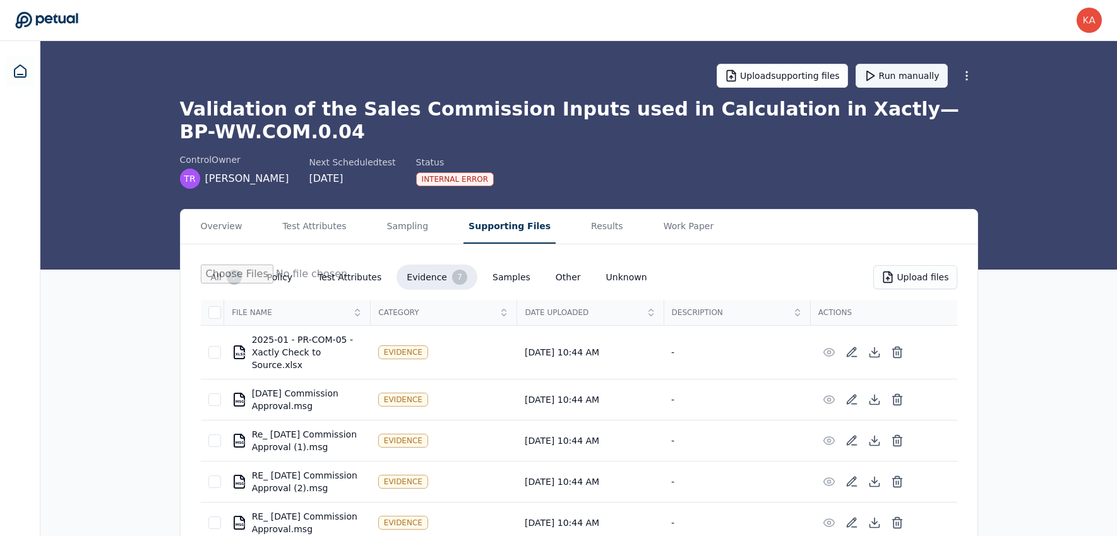
click at [909, 74] on button "Run manually" at bounding box center [901, 76] width 92 height 24
